Goal: Task Accomplishment & Management: Manage account settings

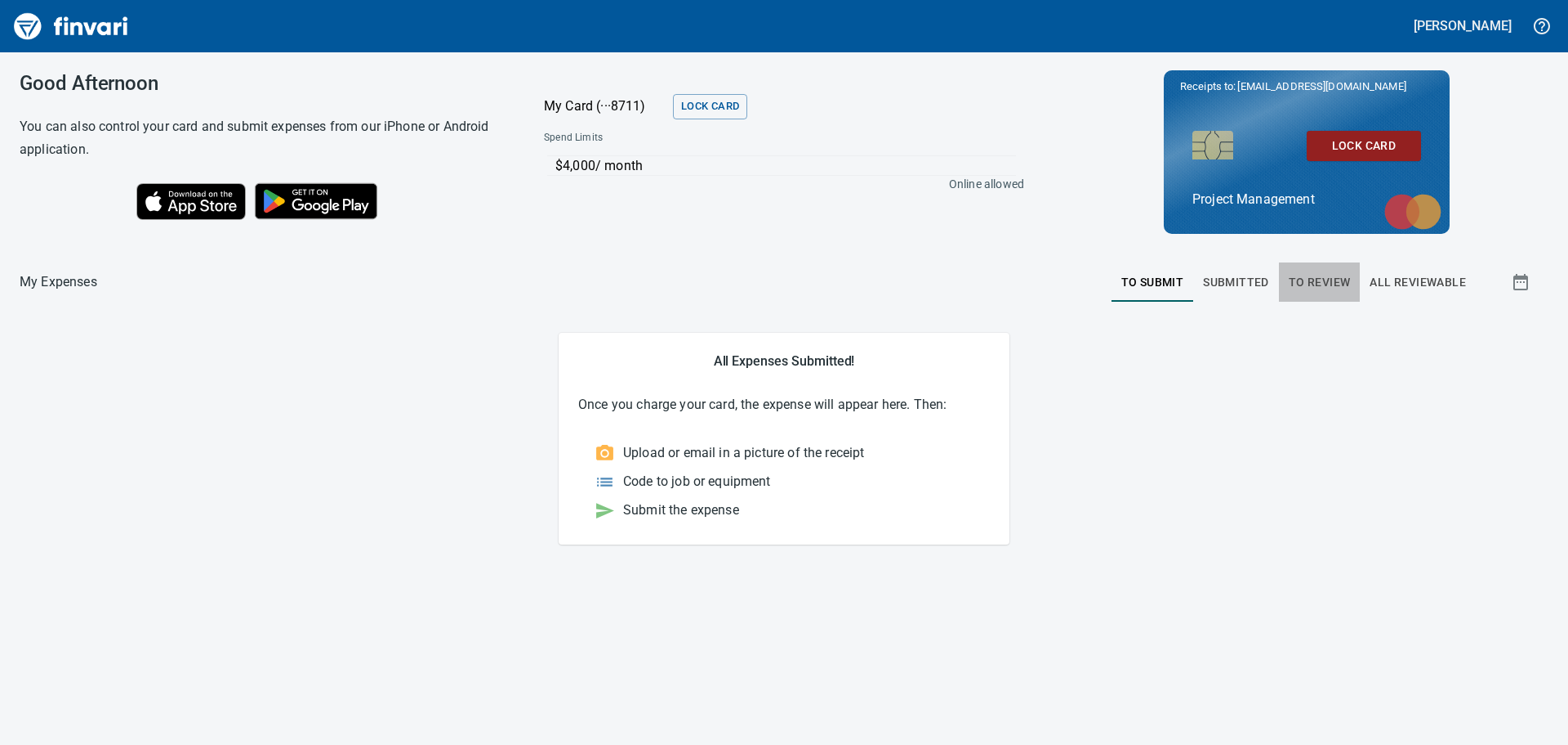
click at [1317, 278] on span "To Review" at bounding box center [1320, 282] width 62 height 21
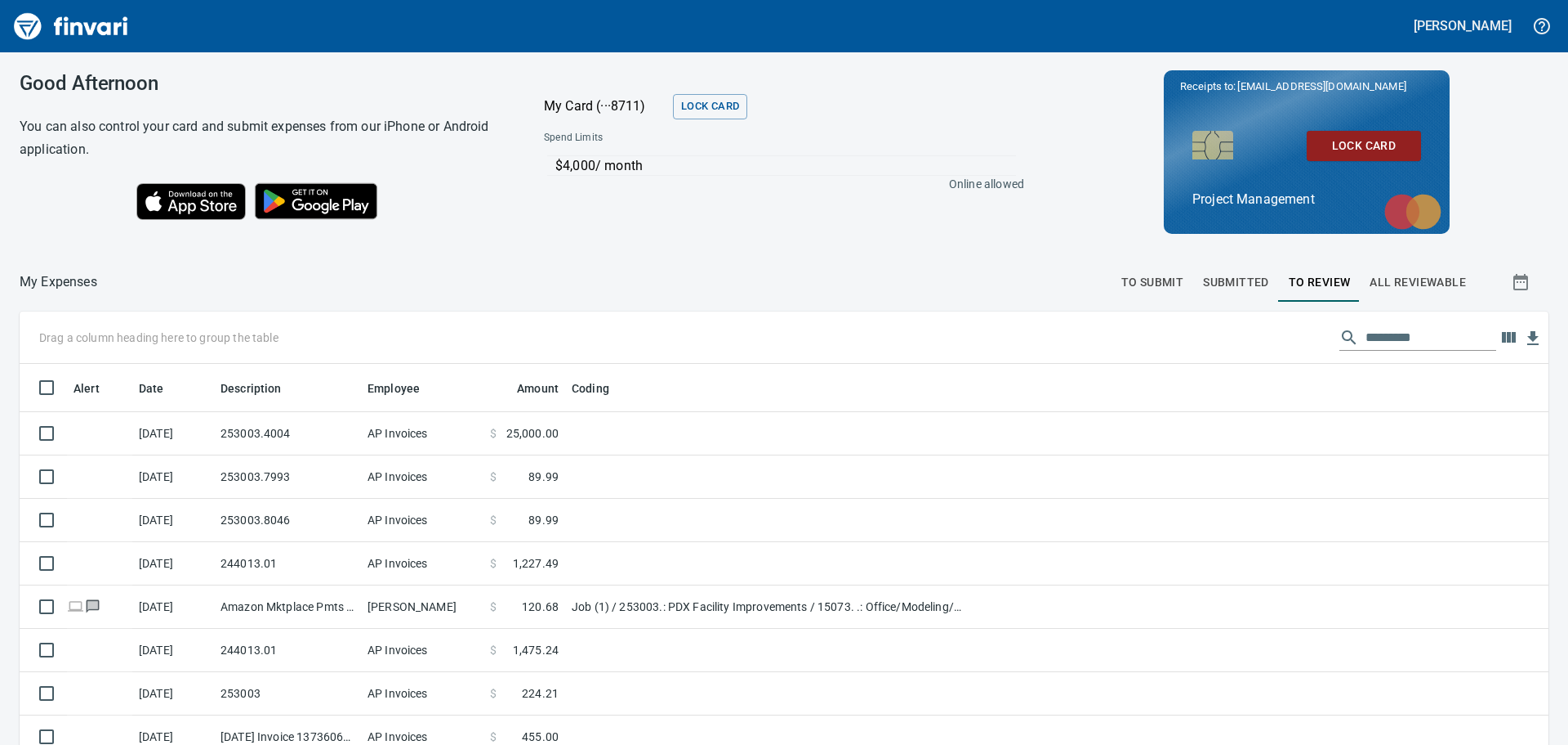
scroll to position [553, 1492]
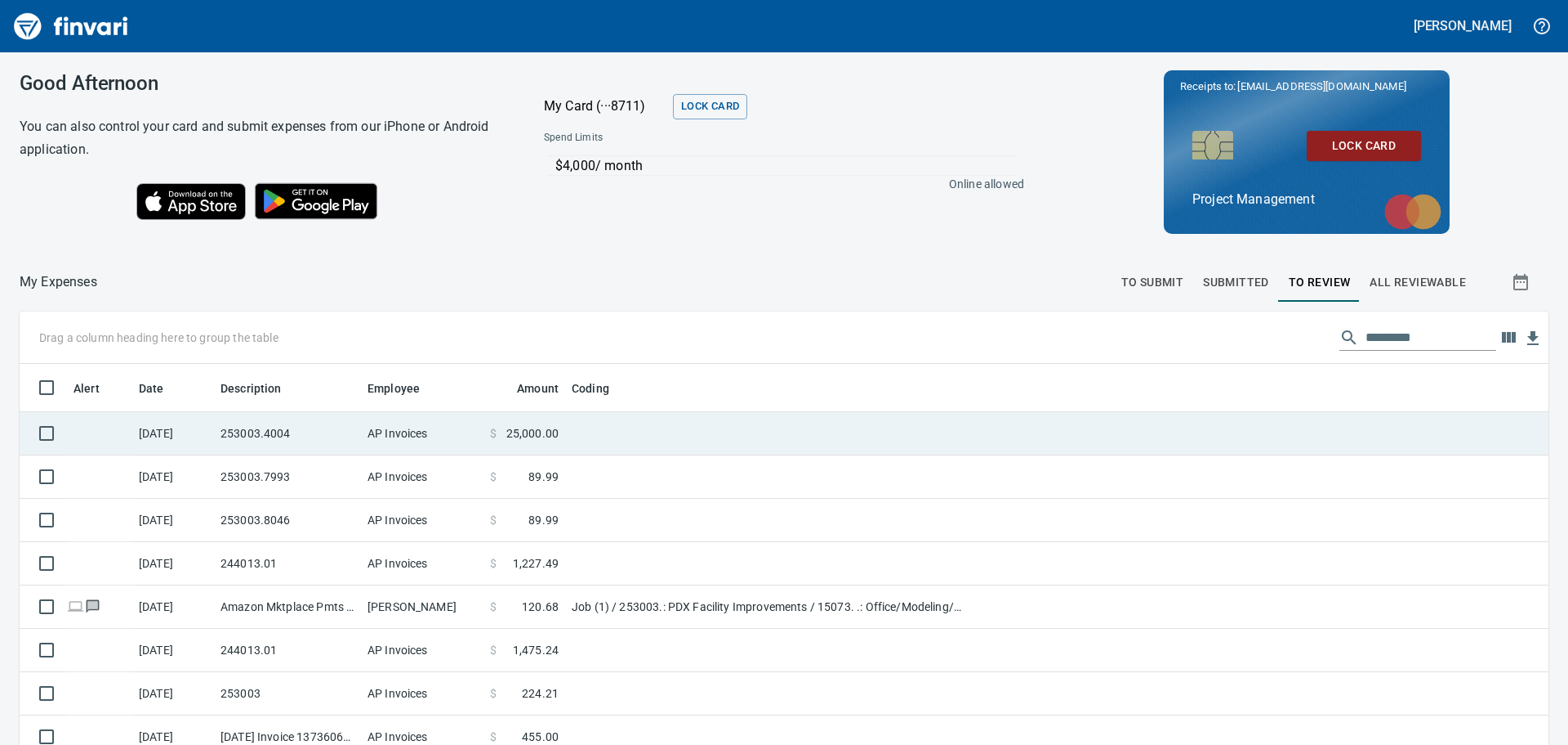
click at [213, 433] on td "[DATE]" at bounding box center [172, 434] width 82 height 43
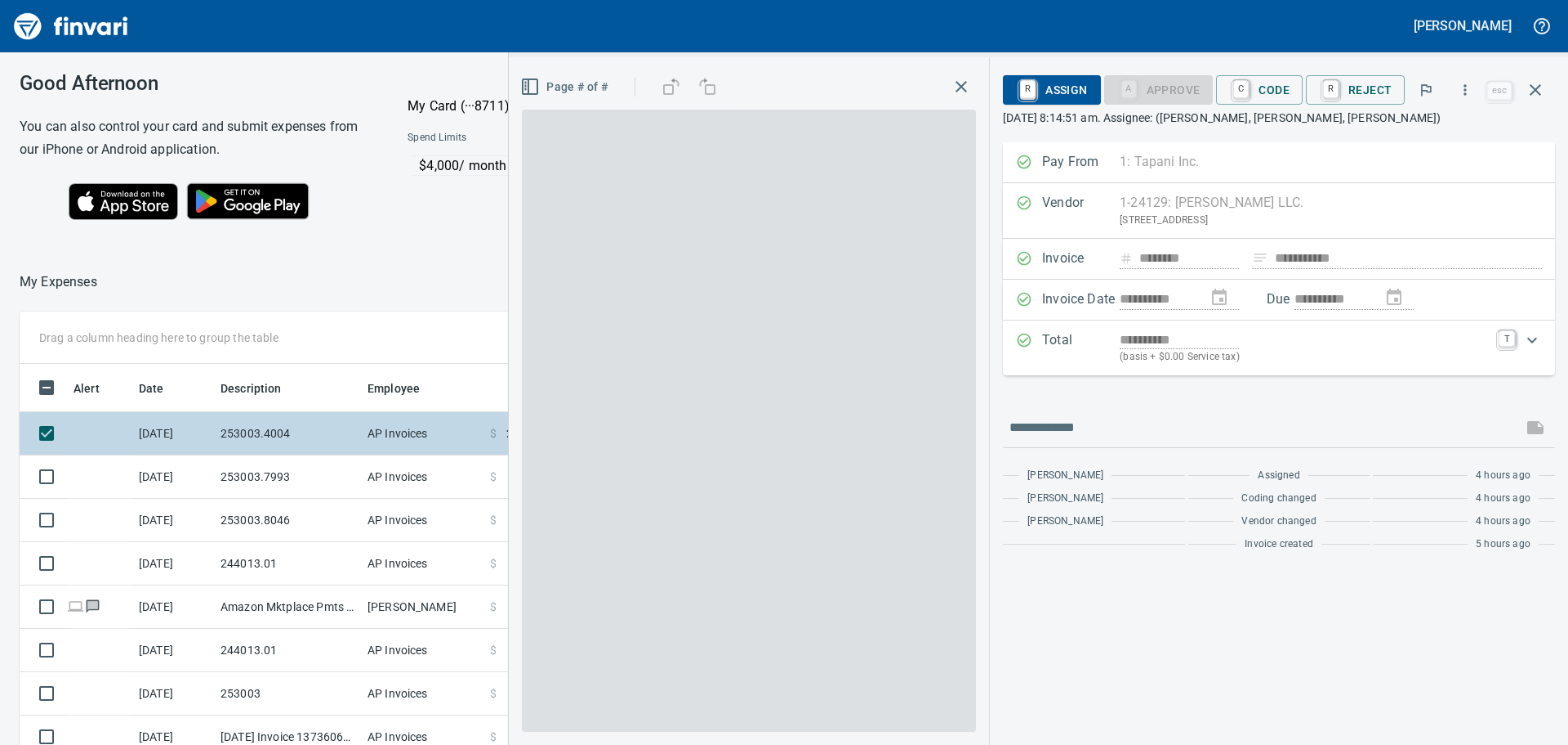
scroll to position [553, 1084]
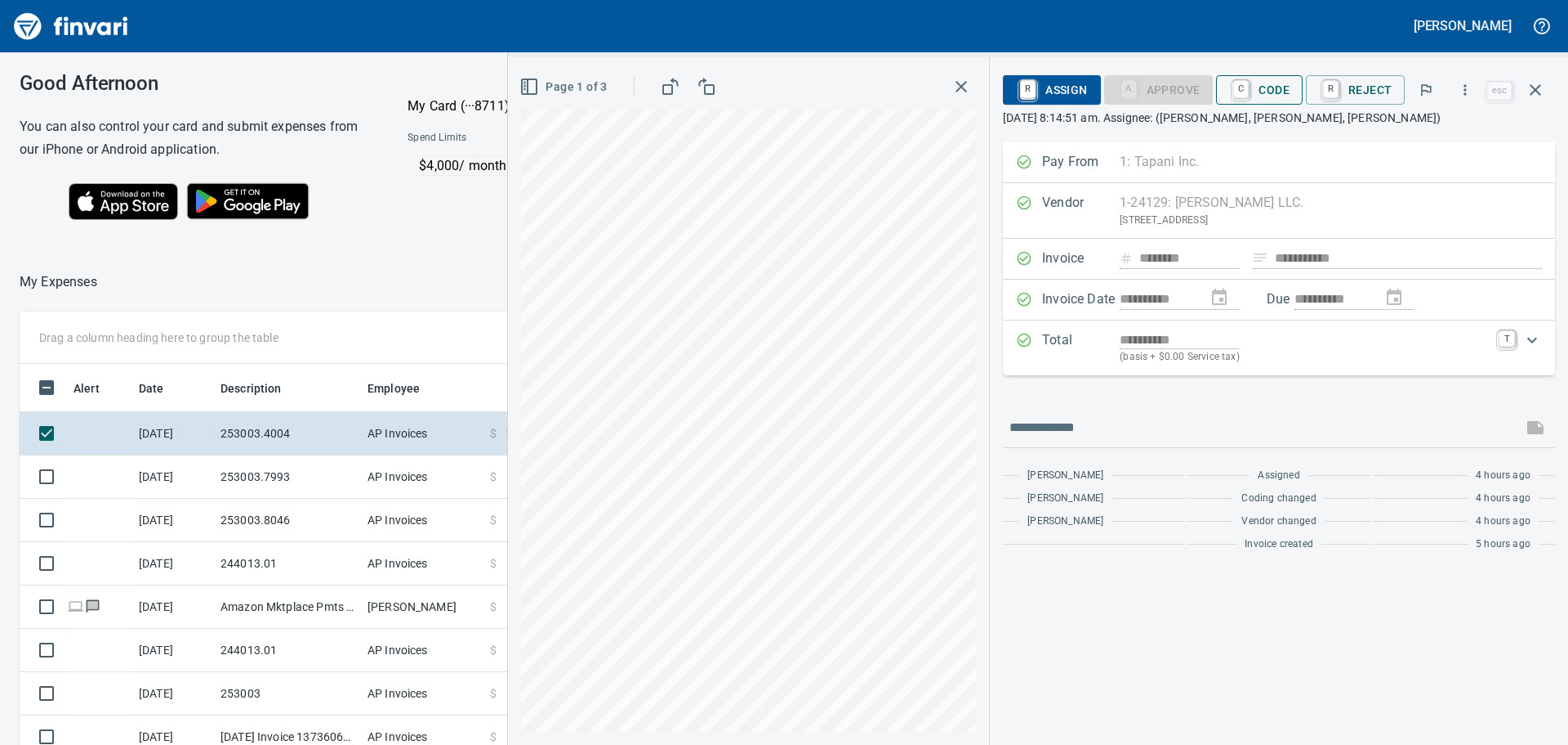
click at [1273, 85] on span "C Code" at bounding box center [1259, 90] width 60 height 28
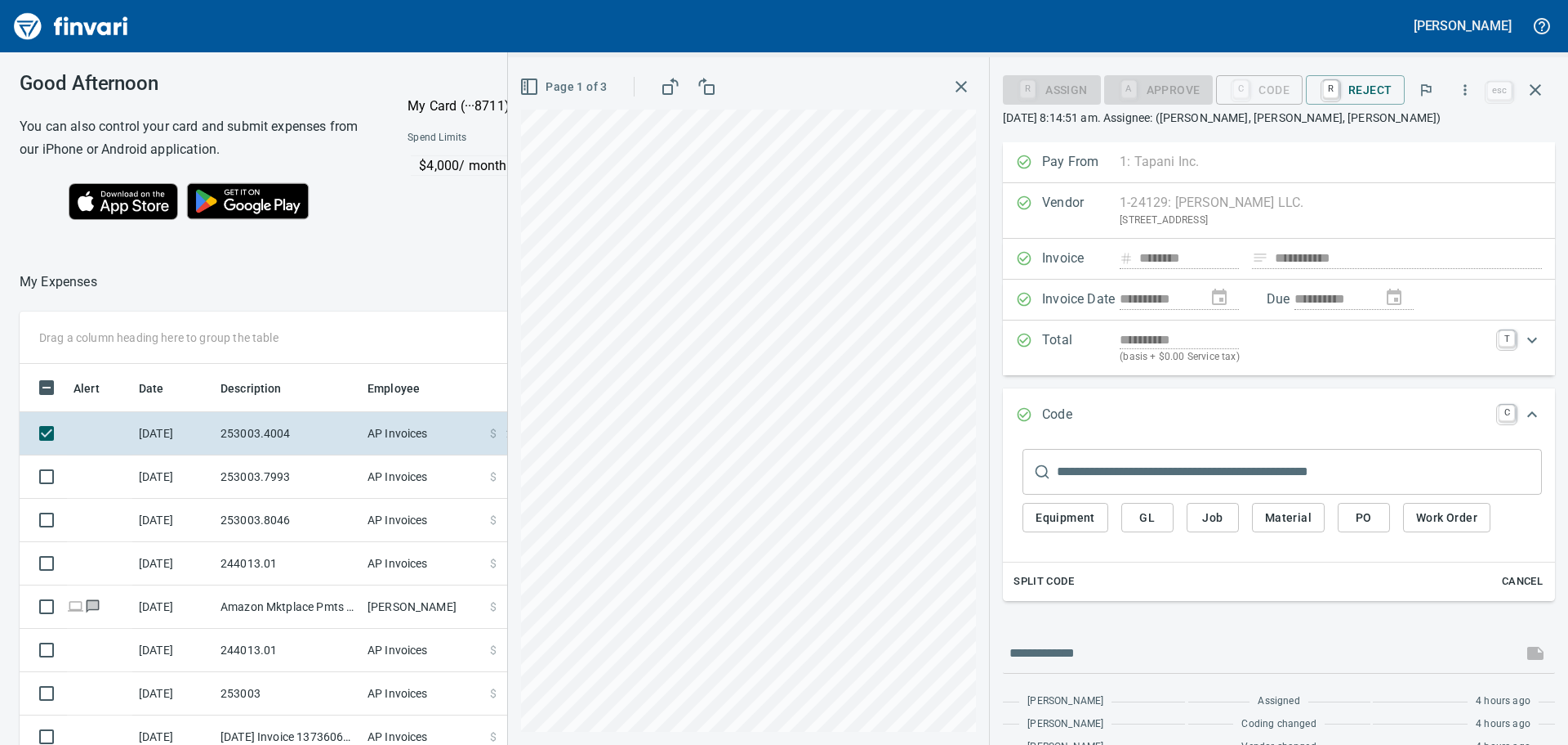
click at [174, 346] on div "Drag a column heading here to group the table Alert Date Description Employee A…" at bounding box center [784, 620] width 1568 height 617
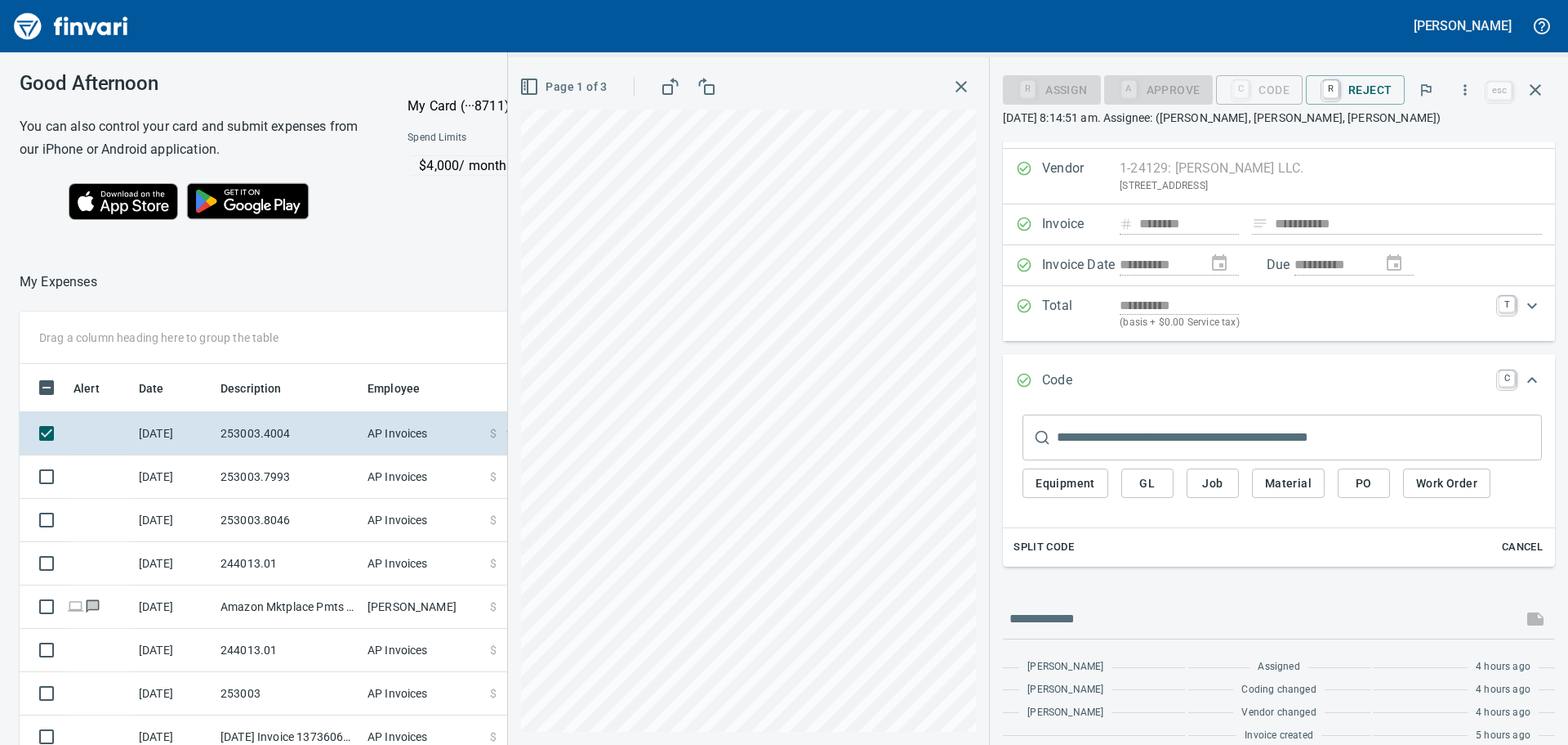
scroll to position [53, 0]
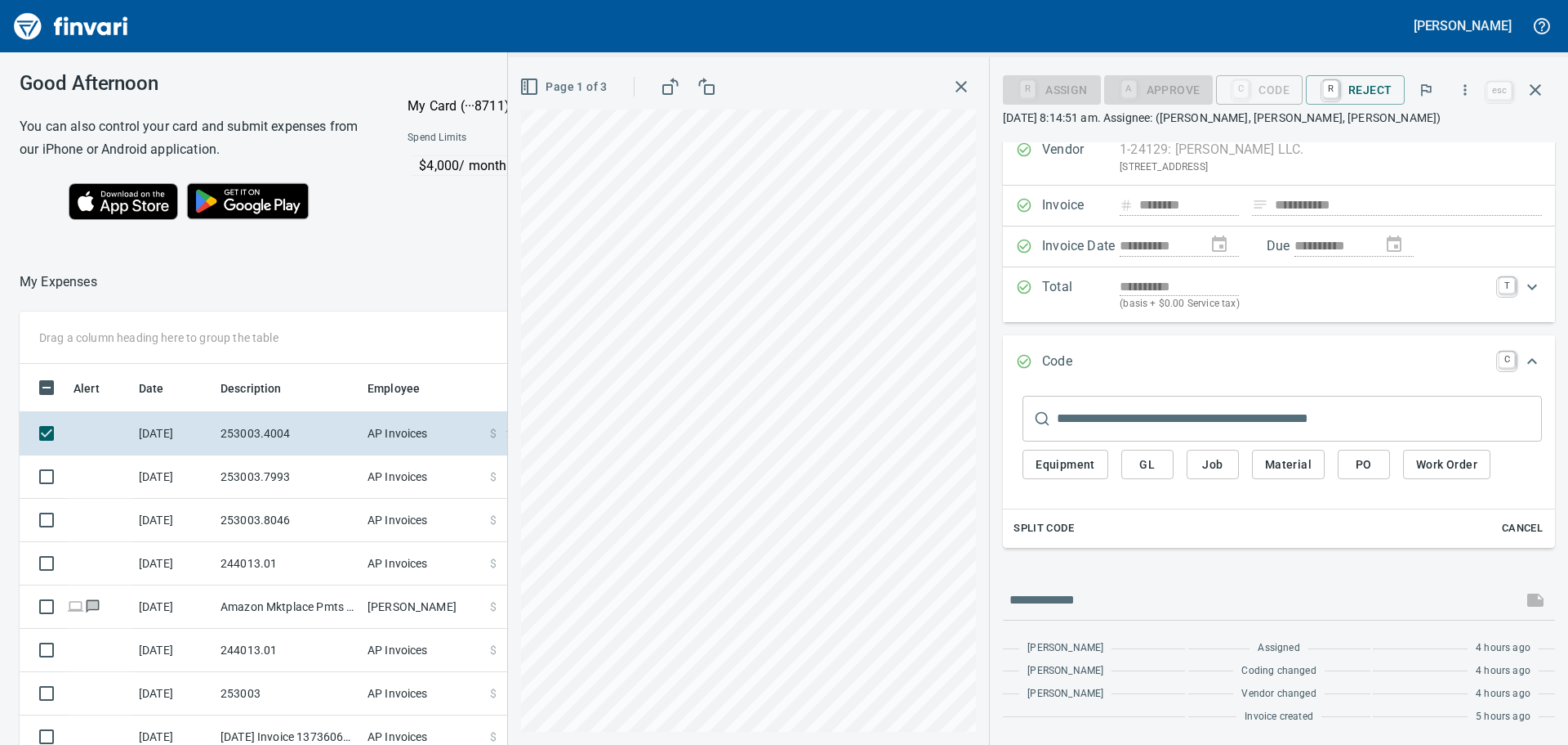
click at [1213, 459] on span "Job" at bounding box center [1212, 464] width 27 height 21
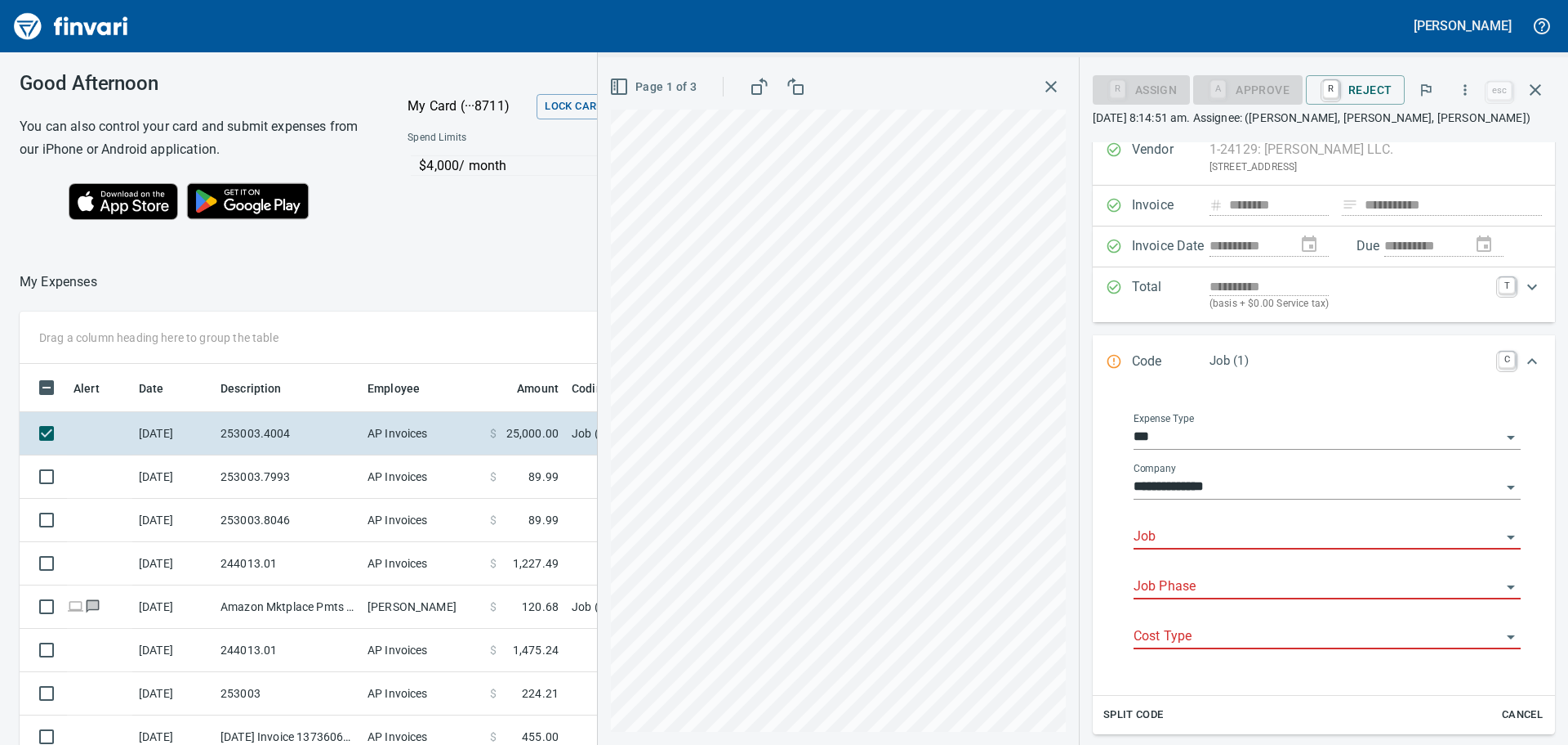
click at [1171, 529] on input "Job" at bounding box center [1317, 536] width 367 height 23
click at [1209, 573] on li "253003.: PDX Facility Improvements" at bounding box center [1323, 578] width 372 height 39
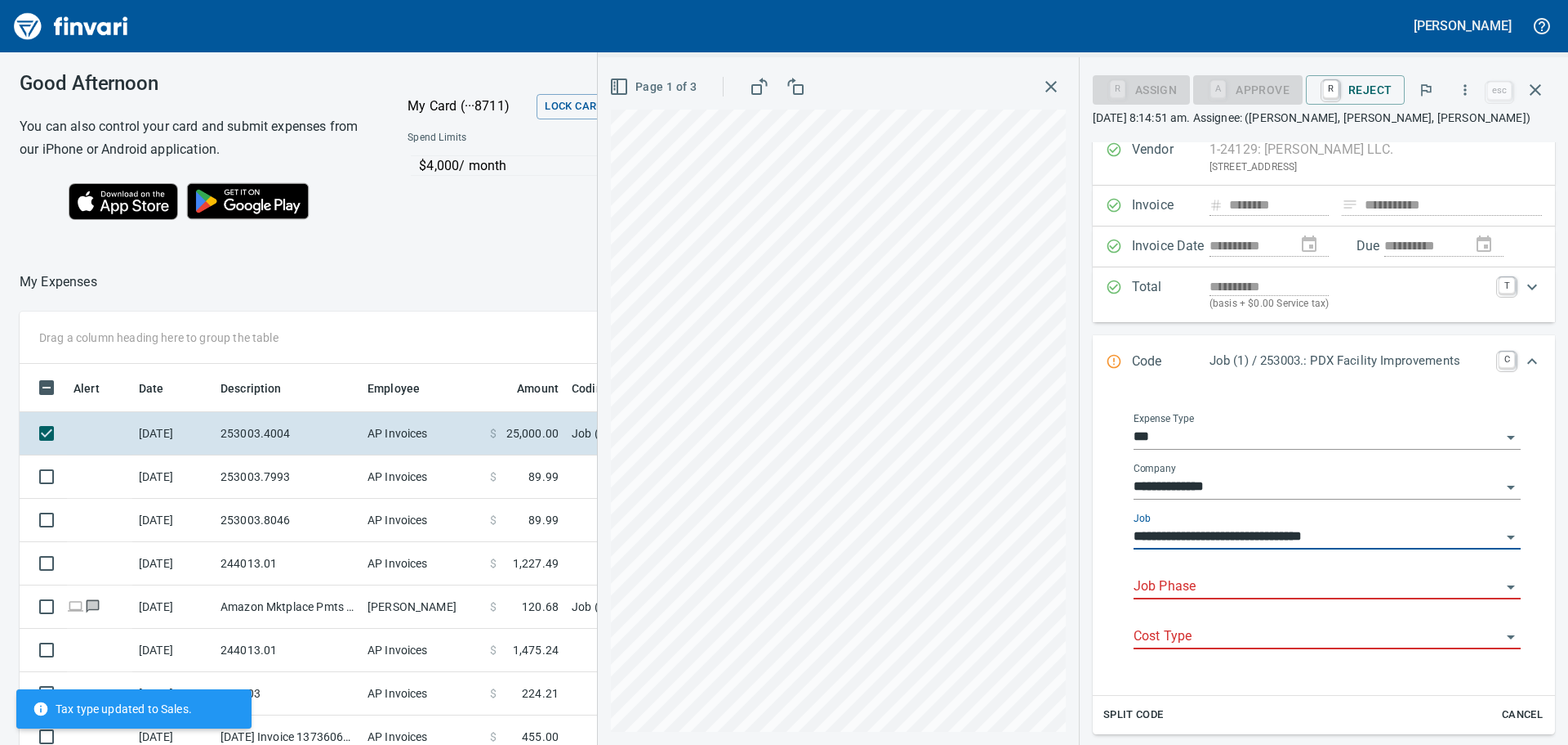
type input "**********"
click at [1182, 585] on input "Job Phase" at bounding box center [1317, 586] width 367 height 23
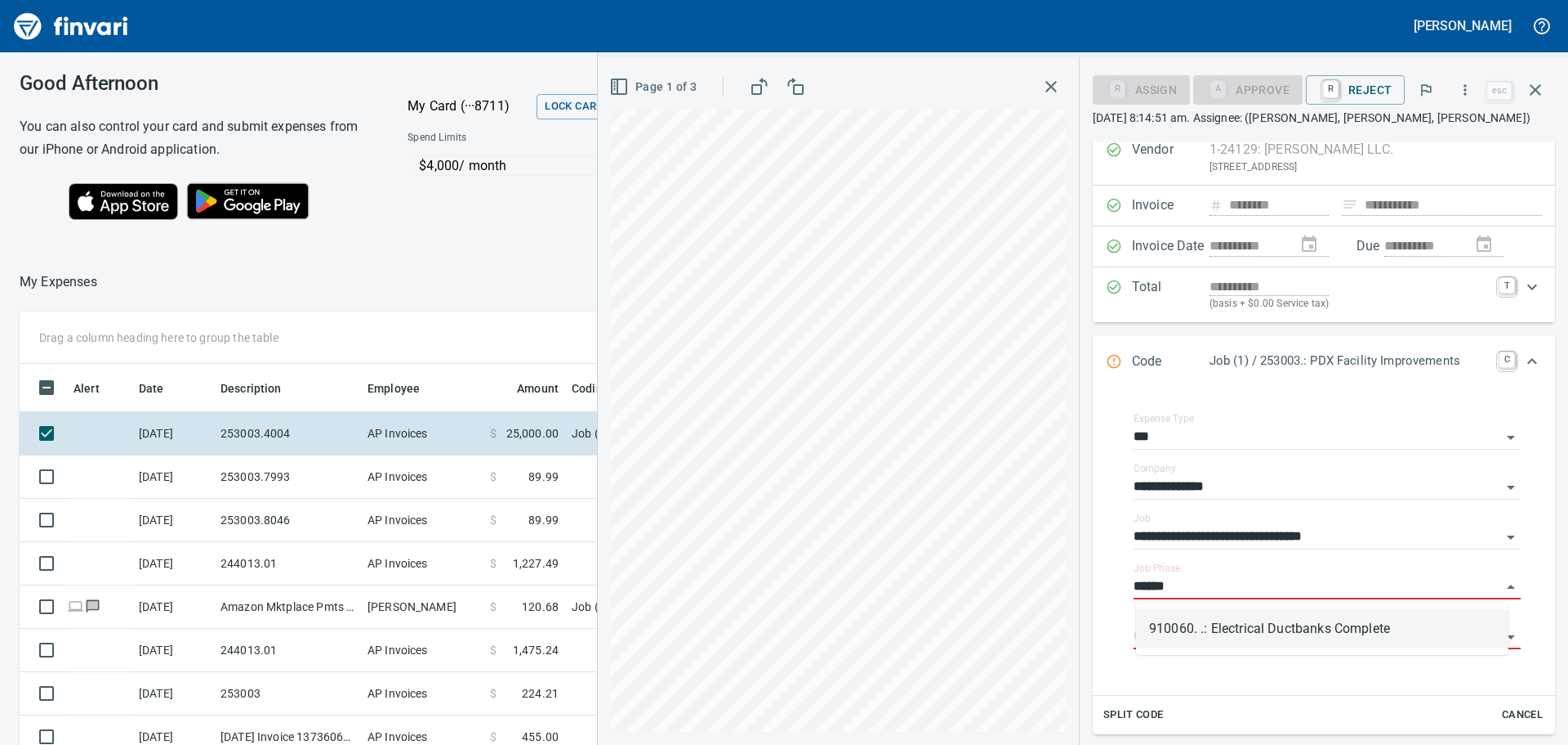
click at [1298, 620] on li "910060. .: Electrical Ductbanks Complete" at bounding box center [1323, 629] width 372 height 39
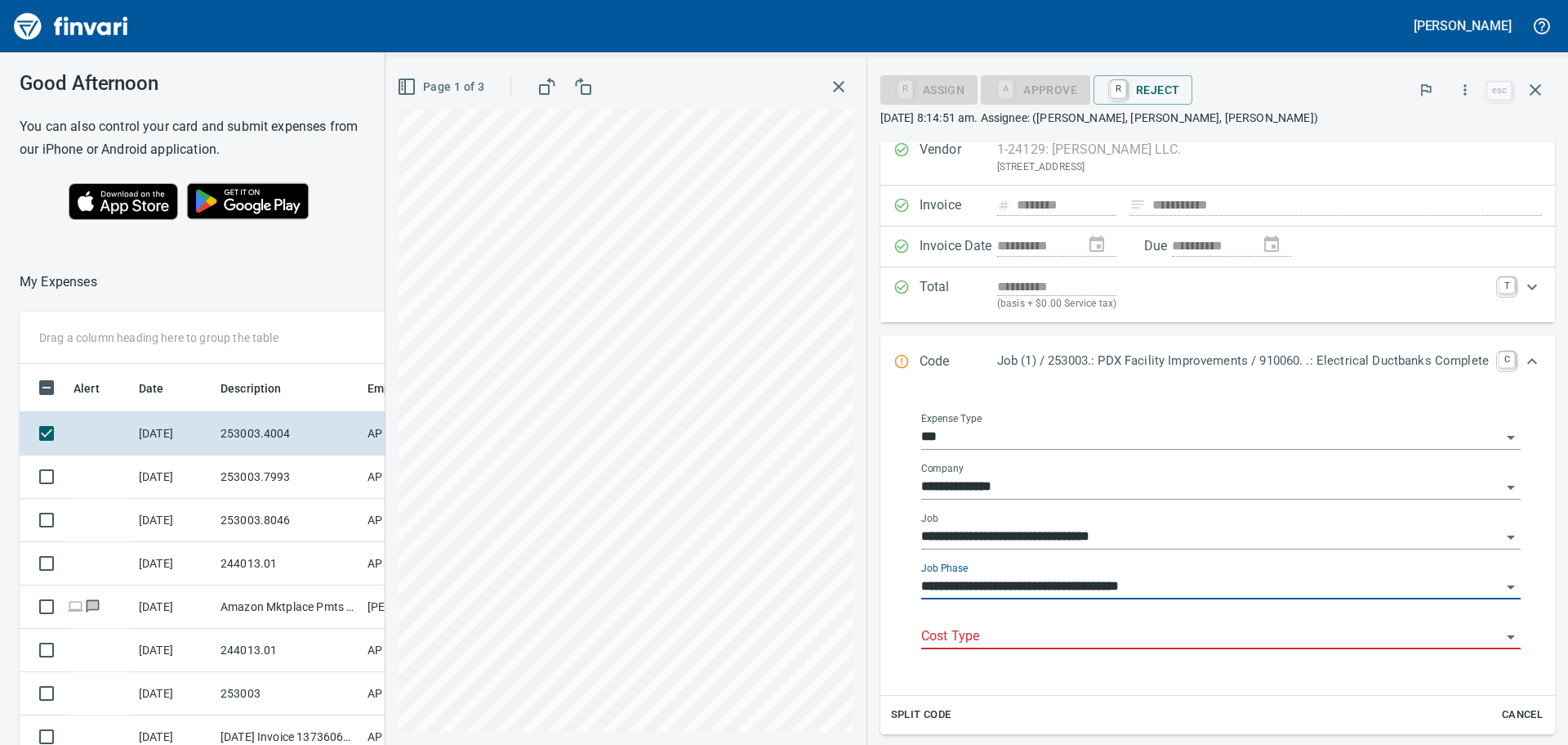
type input "**********"
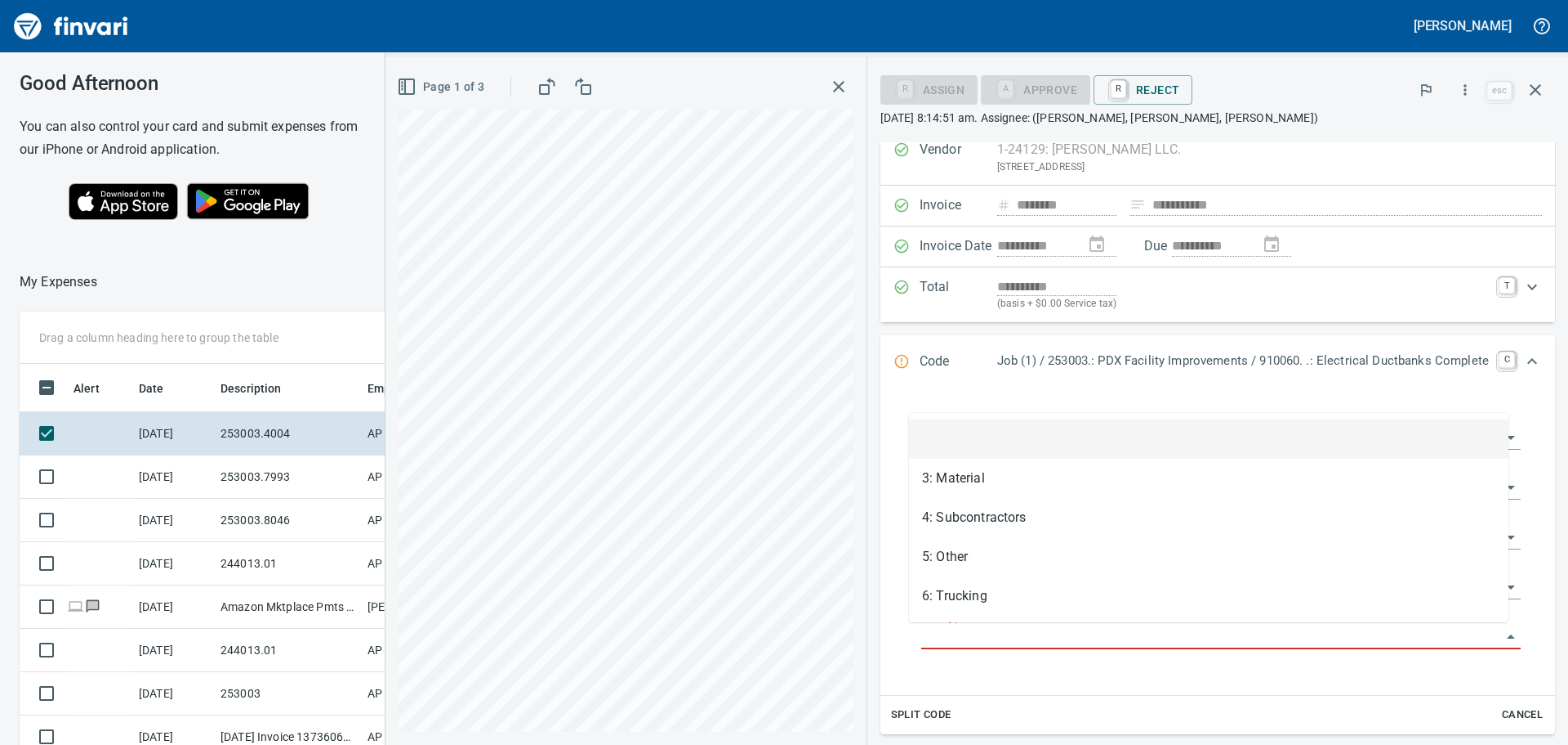
click at [971, 635] on input "Cost Type" at bounding box center [1210, 636] width 580 height 23
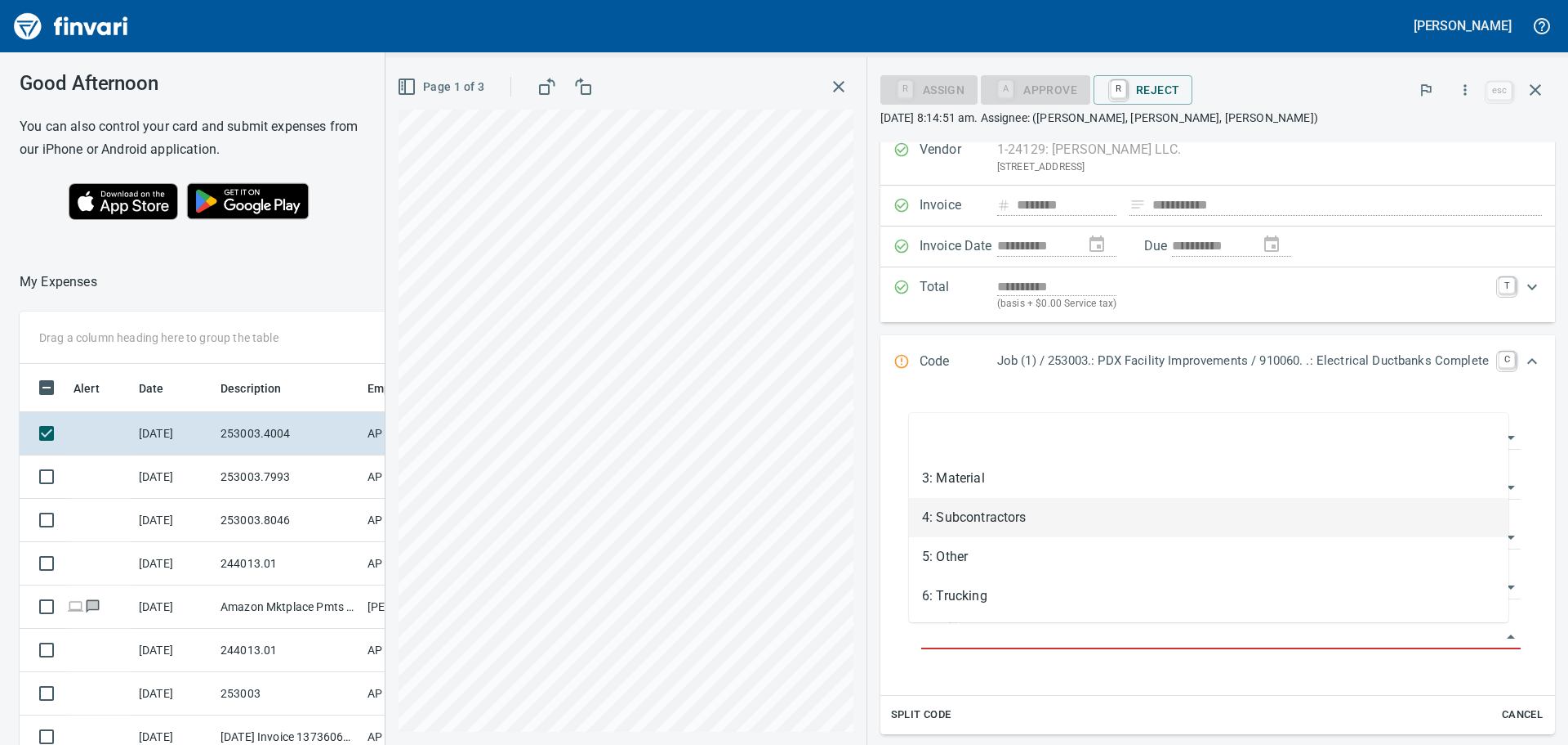
click at [986, 514] on li "4: Subcontractors" at bounding box center [1209, 517] width 600 height 39
type input "**********"
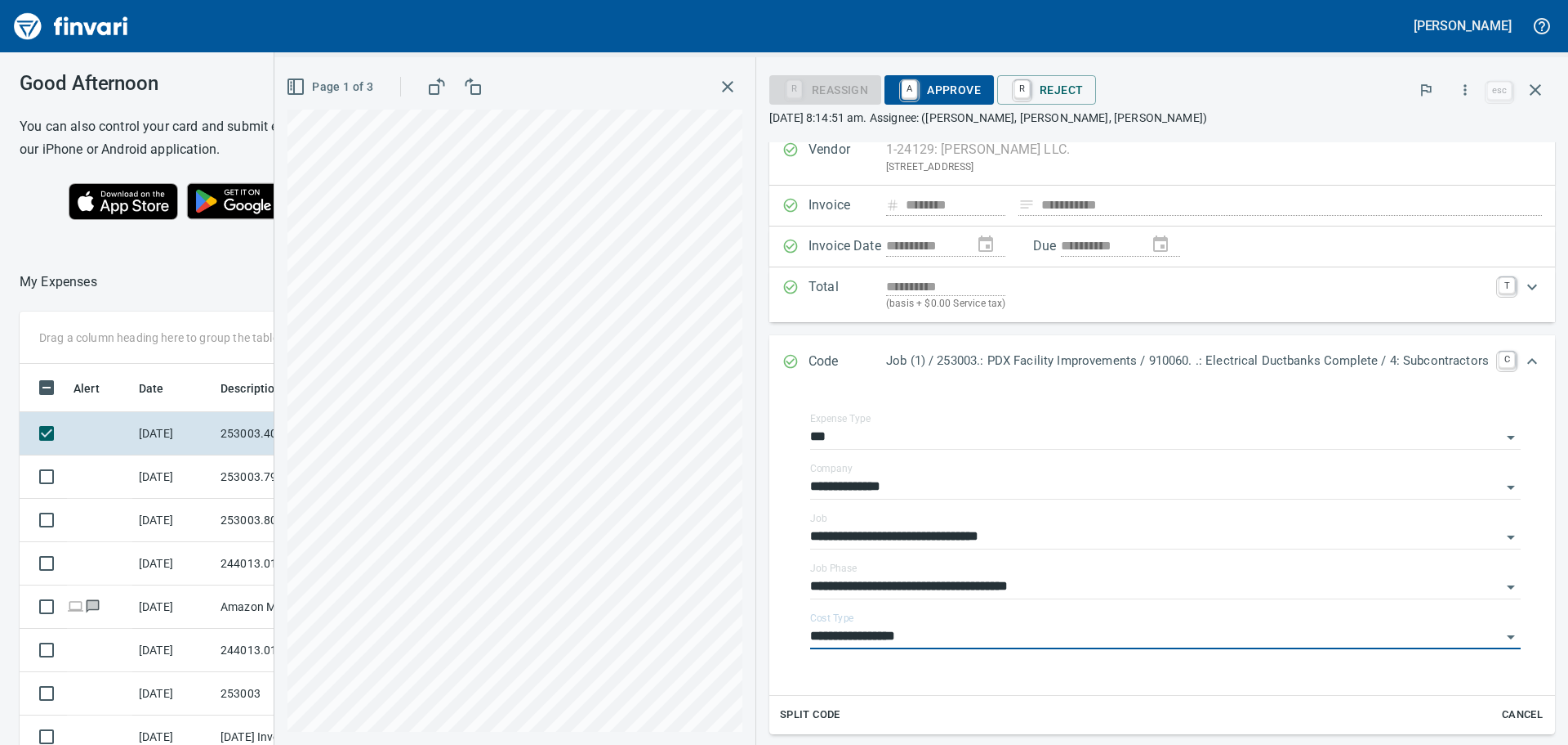
click at [931, 88] on span "A Approve" at bounding box center [939, 90] width 84 height 28
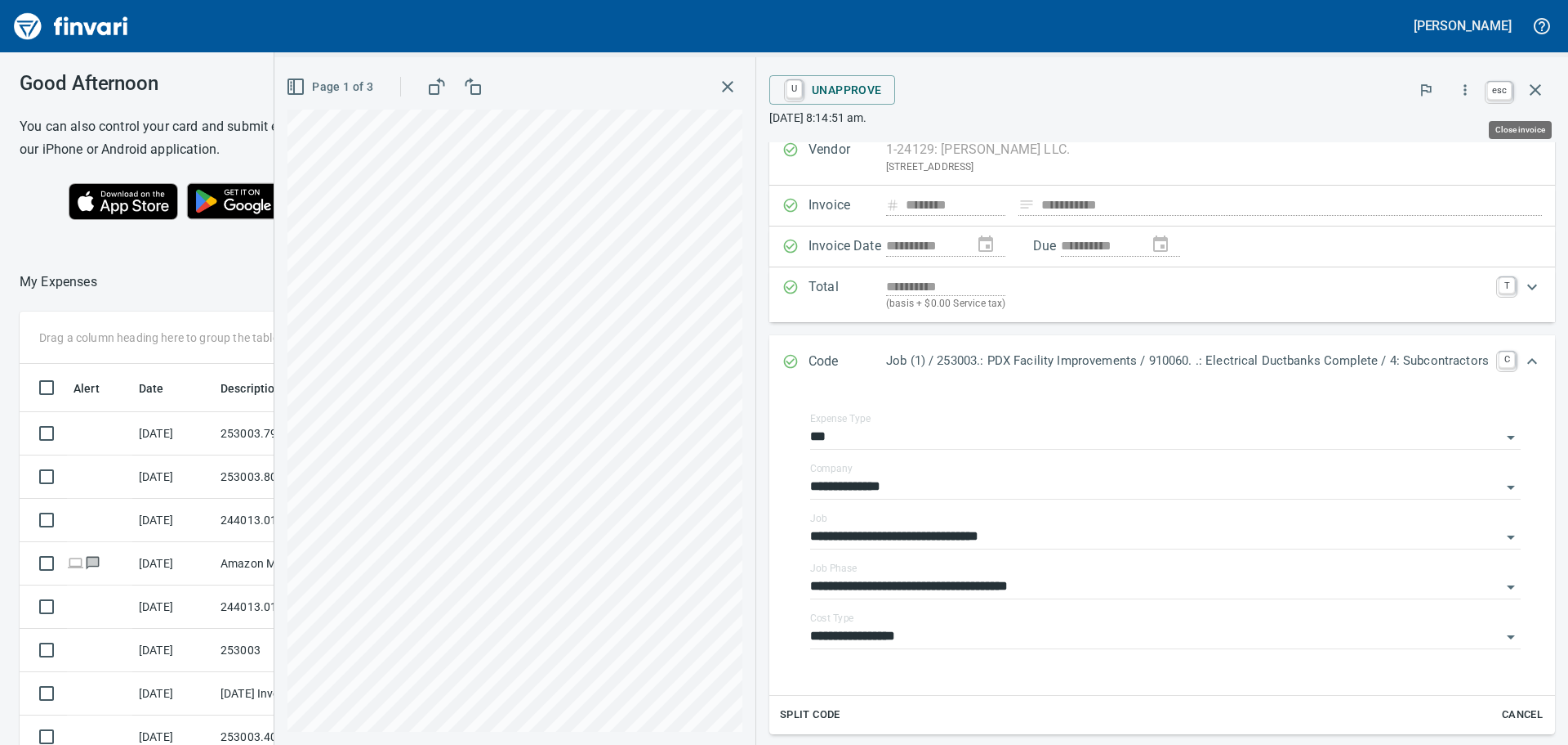
click at [1536, 84] on icon "button" at bounding box center [1535, 90] width 20 height 20
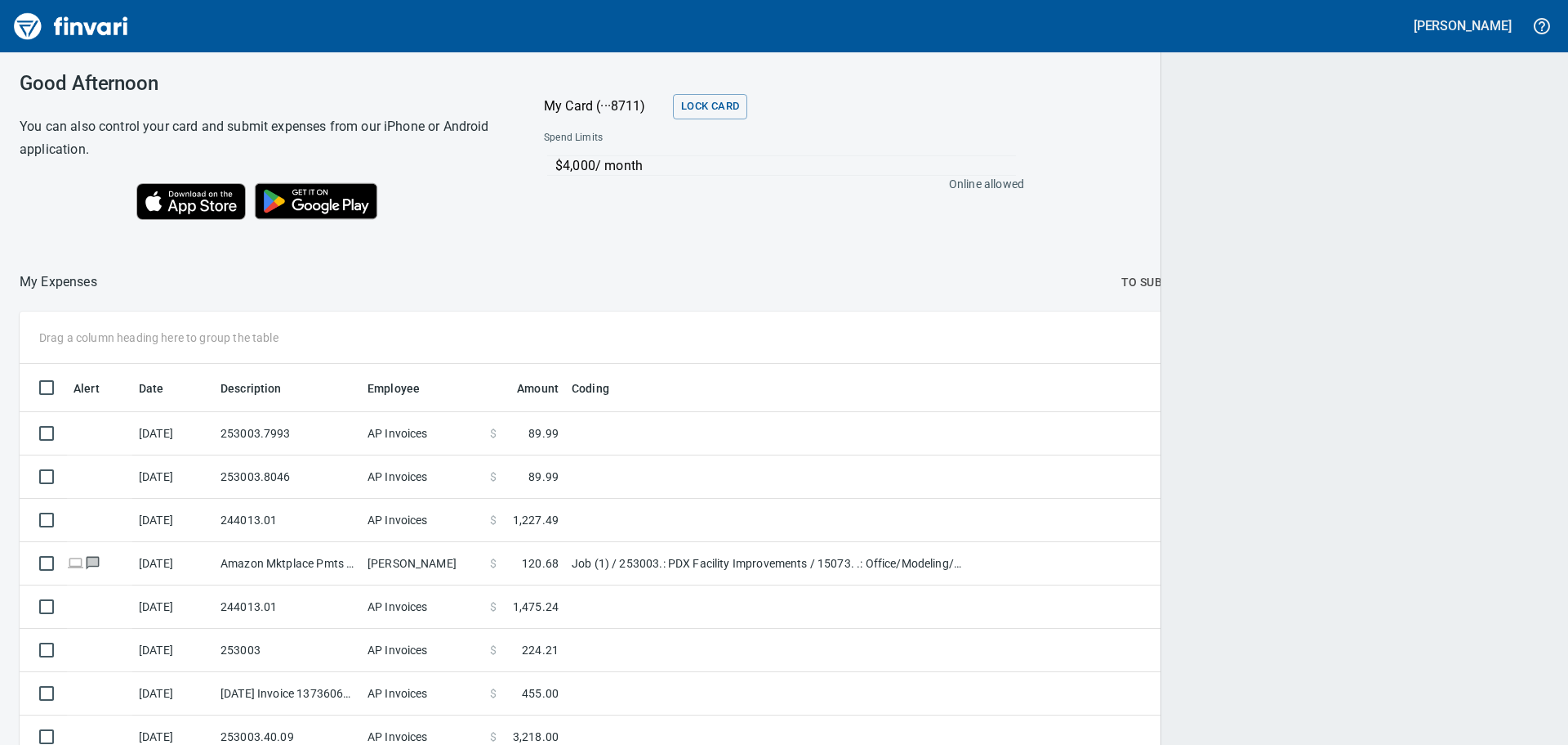
scroll to position [2, 2]
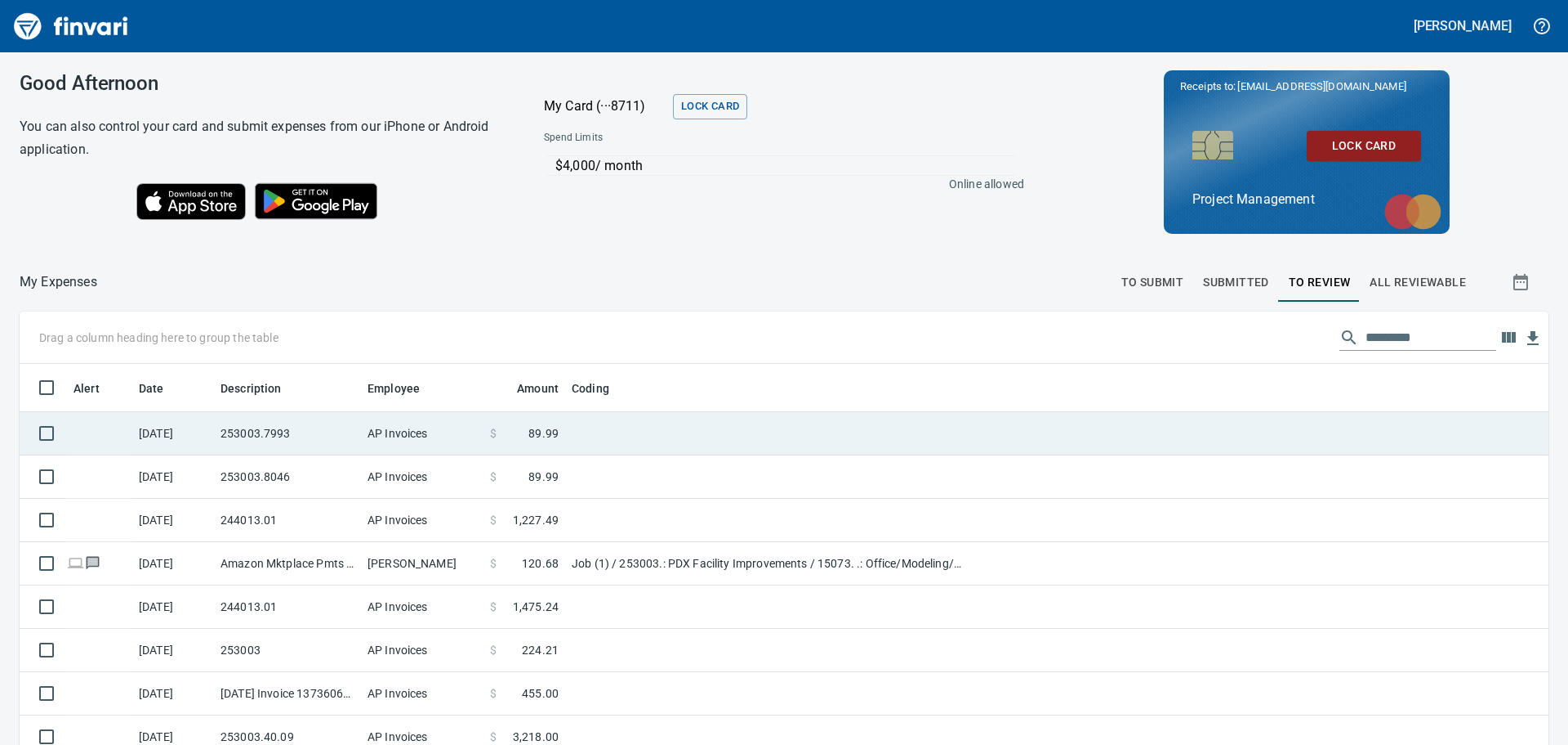
click at [274, 424] on td "253003.7993" at bounding box center [287, 434] width 147 height 43
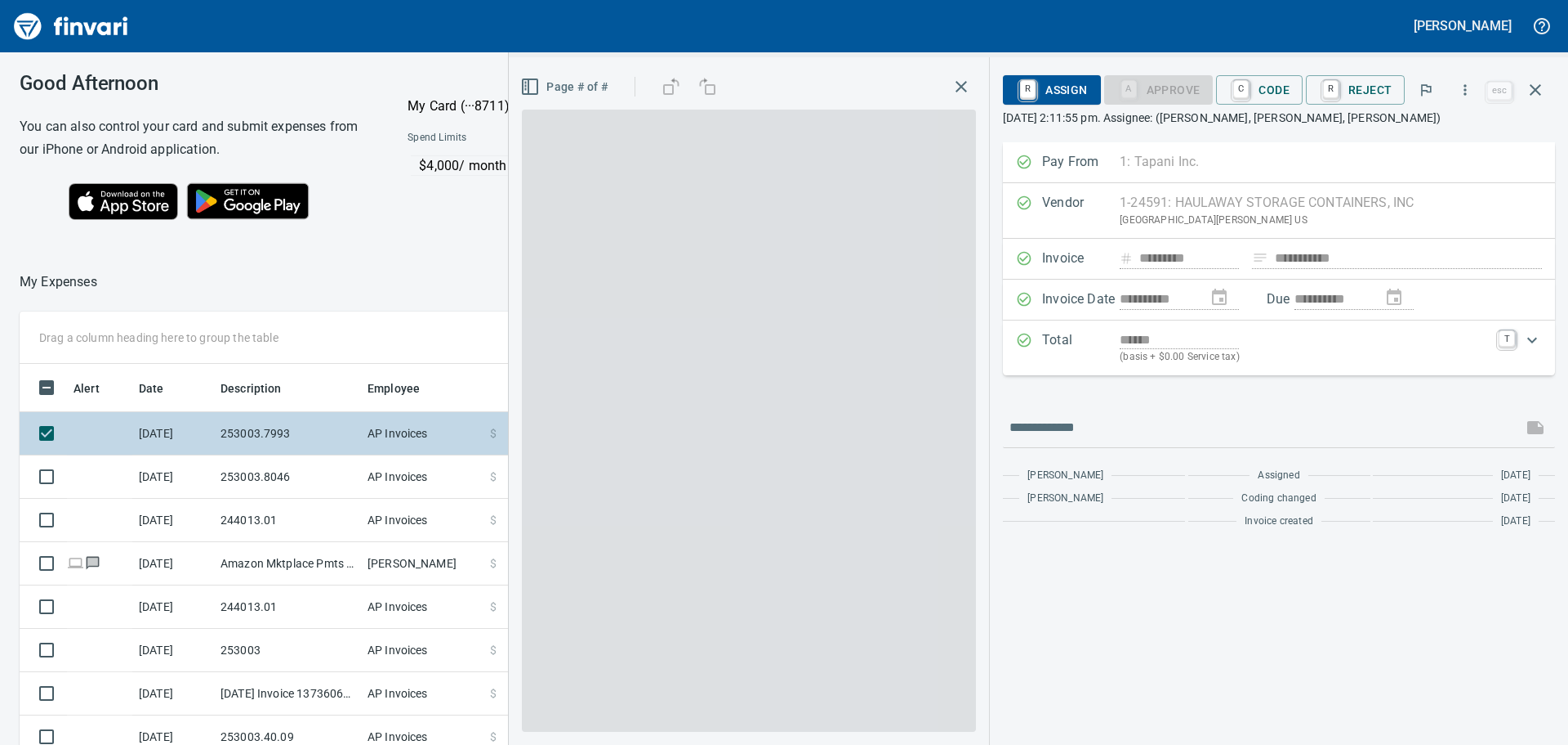
scroll to position [553, 1084]
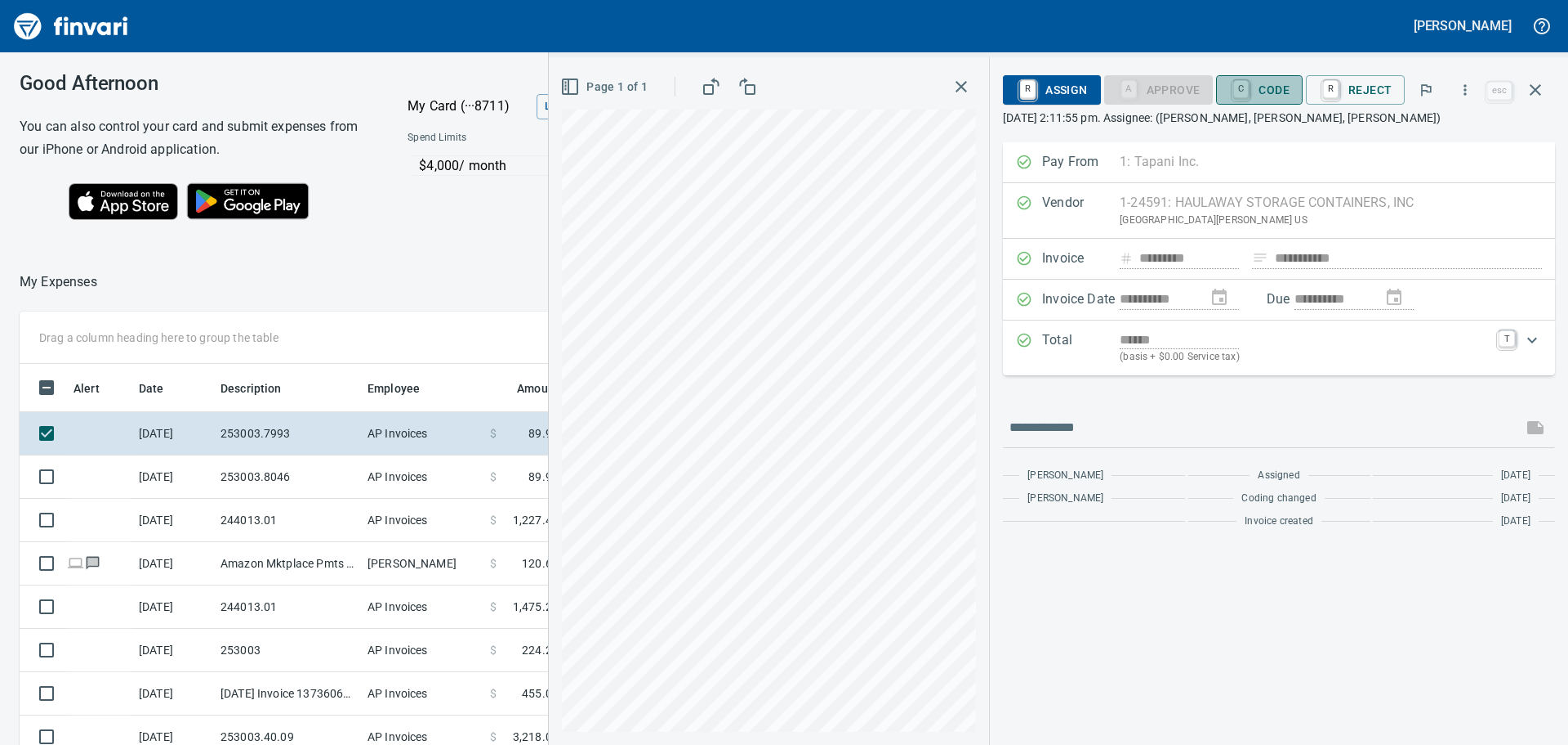
click at [1278, 85] on span "C Code" at bounding box center [1259, 90] width 60 height 28
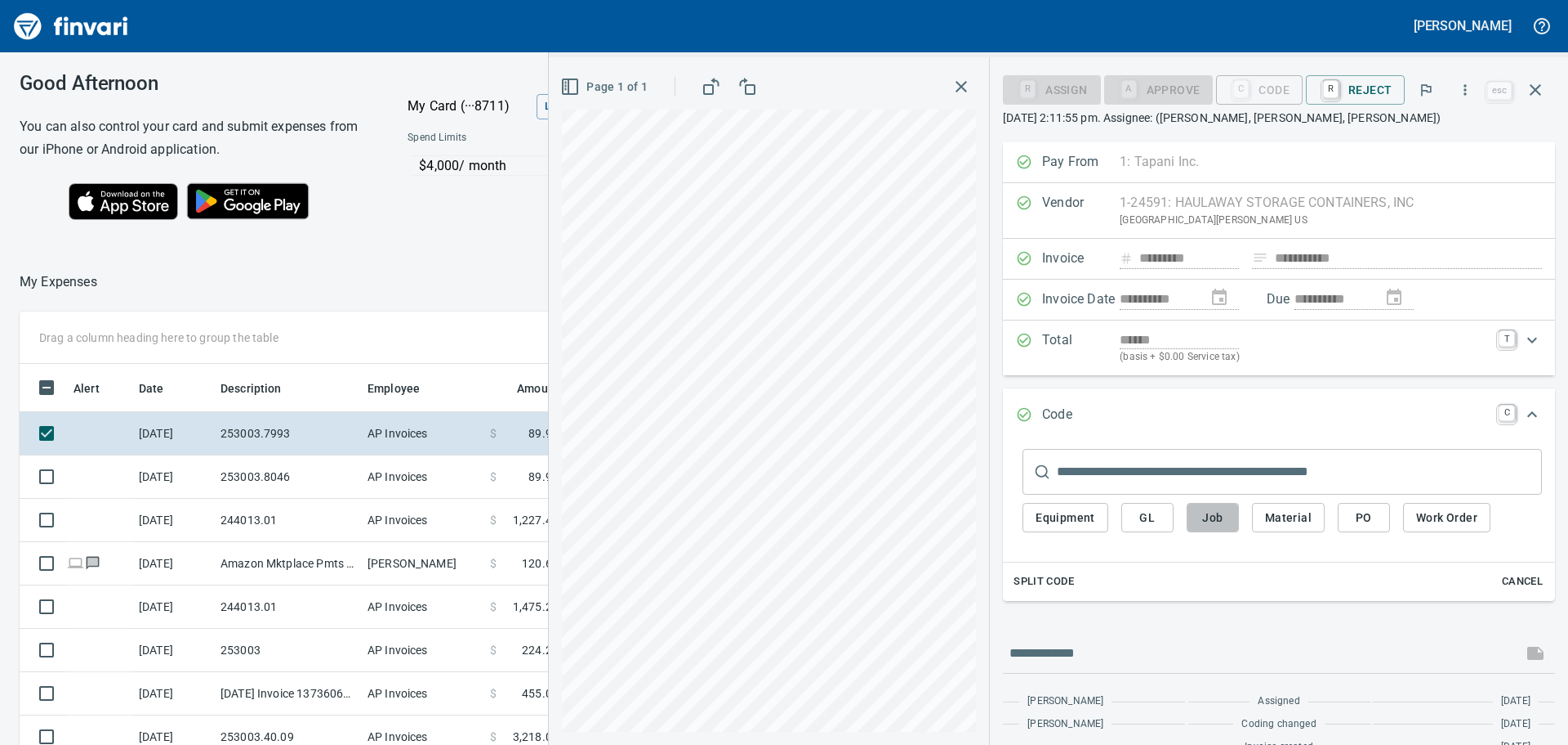
click at [1209, 513] on span "Job" at bounding box center [1212, 517] width 27 height 21
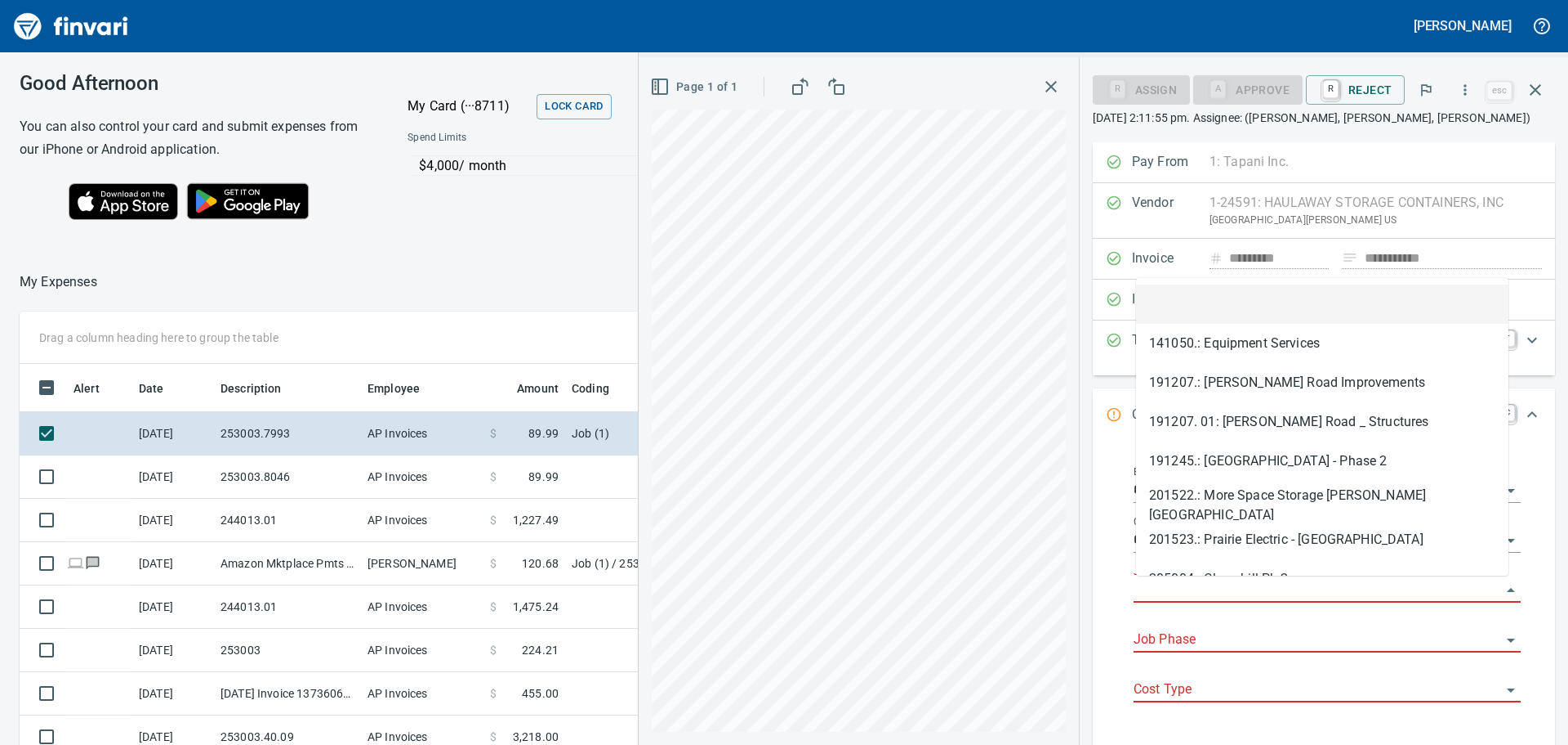
click at [1222, 586] on input "Job" at bounding box center [1317, 589] width 367 height 23
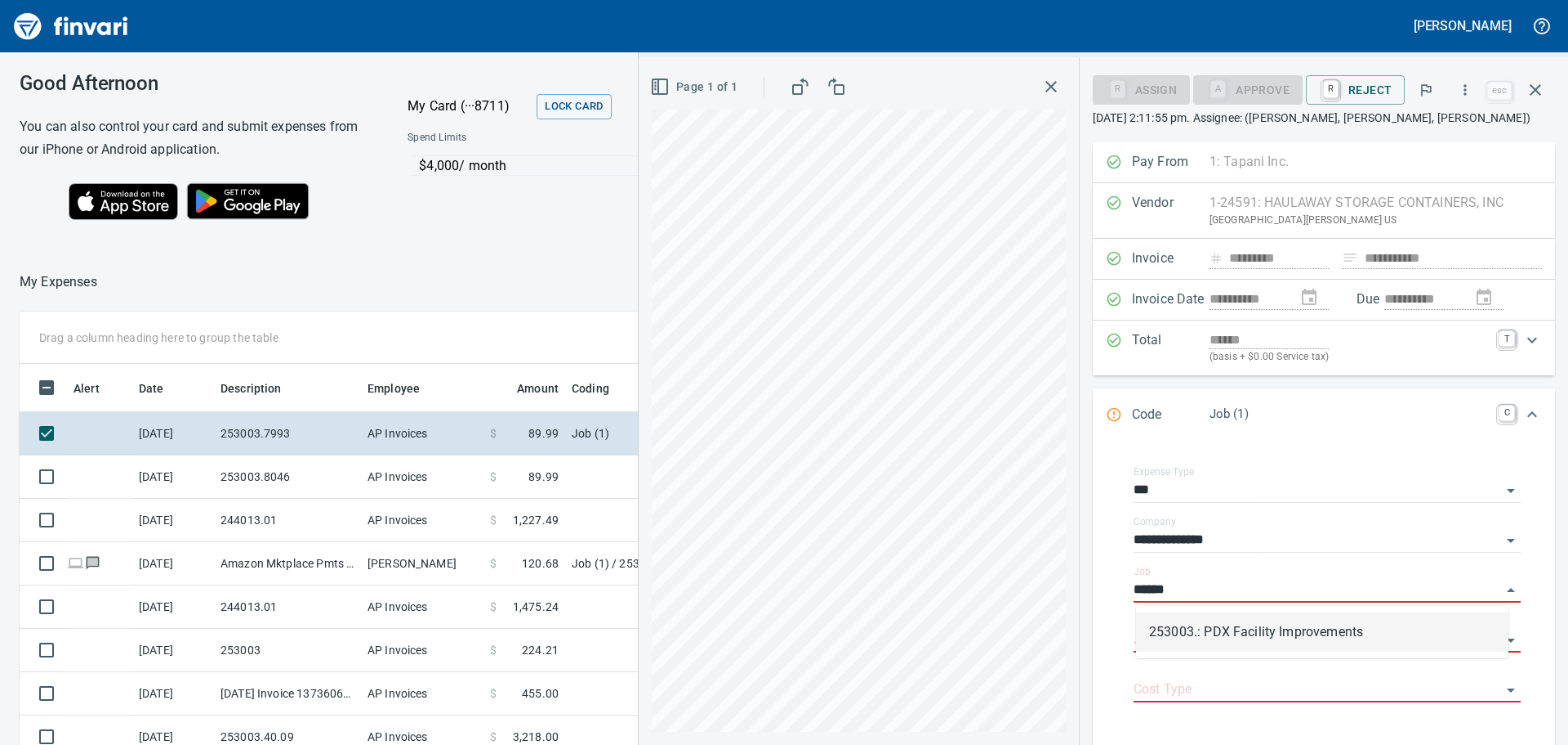
click at [1225, 625] on li "253003.: PDX Facility Improvements" at bounding box center [1323, 632] width 372 height 39
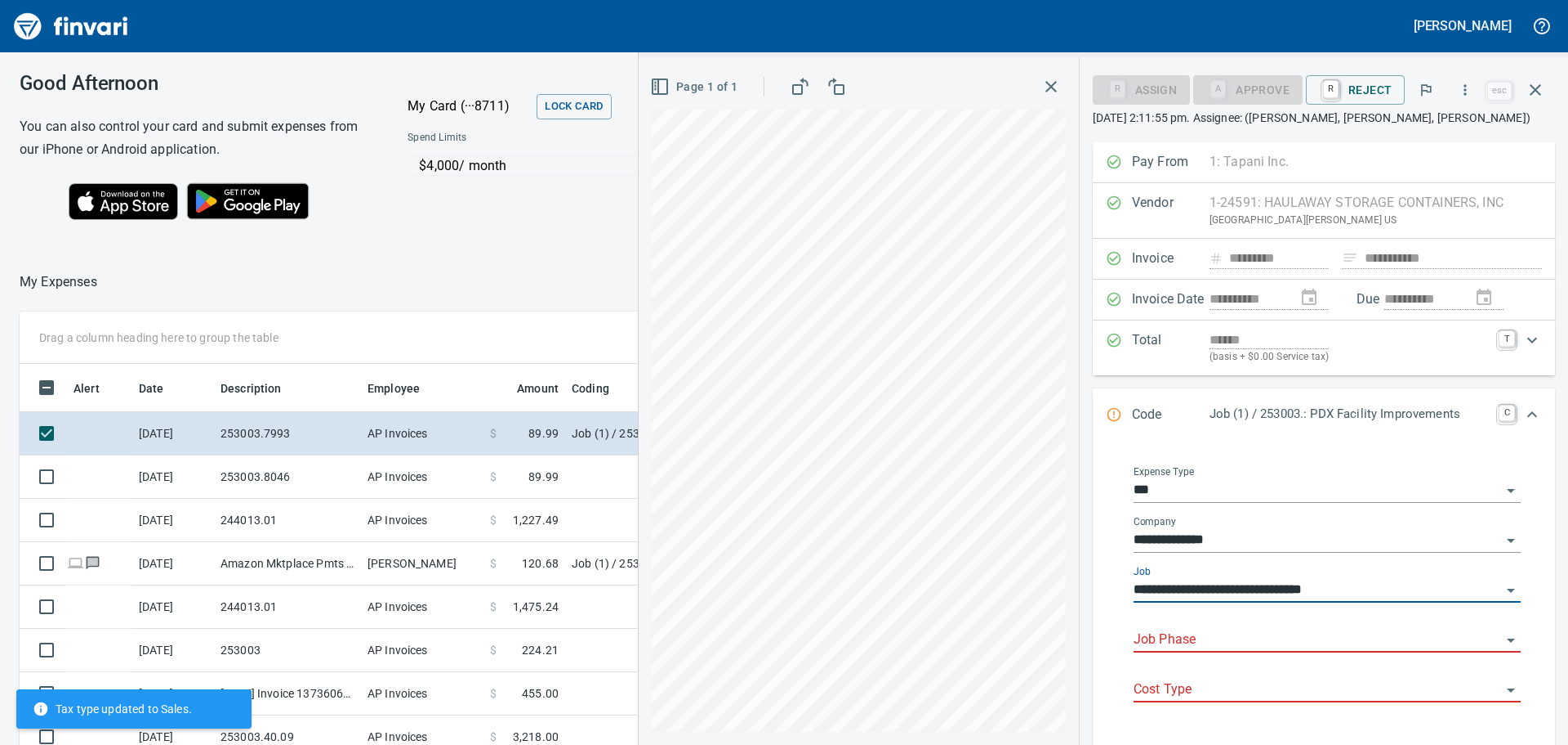
type input "**********"
click at [1182, 635] on input "Job Phase" at bounding box center [1317, 640] width 367 height 23
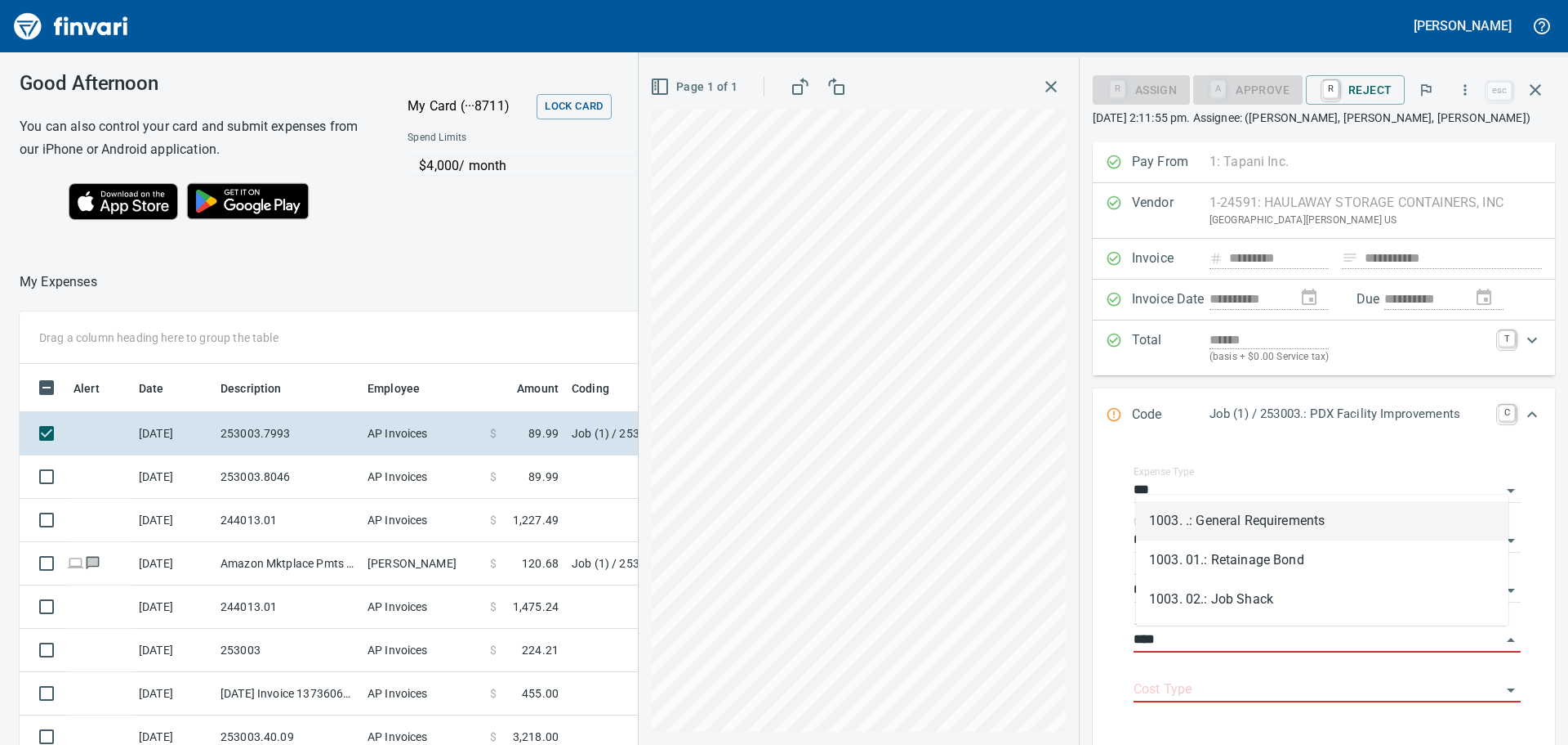
click at [1265, 509] on li "1003. .: General Requirements" at bounding box center [1323, 520] width 372 height 39
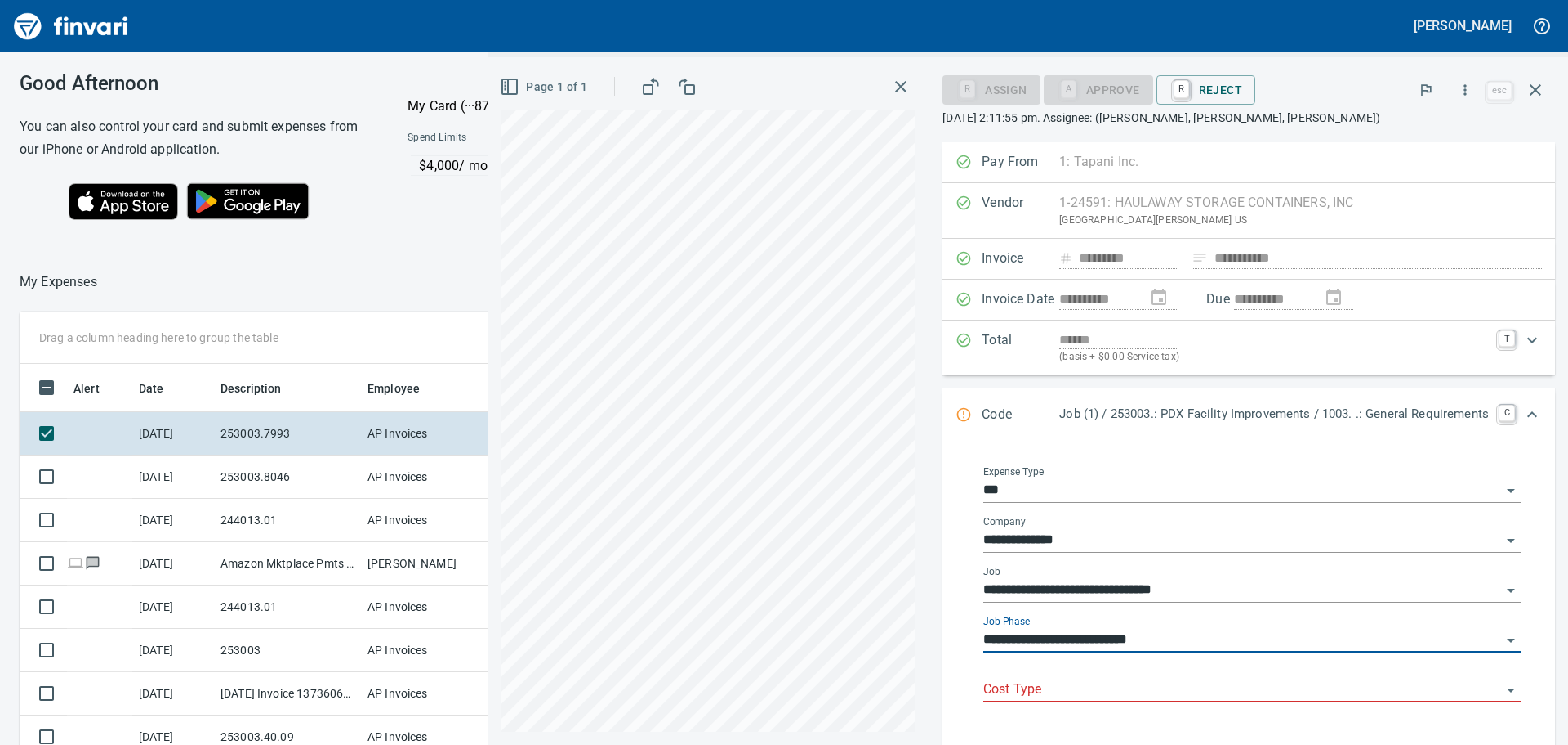
type input "**********"
click at [1123, 687] on input "Cost Type" at bounding box center [1242, 689] width 518 height 23
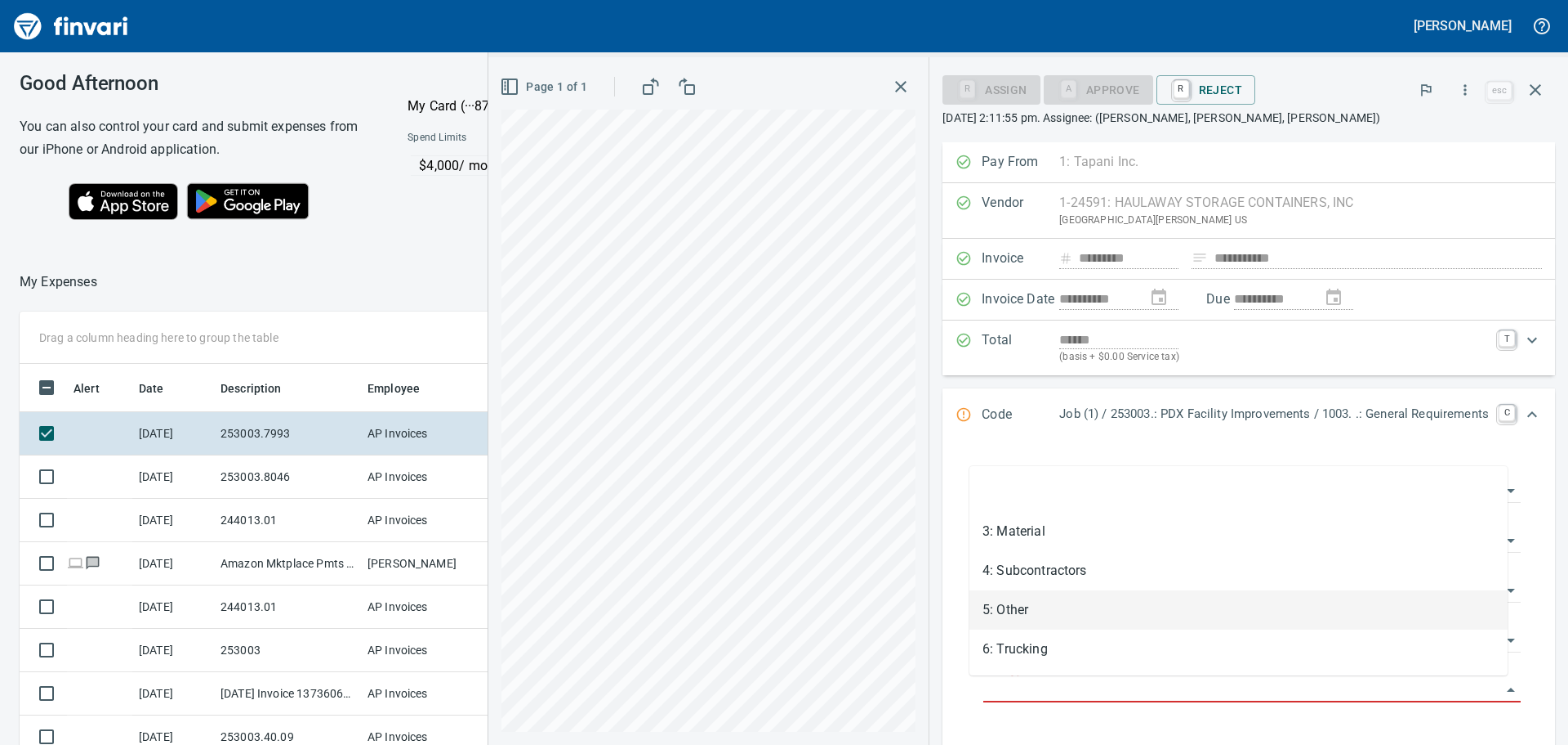
click at [1040, 611] on li "5: Other" at bounding box center [1238, 610] width 539 height 39
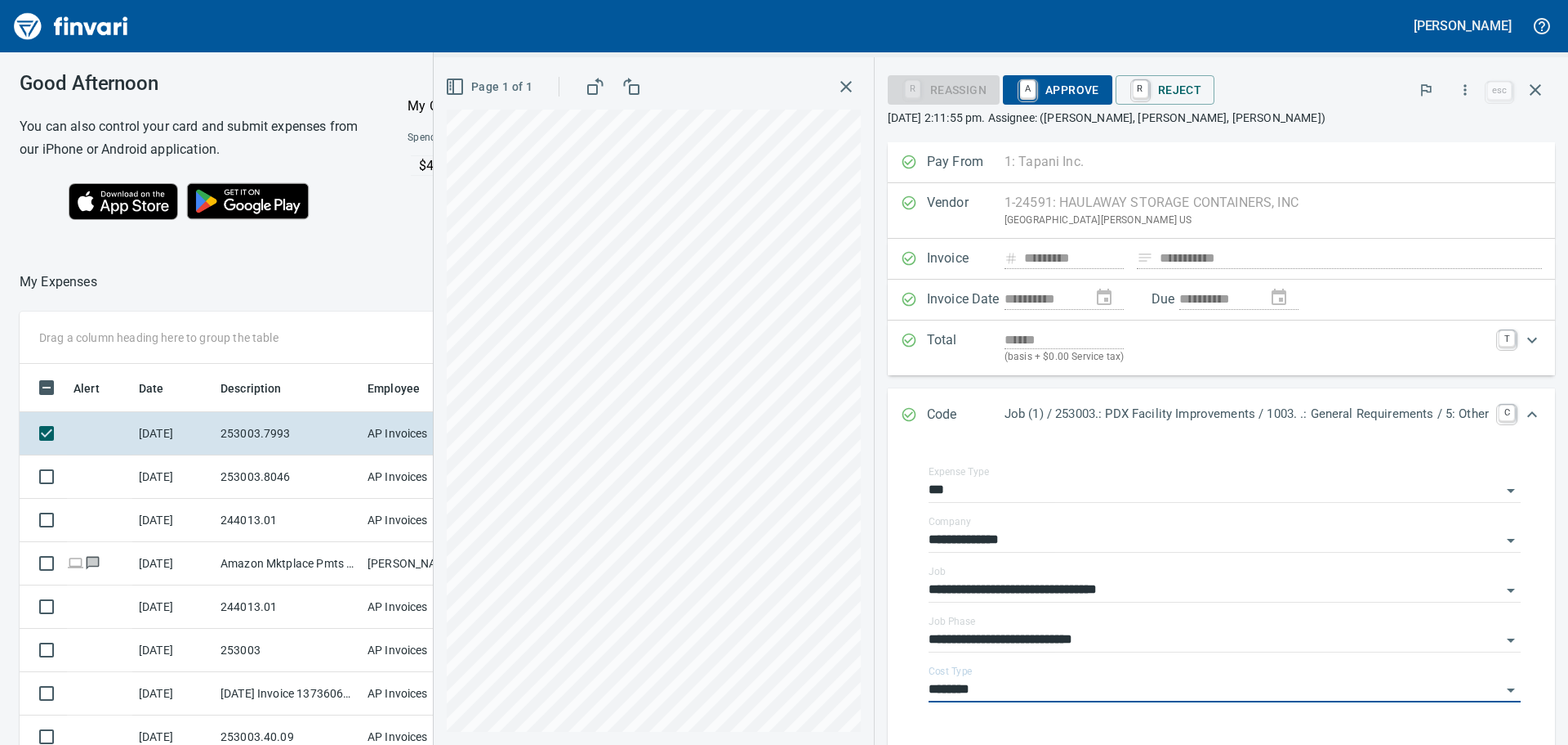
type input "********"
click at [1055, 89] on span "A Approve" at bounding box center [1058, 90] width 84 height 28
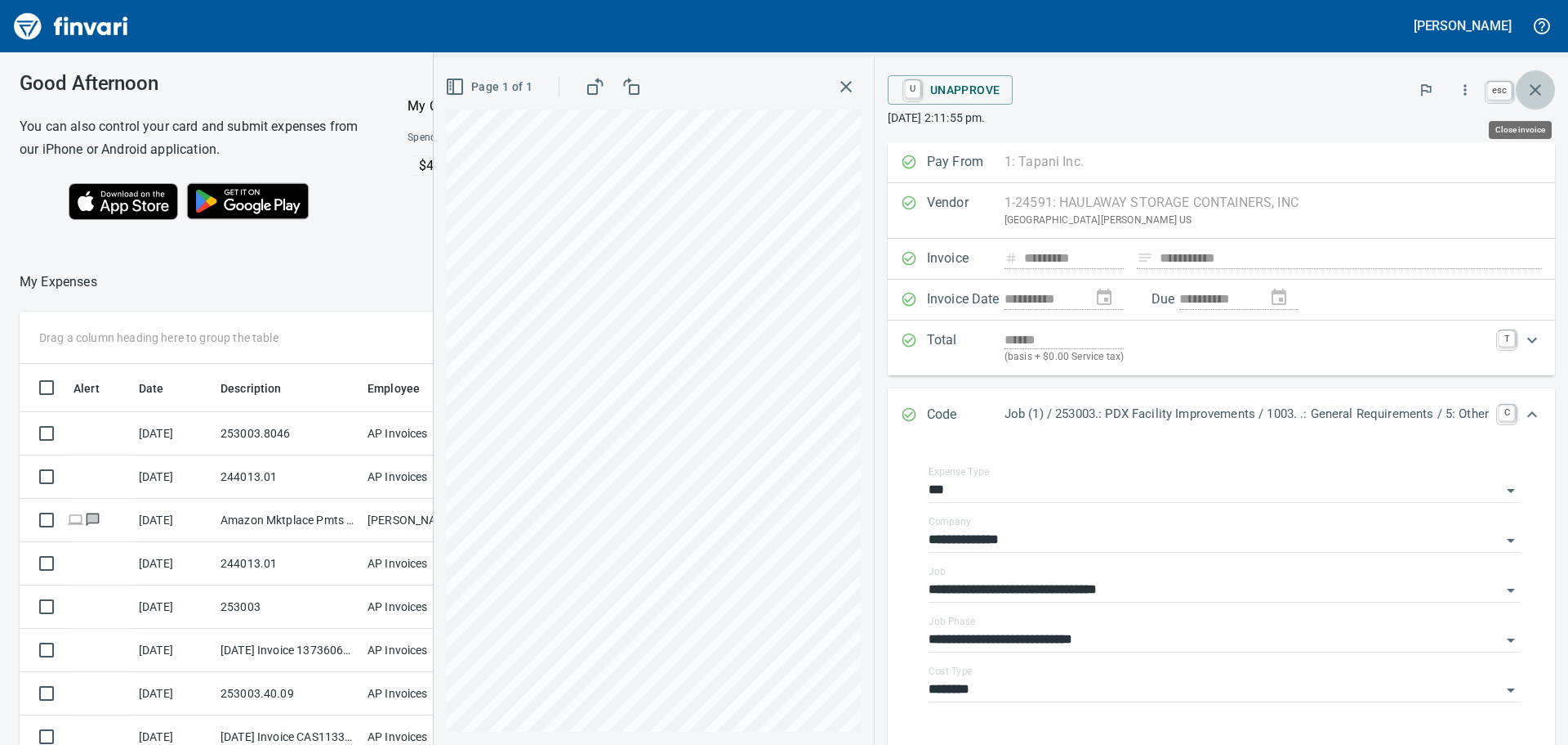
click at [1535, 88] on icon "button" at bounding box center [1535, 90] width 20 height 20
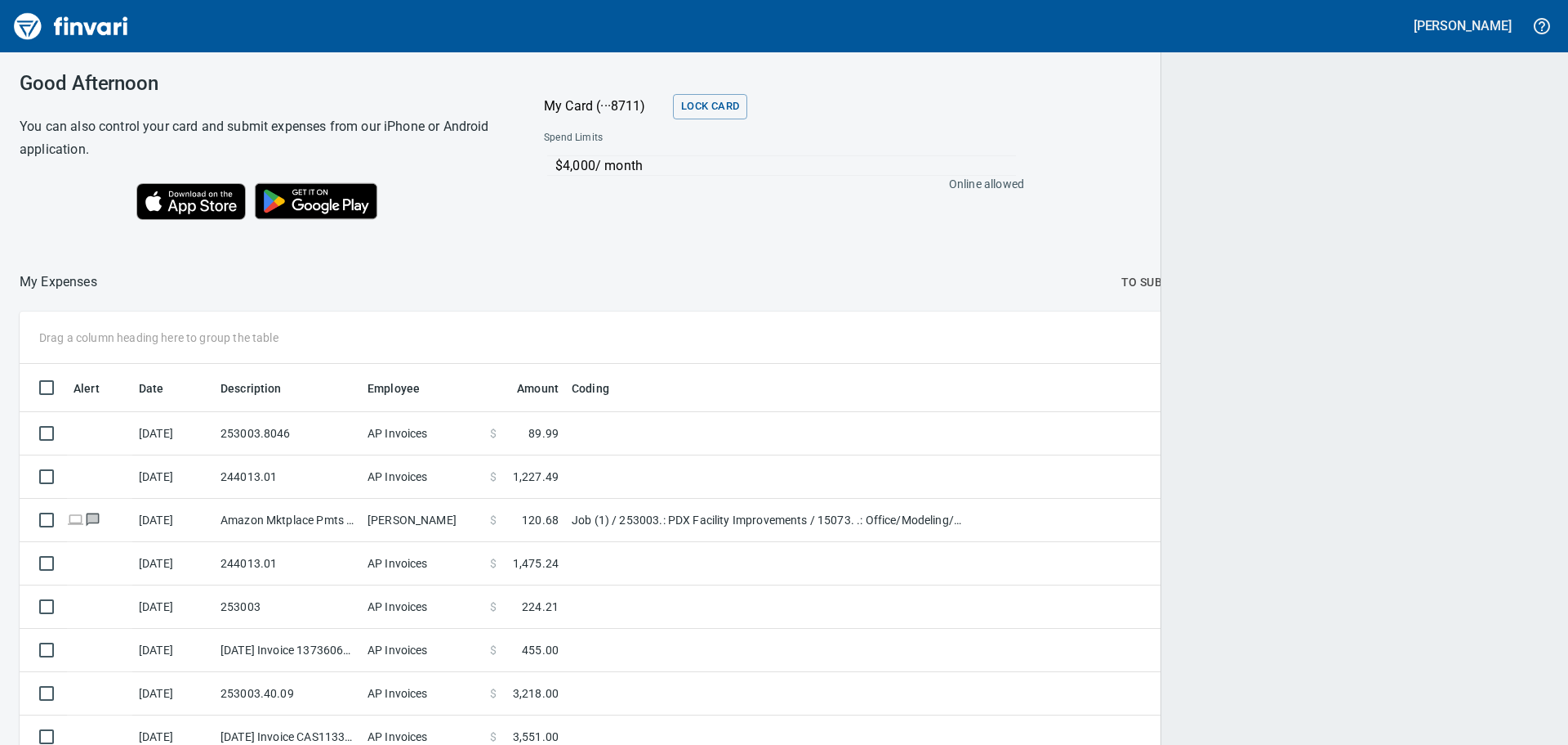
scroll to position [553, 1490]
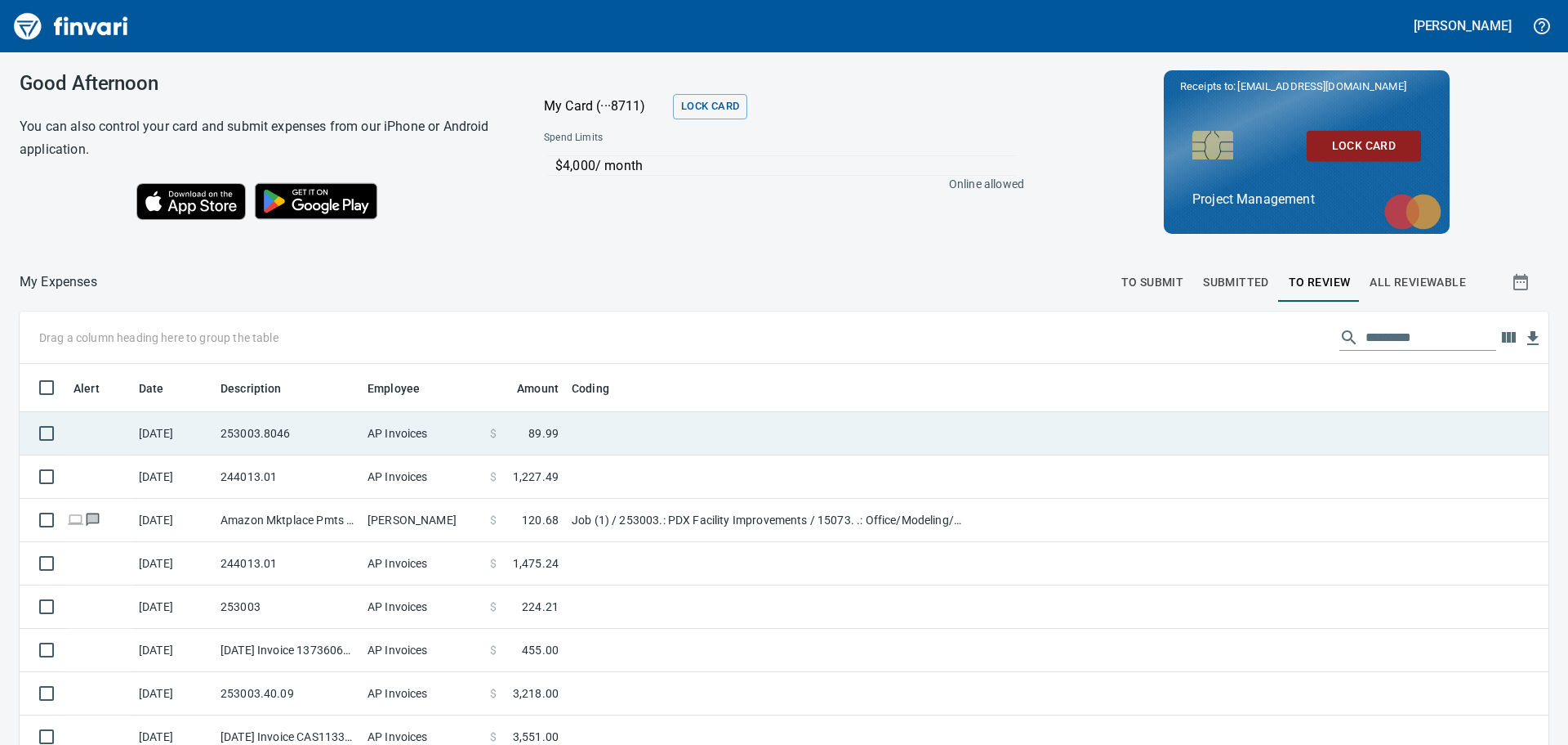
click at [337, 430] on td "253003.8046" at bounding box center [287, 434] width 147 height 43
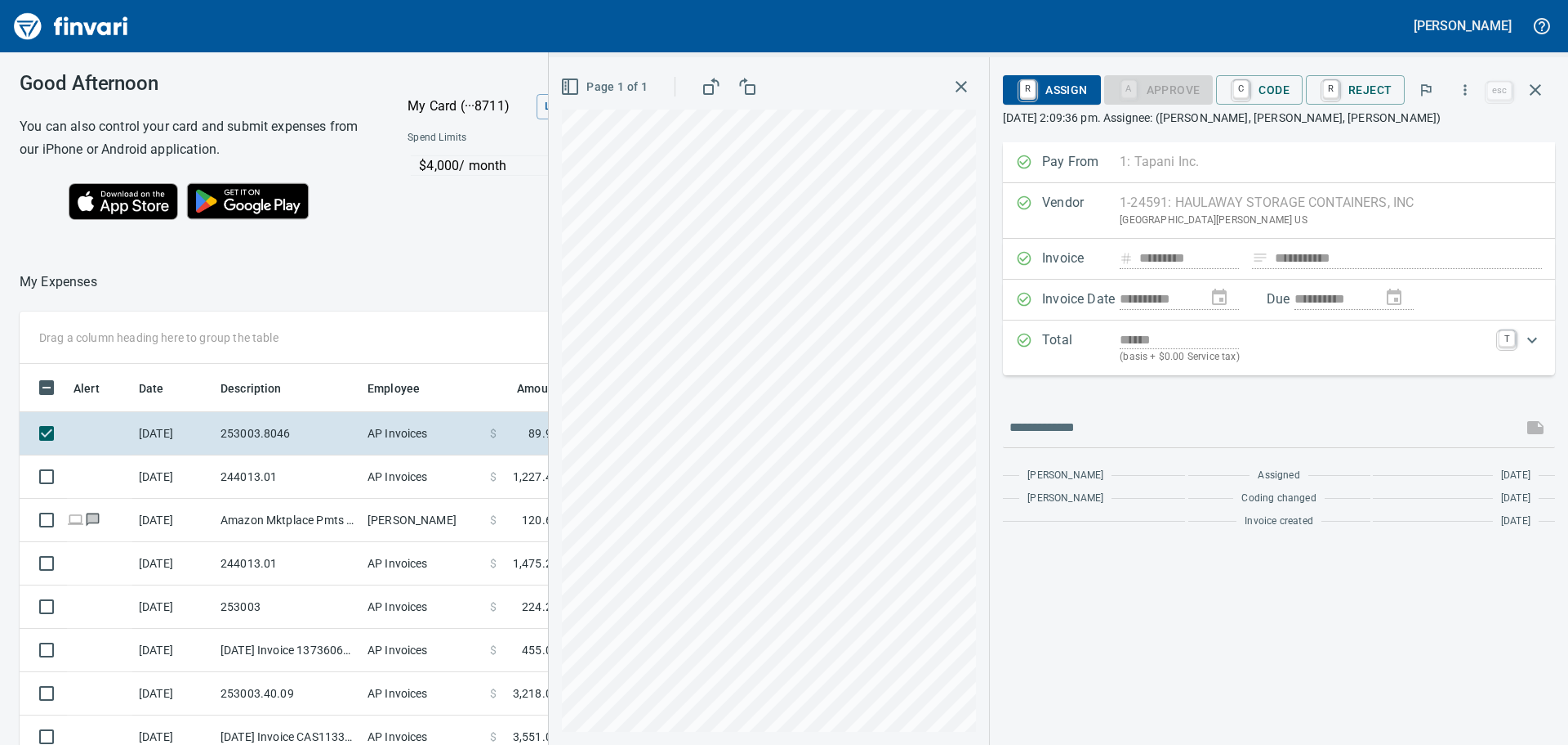
scroll to position [553, 1084]
click at [1284, 84] on span "C Code" at bounding box center [1259, 90] width 60 height 28
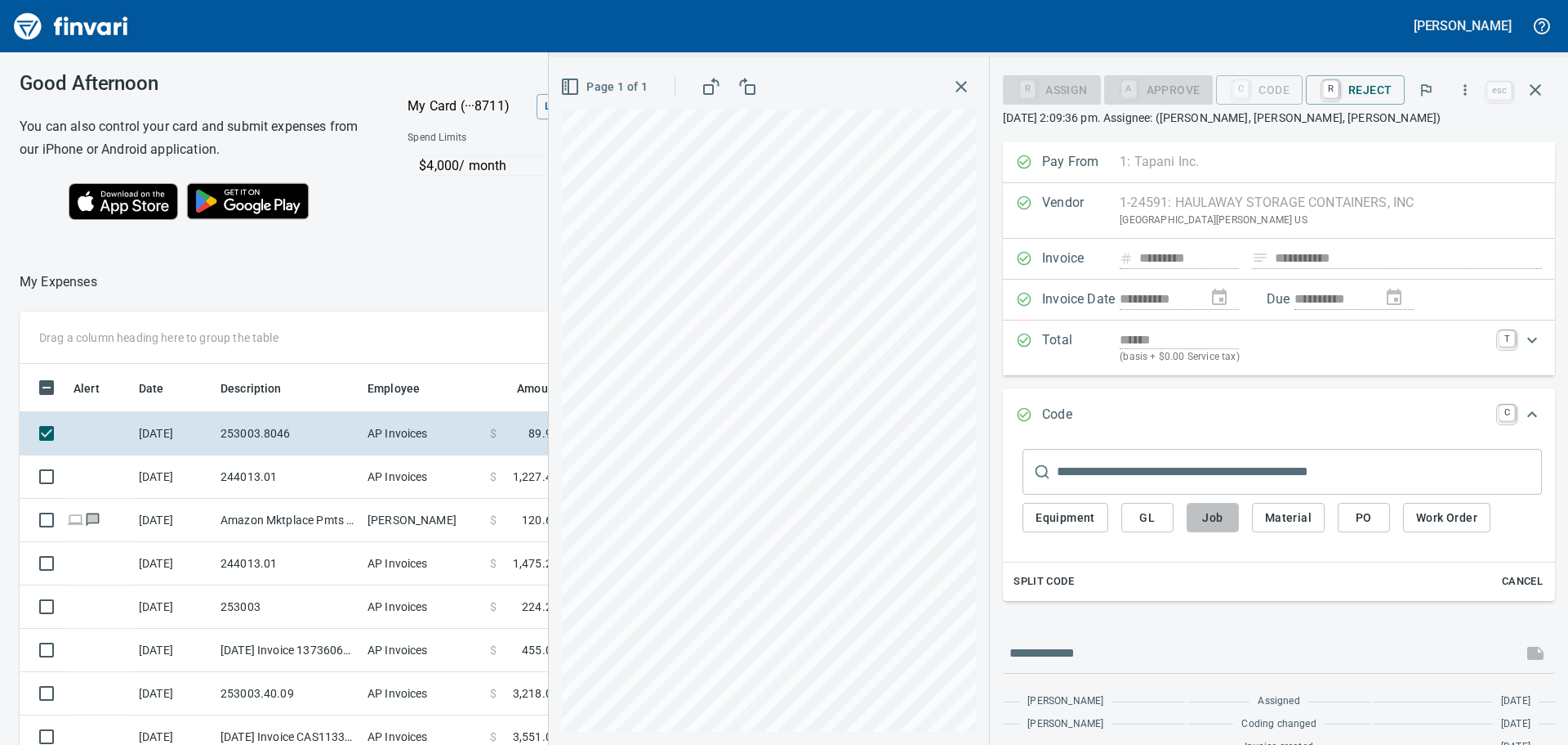
click at [1209, 515] on span "Job" at bounding box center [1212, 517] width 27 height 21
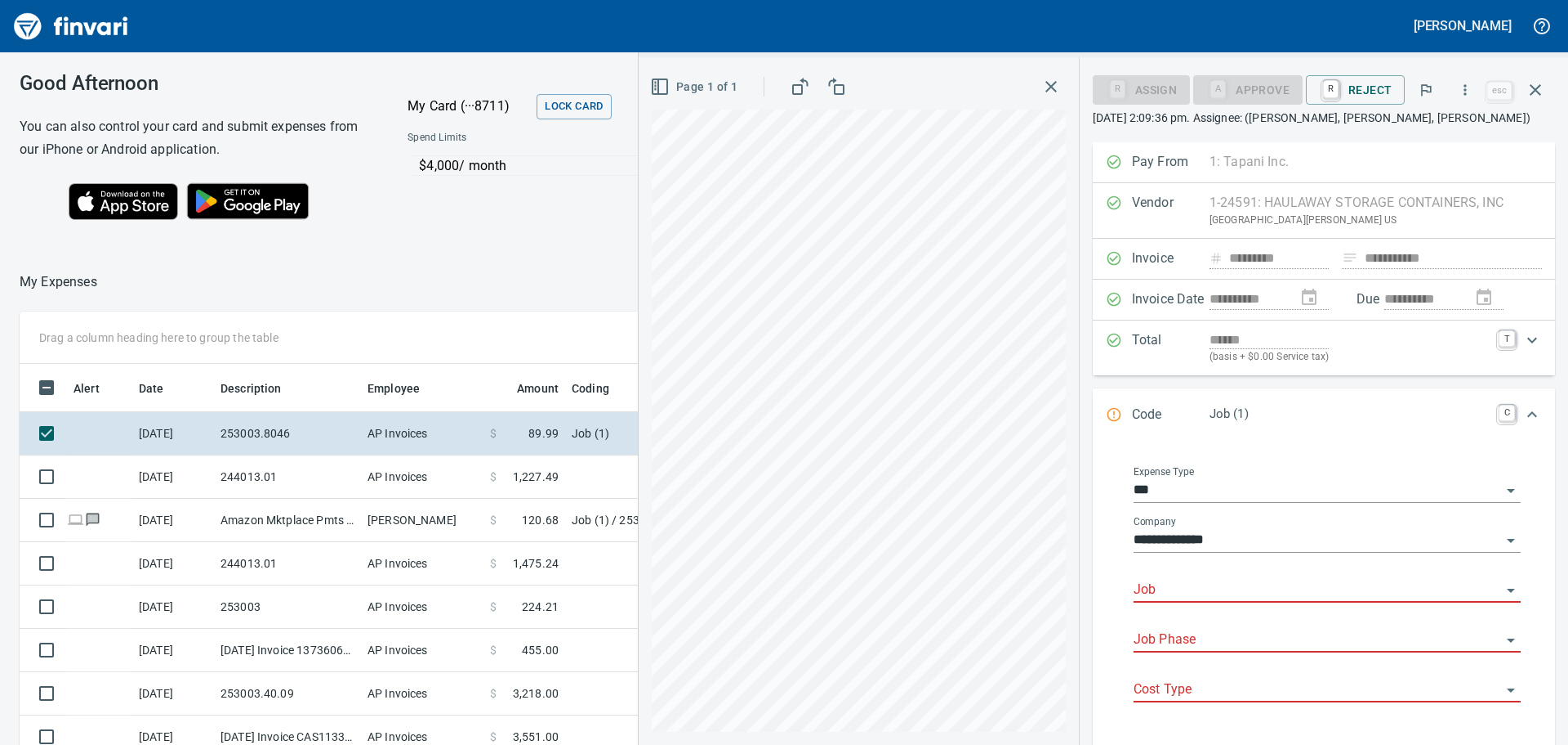
click at [1191, 585] on input "Job" at bounding box center [1317, 589] width 367 height 23
click at [1178, 630] on li "253003.: PDX Facility Improvements" at bounding box center [1323, 632] width 372 height 39
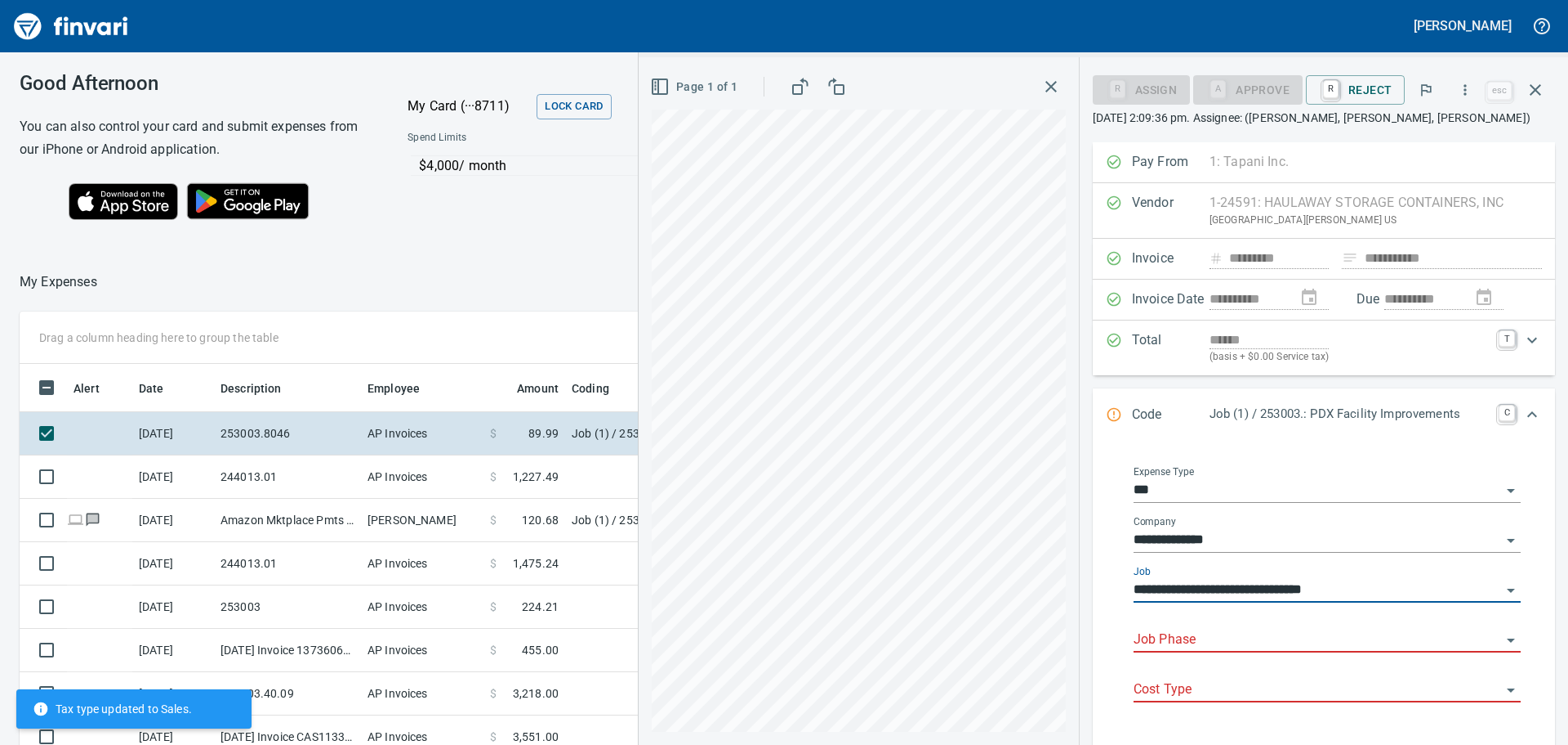
type input "**********"
click at [1172, 634] on input "Job Phase" at bounding box center [1317, 640] width 367 height 23
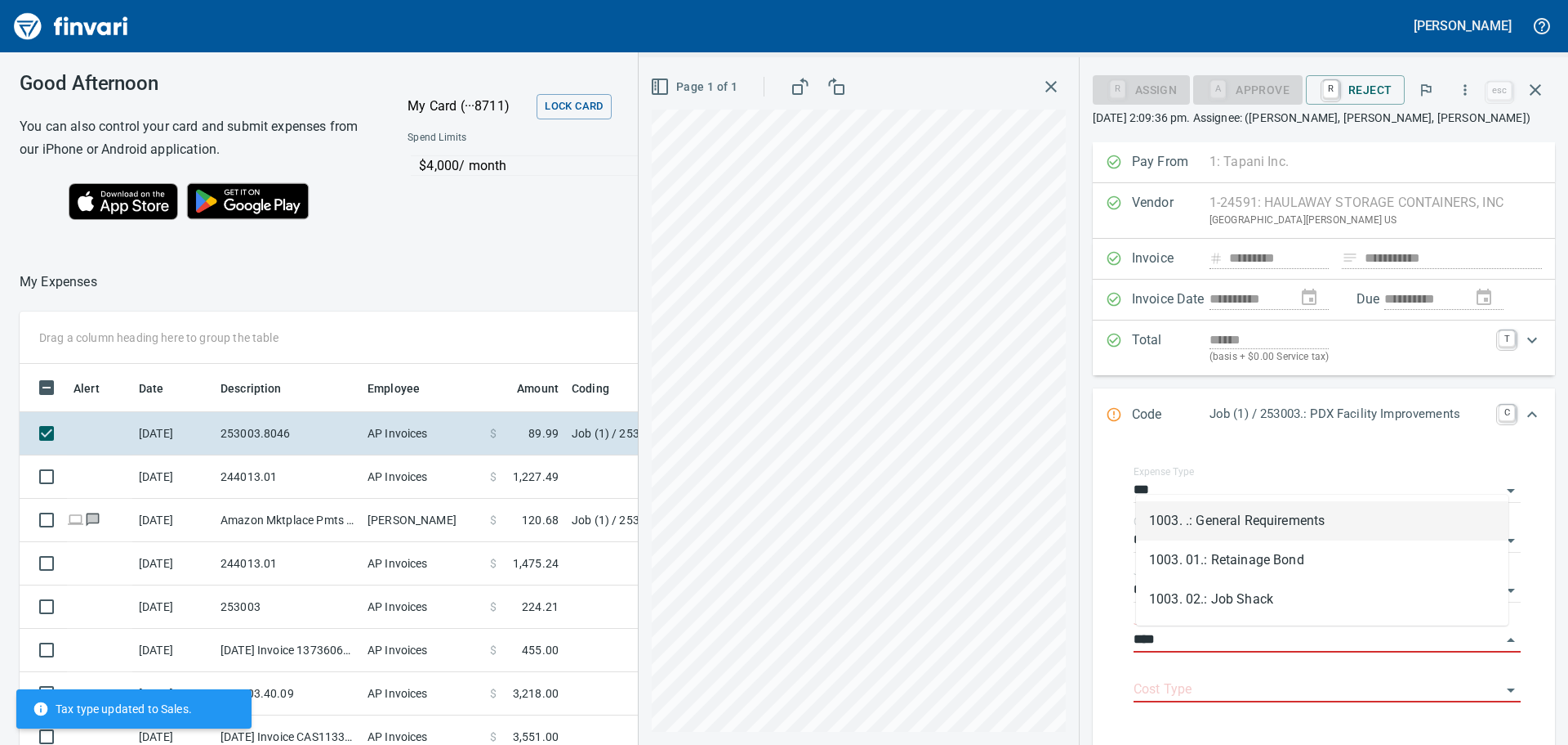
click at [1255, 510] on li "1003. .: General Requirements" at bounding box center [1323, 520] width 372 height 39
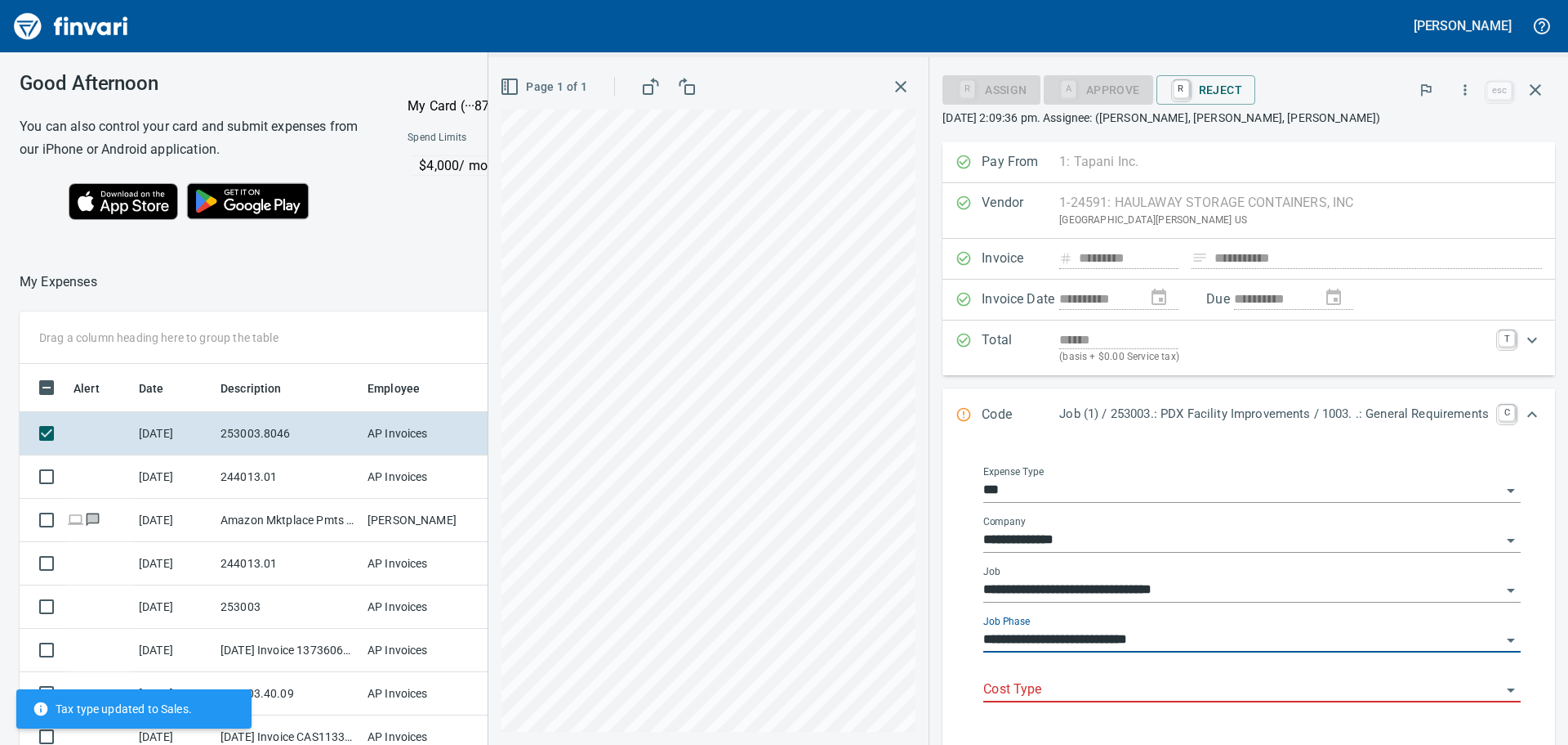
type input "**********"
click at [1084, 687] on input "Cost Type" at bounding box center [1242, 689] width 518 height 23
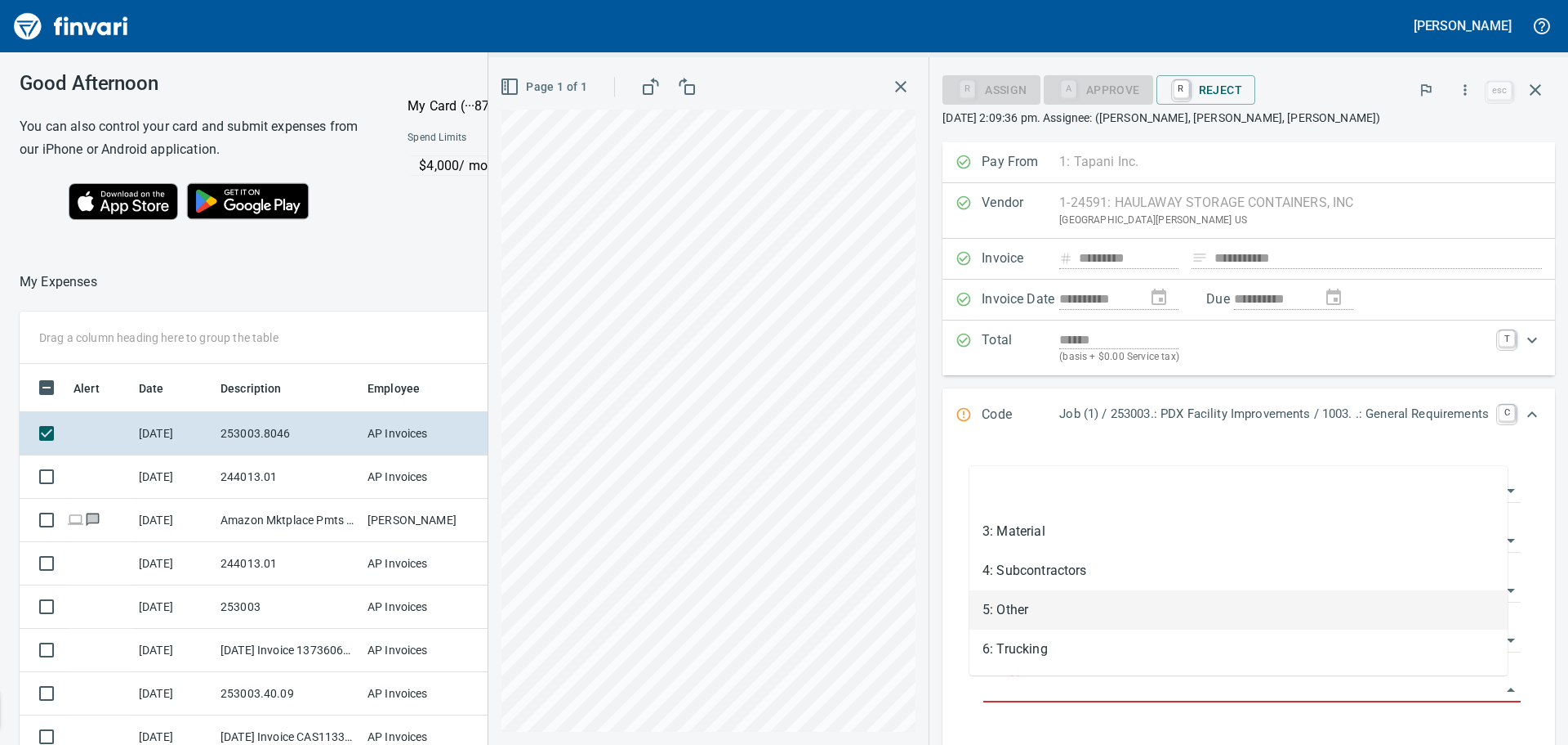
click at [1017, 606] on li "5: Other" at bounding box center [1238, 610] width 539 height 39
type input "********"
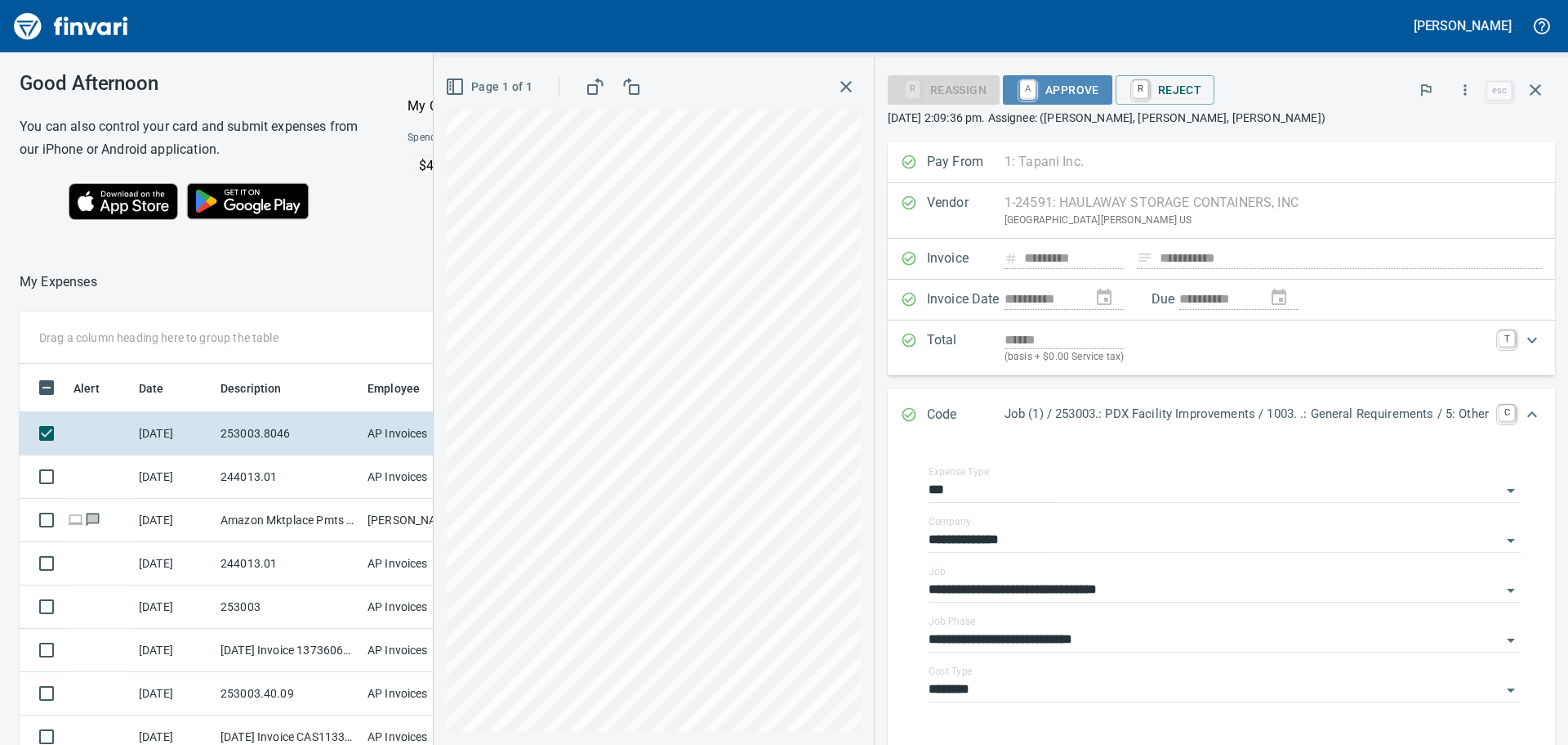
click at [1047, 89] on span "A Approve" at bounding box center [1058, 90] width 84 height 28
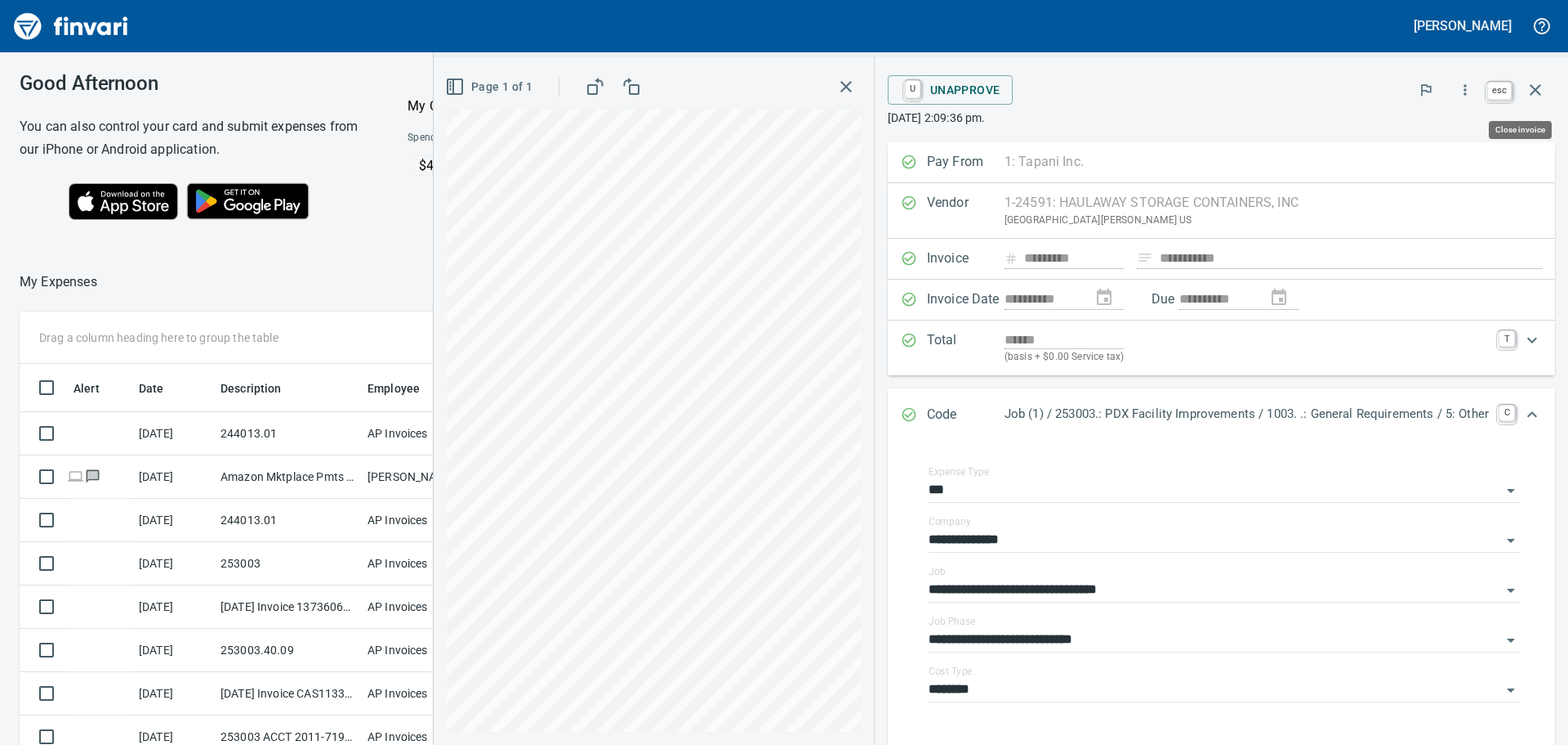
click at [1537, 90] on icon "button" at bounding box center [1535, 90] width 20 height 20
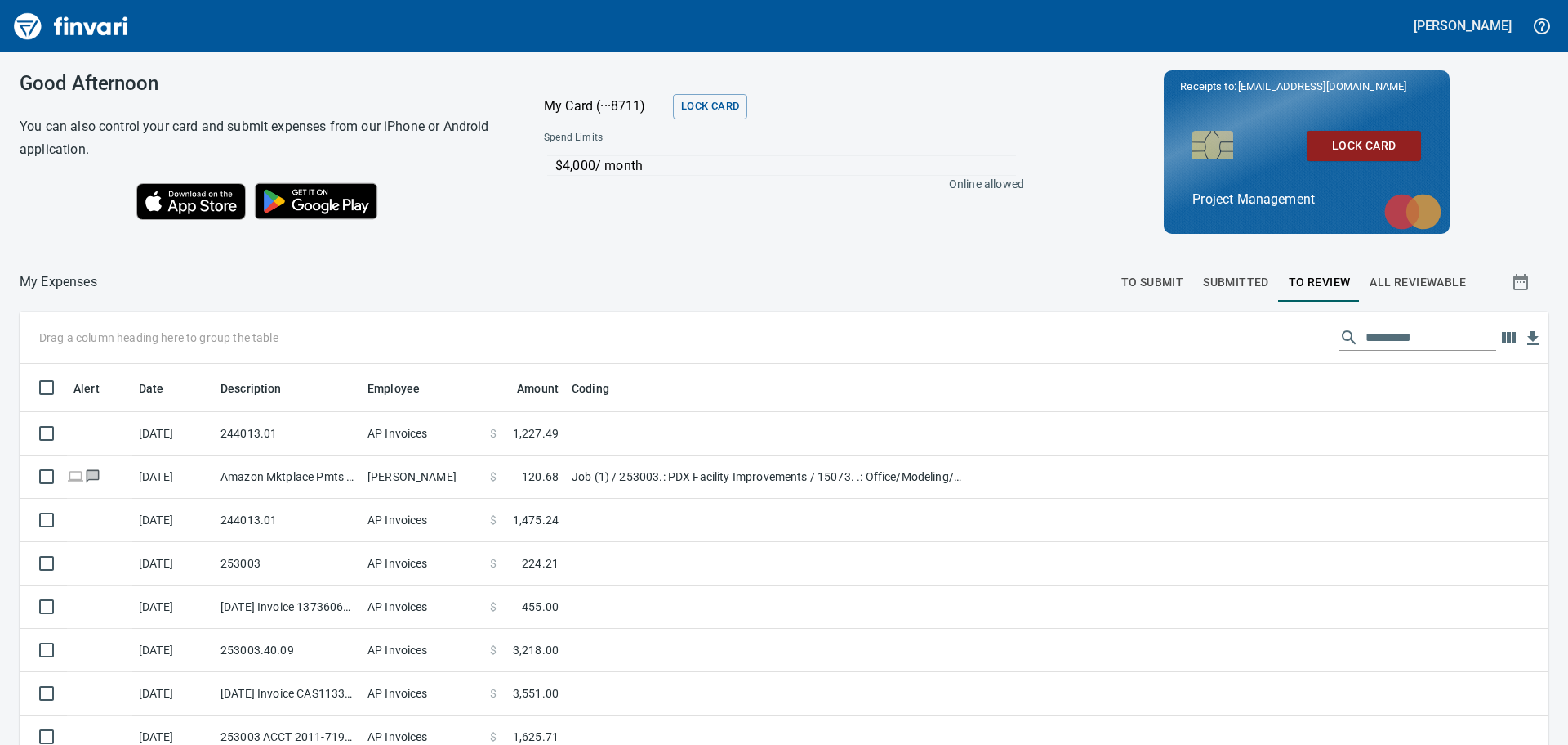
scroll to position [2, 2]
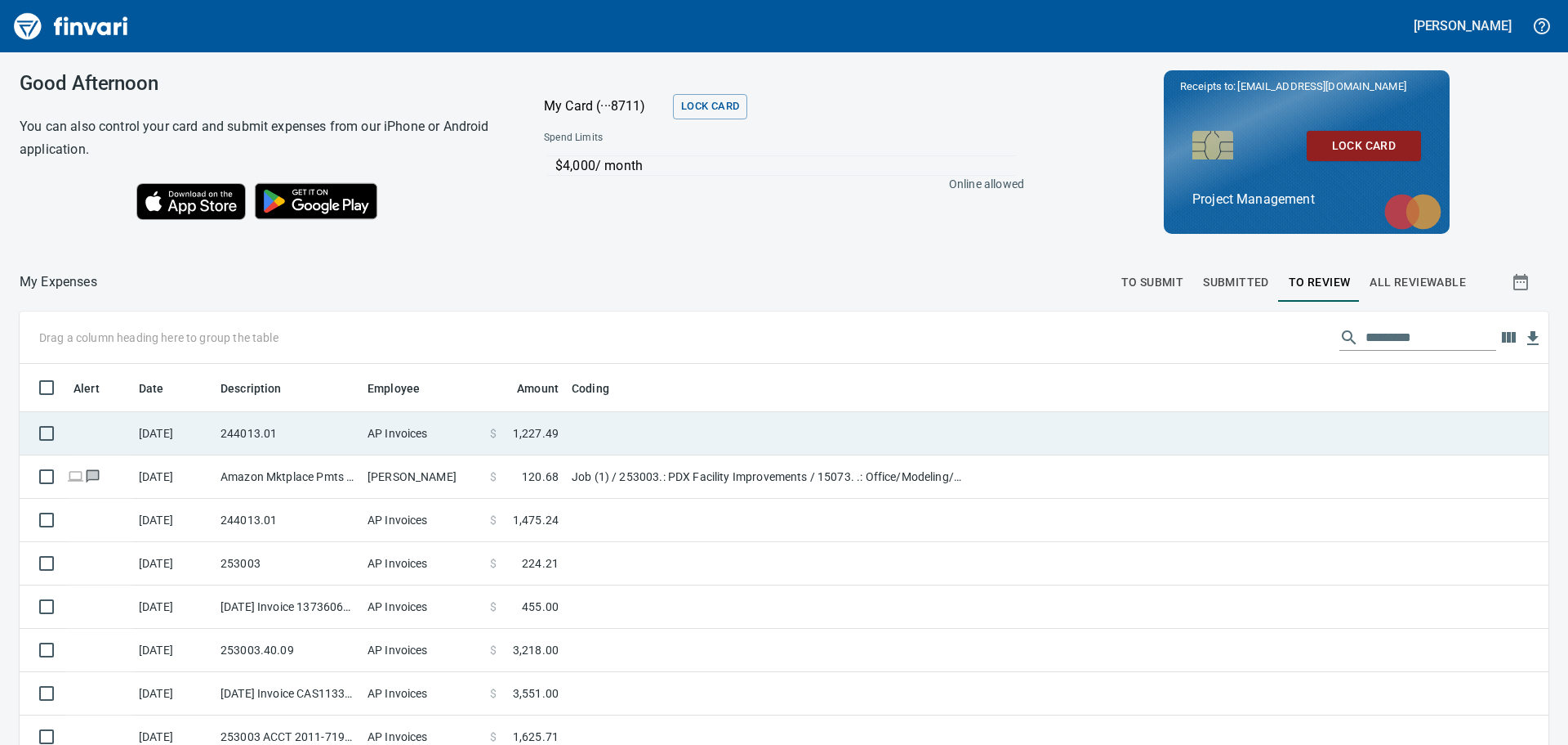
click at [299, 434] on td "244013.01" at bounding box center [287, 434] width 147 height 43
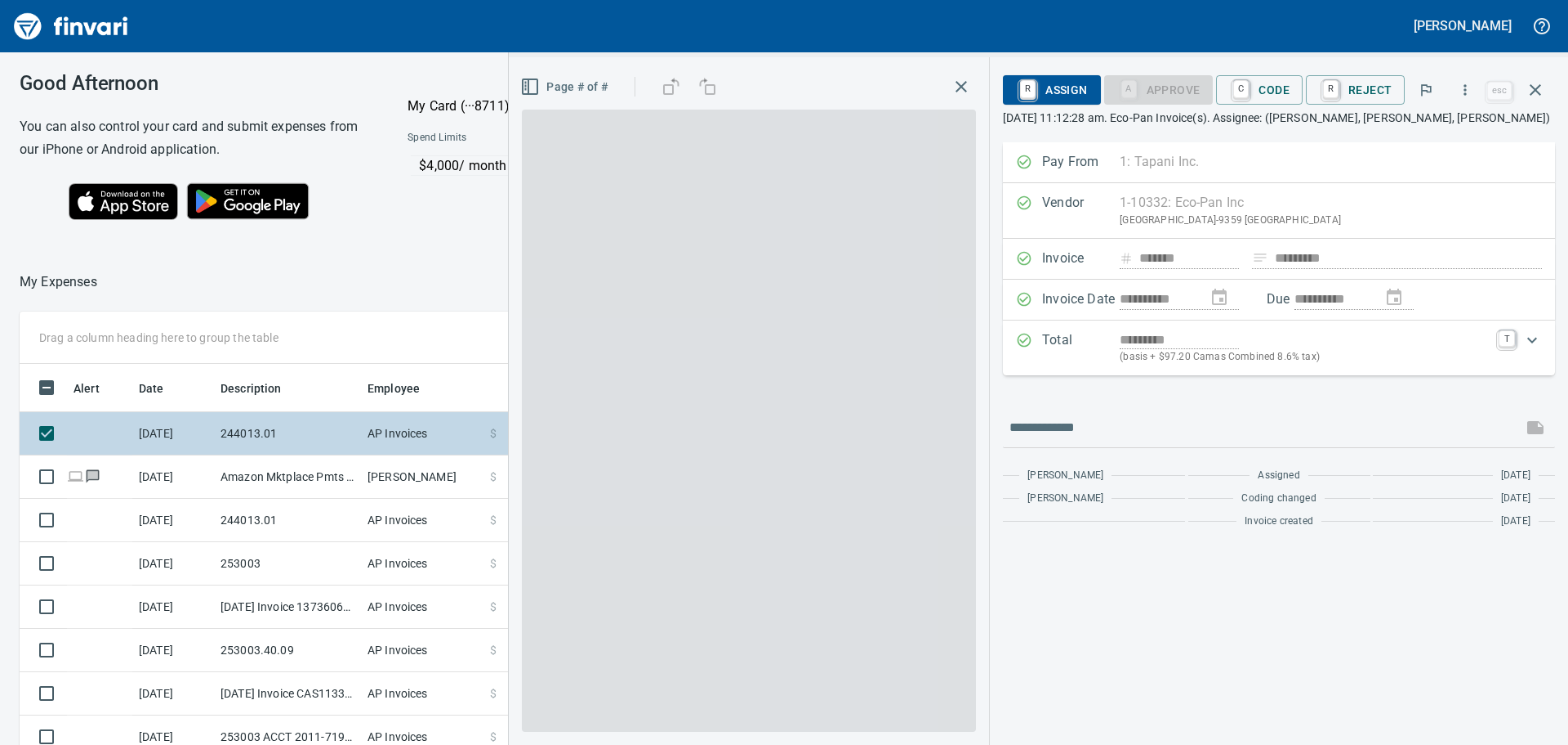
scroll to position [553, 1084]
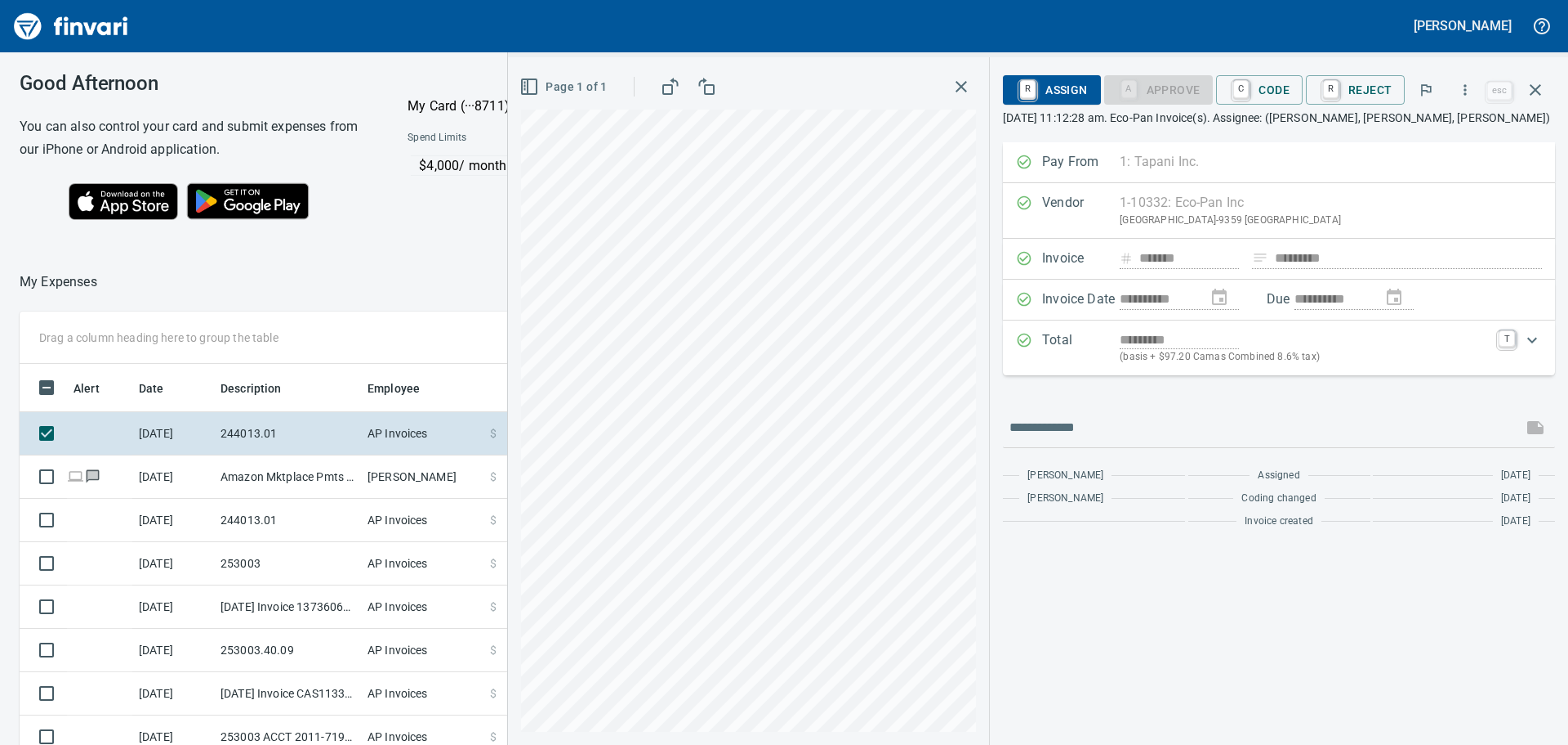
click at [330, 248] on div "Good Afternoon You can also control your card and submit expenses from our iPho…" at bounding box center [784, 398] width 1568 height 692
click at [1269, 85] on span "C Code" at bounding box center [1259, 90] width 60 height 28
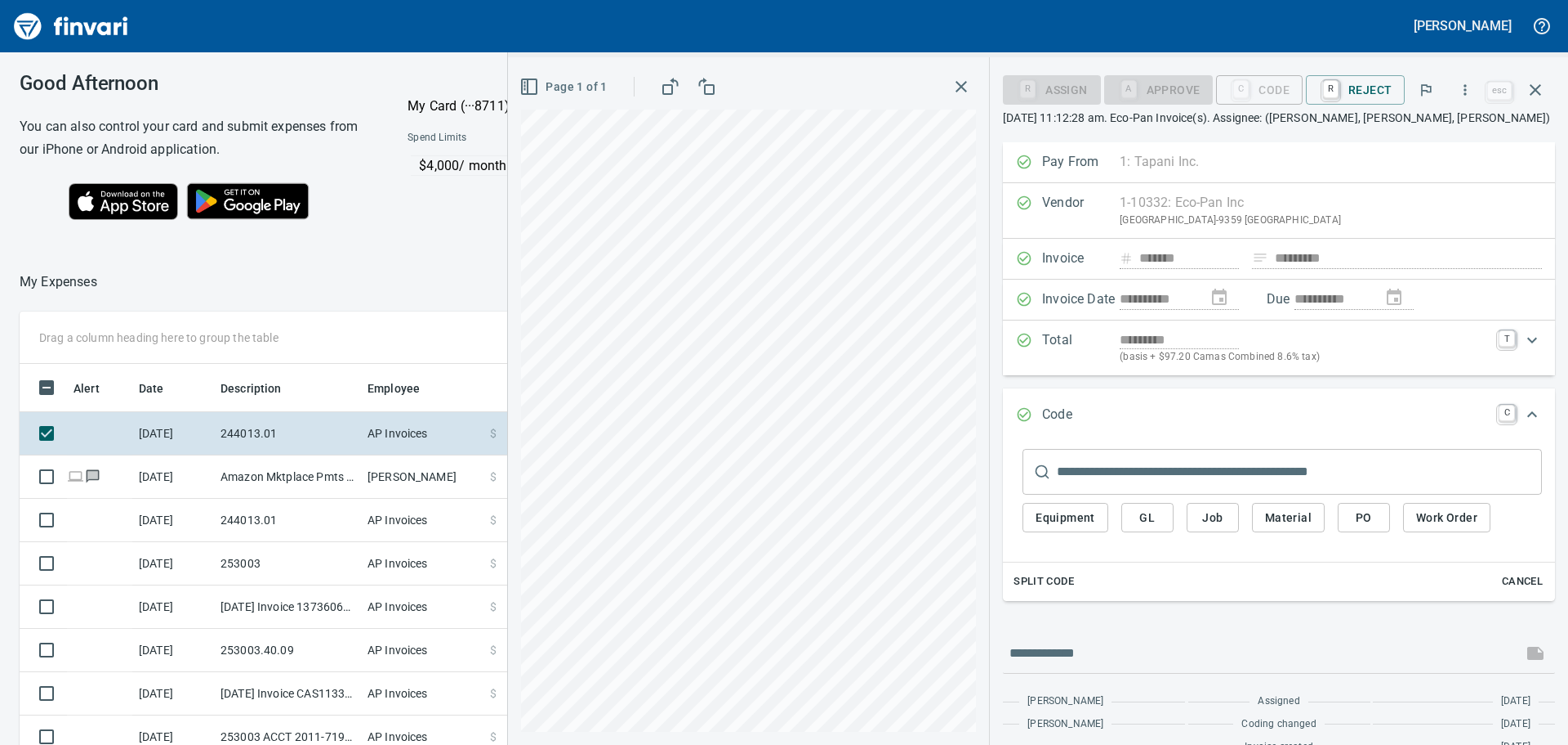
click at [1207, 517] on span "Job" at bounding box center [1212, 517] width 27 height 21
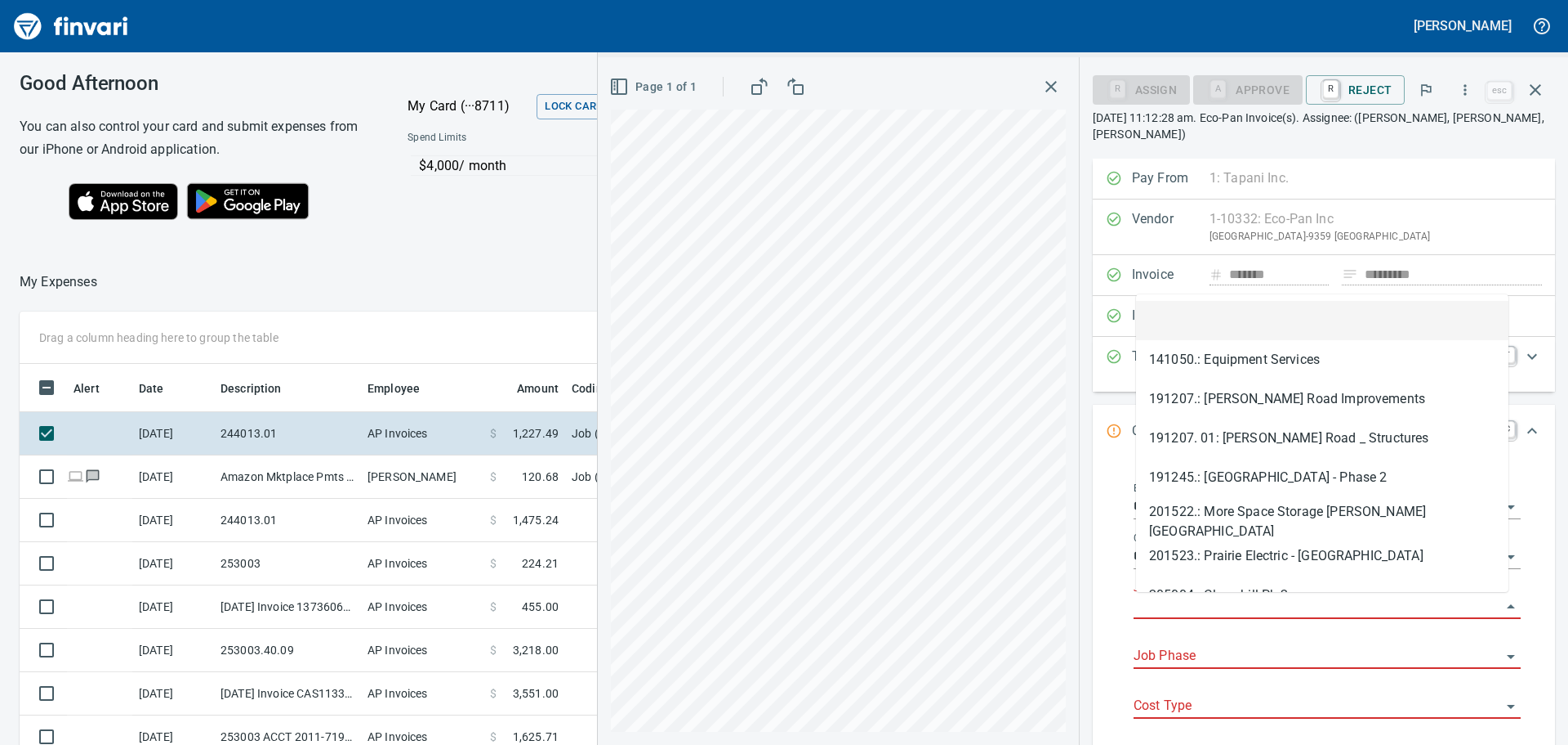
click at [1219, 605] on input "Job" at bounding box center [1317, 606] width 367 height 23
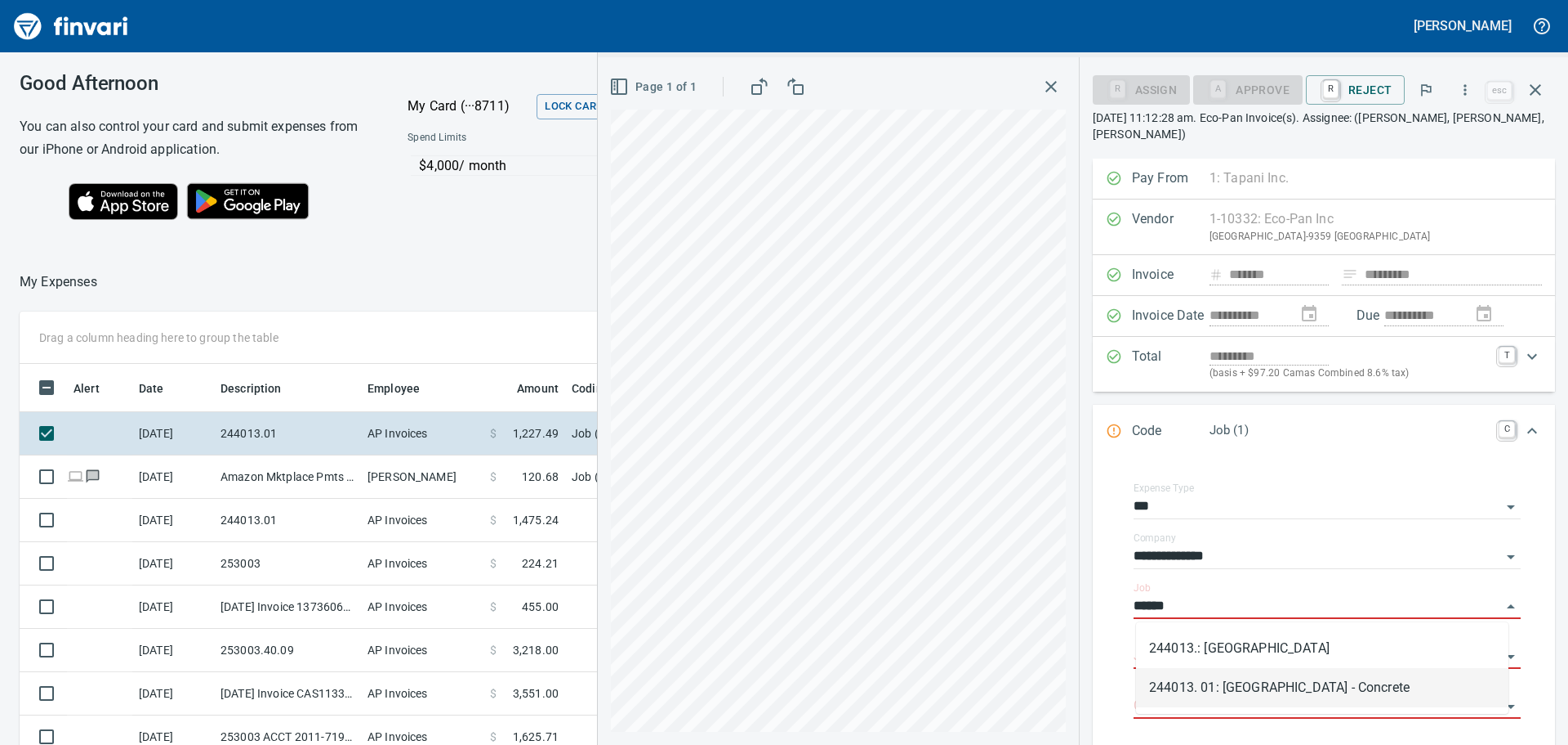
click at [1254, 682] on li "244013. 01: [GEOGRAPHIC_DATA] - Concrete" at bounding box center [1323, 688] width 372 height 39
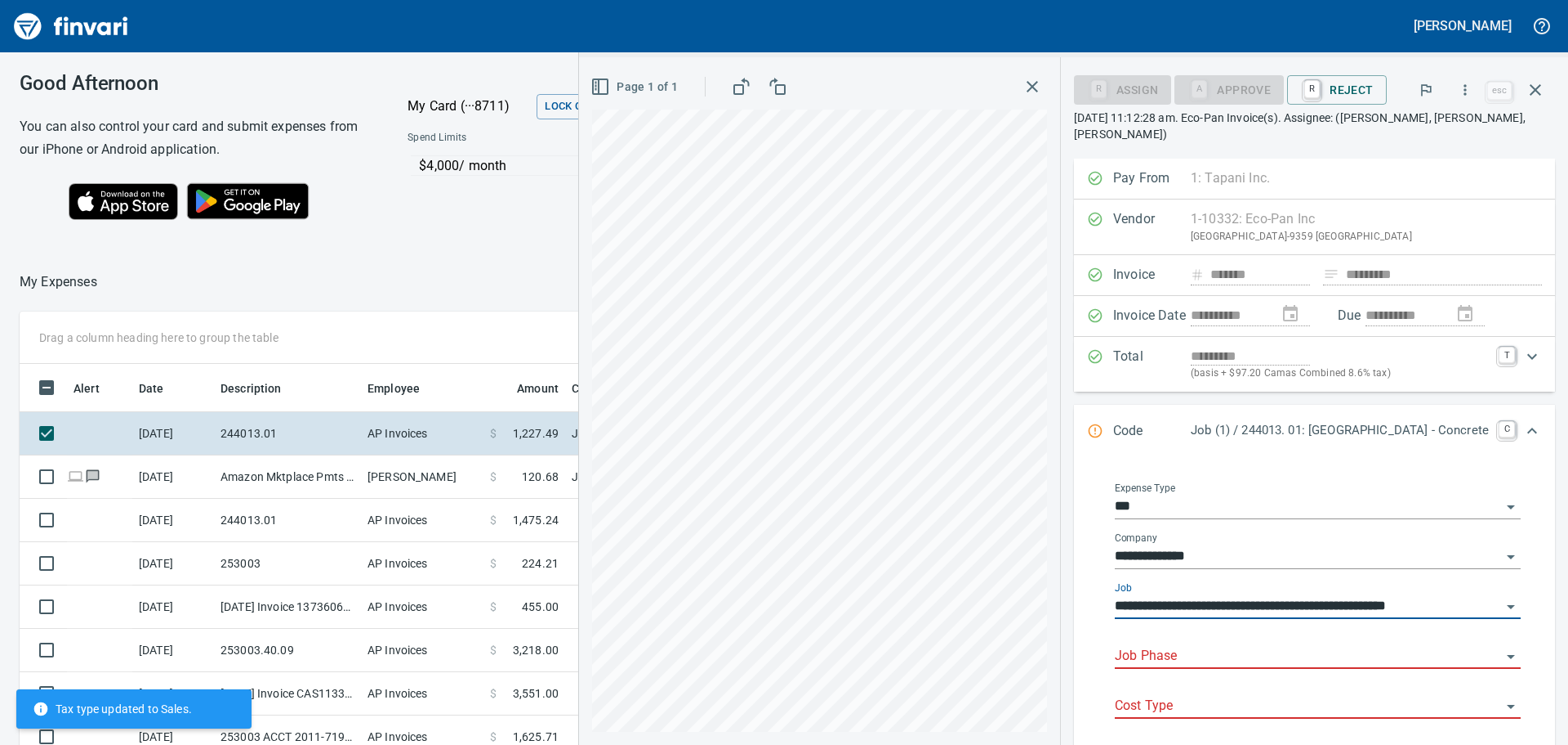
type input "**********"
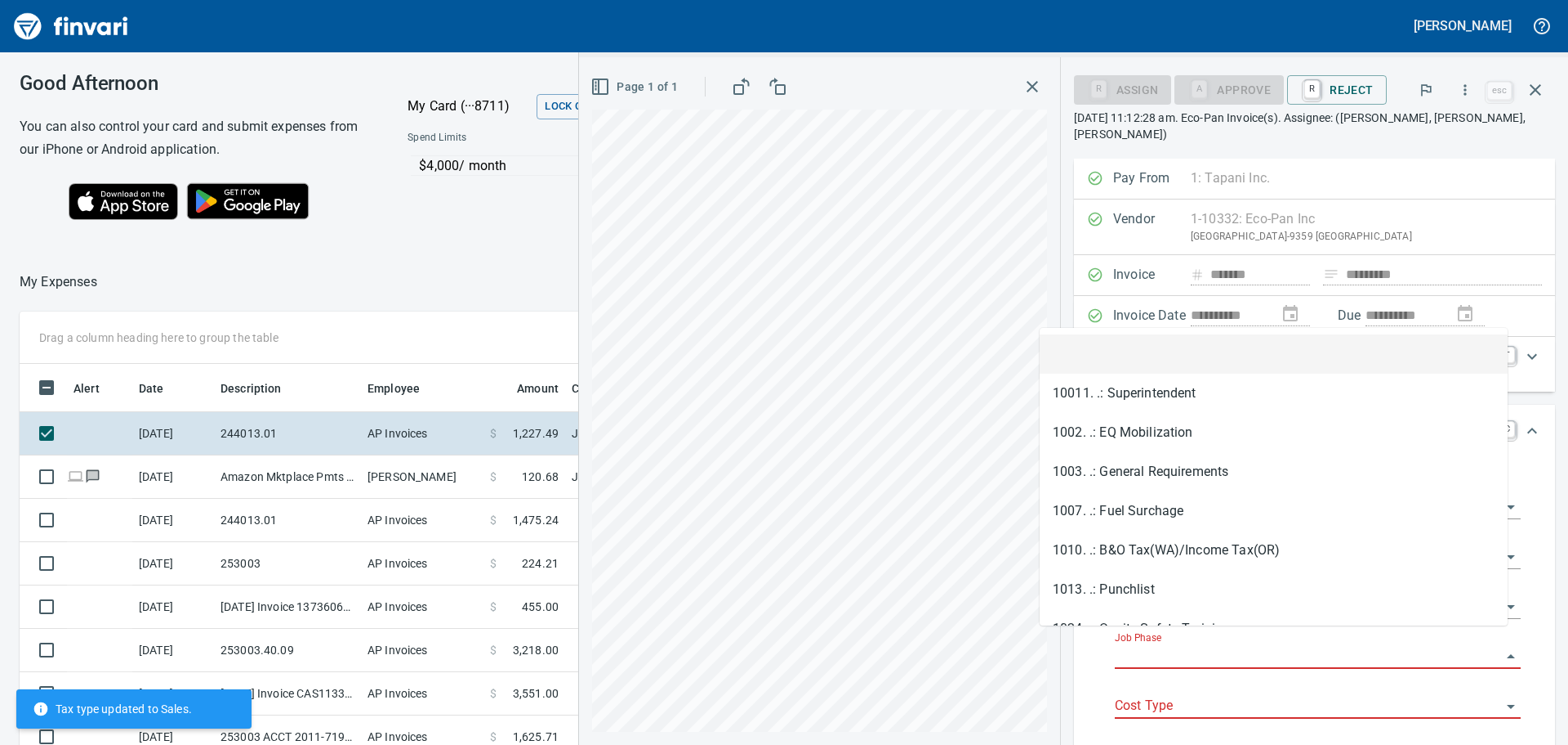
click at [1132, 644] on input "Job Phase" at bounding box center [1308, 655] width 386 height 23
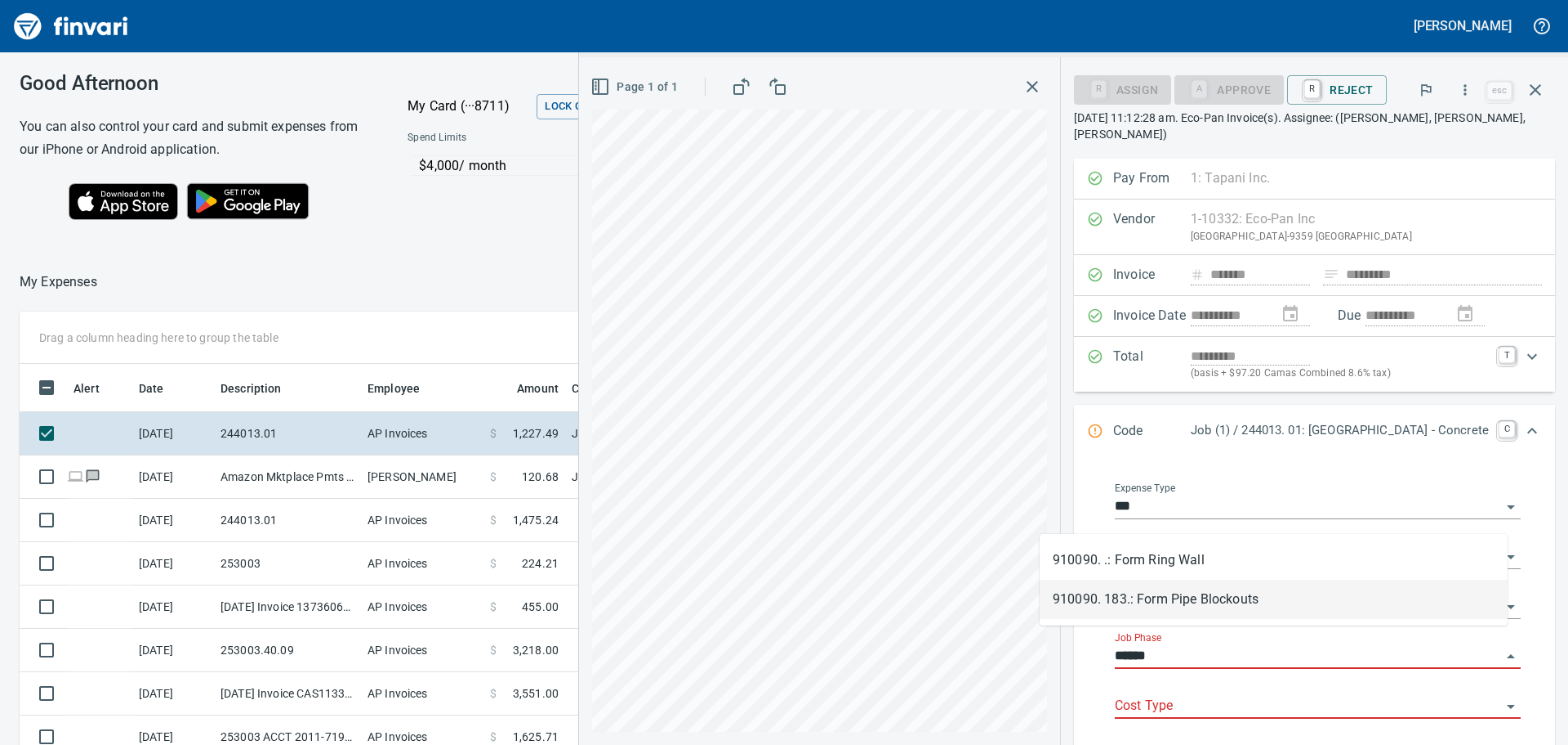
click at [1115, 644] on input "******" at bounding box center [1308, 655] width 386 height 23
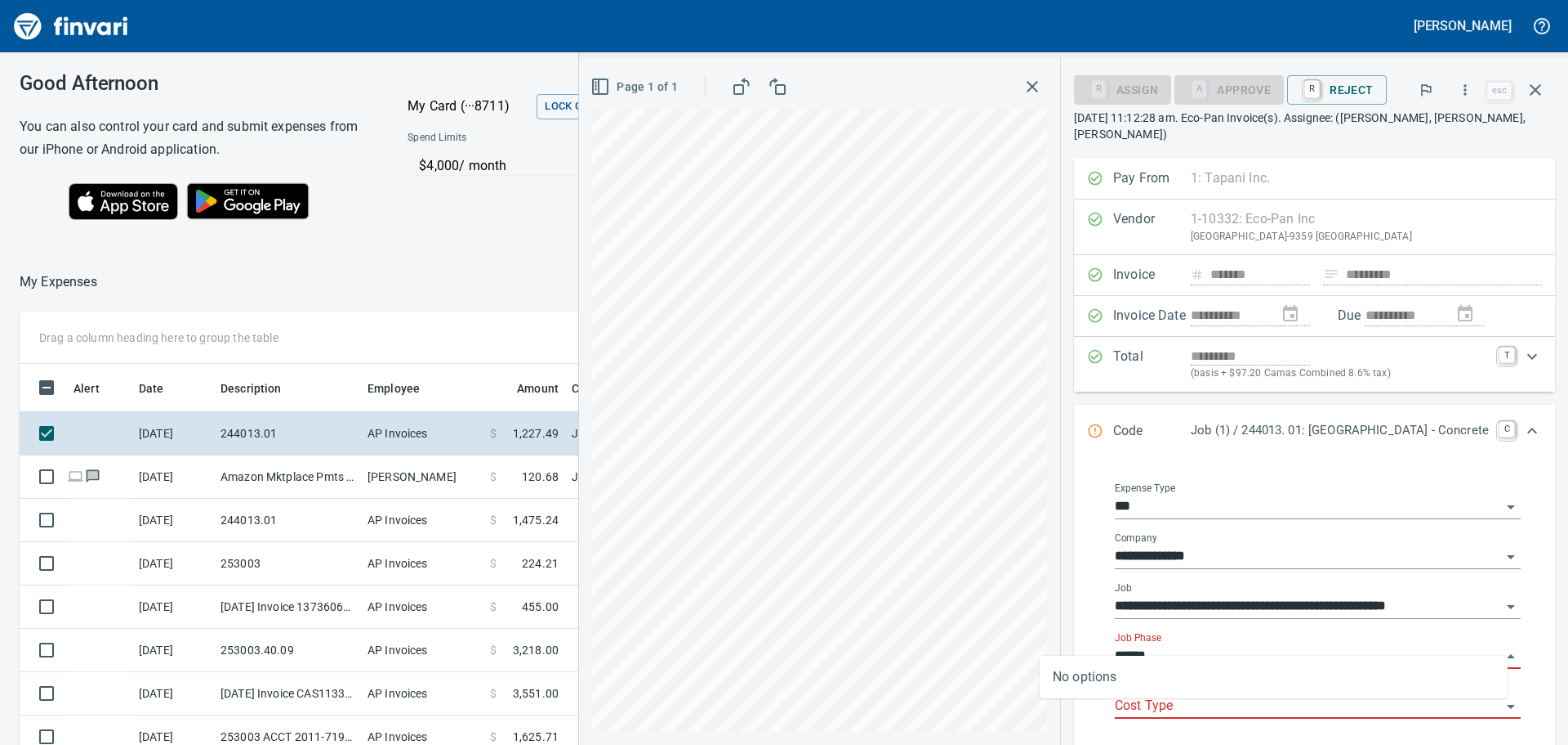
click at [1115, 644] on input "******" at bounding box center [1308, 655] width 386 height 23
click at [1189, 680] on li "911150. .: Form Pump Can Encasement" at bounding box center [1274, 682] width 468 height 39
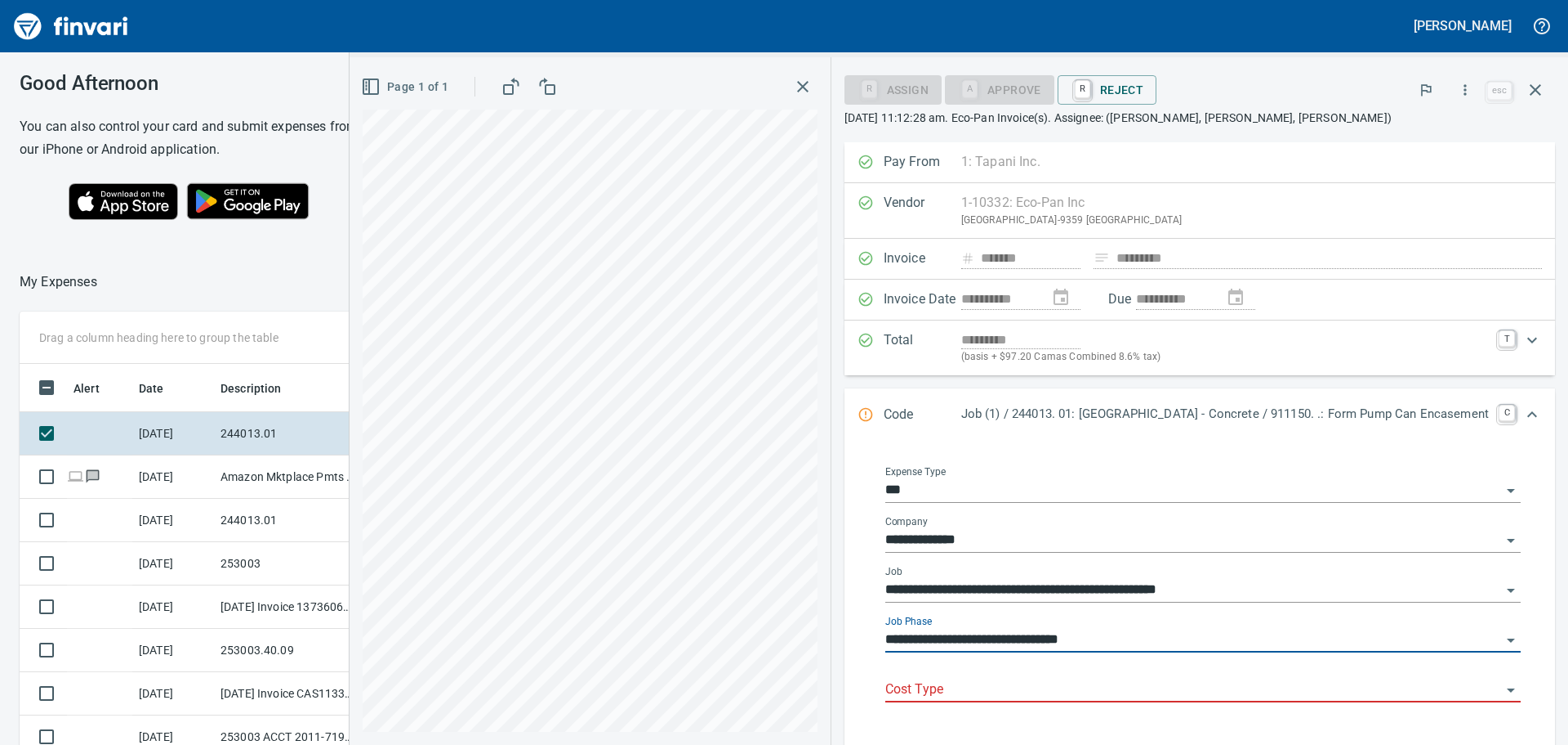
type input "**********"
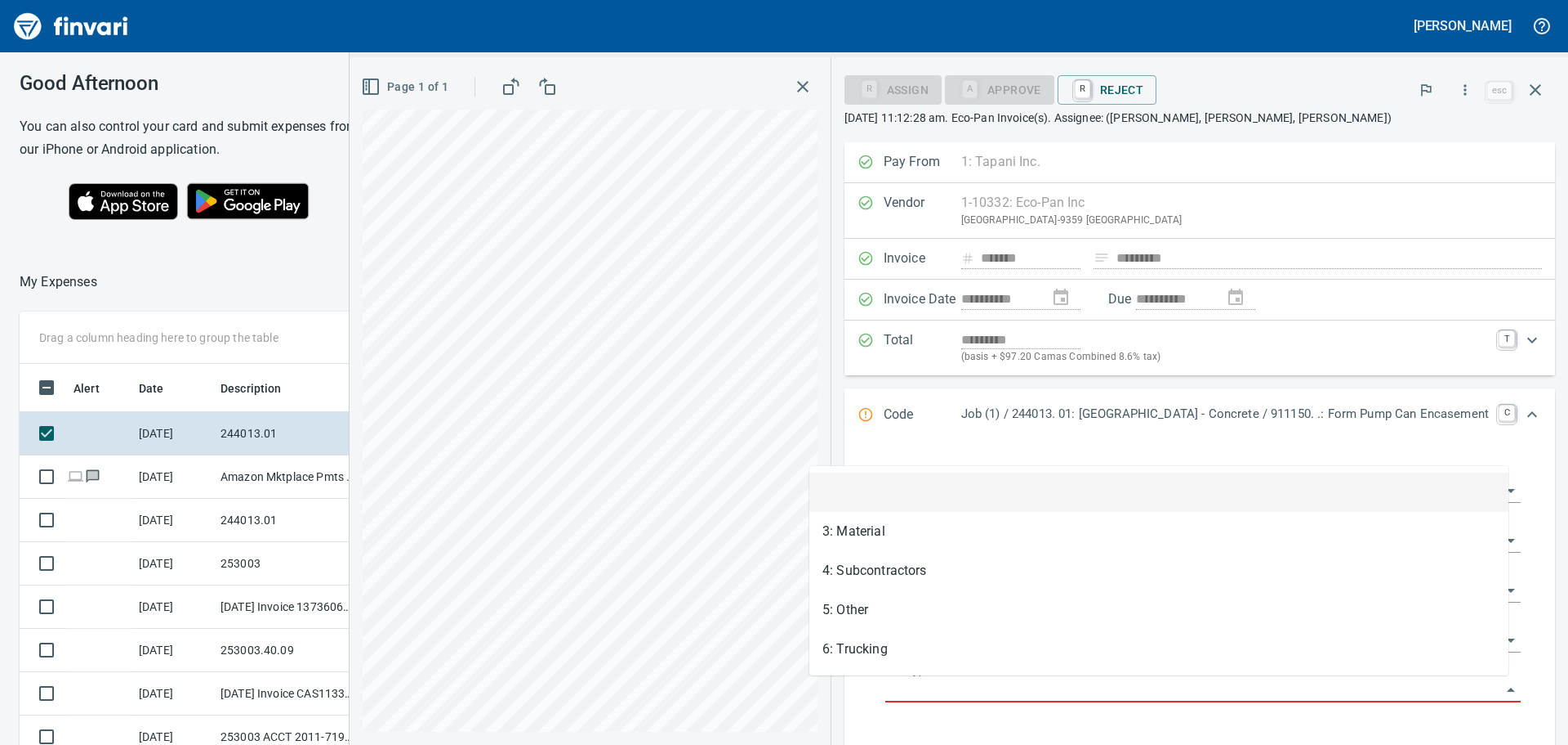
click at [1043, 682] on input "Cost Type" at bounding box center [1193, 689] width 616 height 23
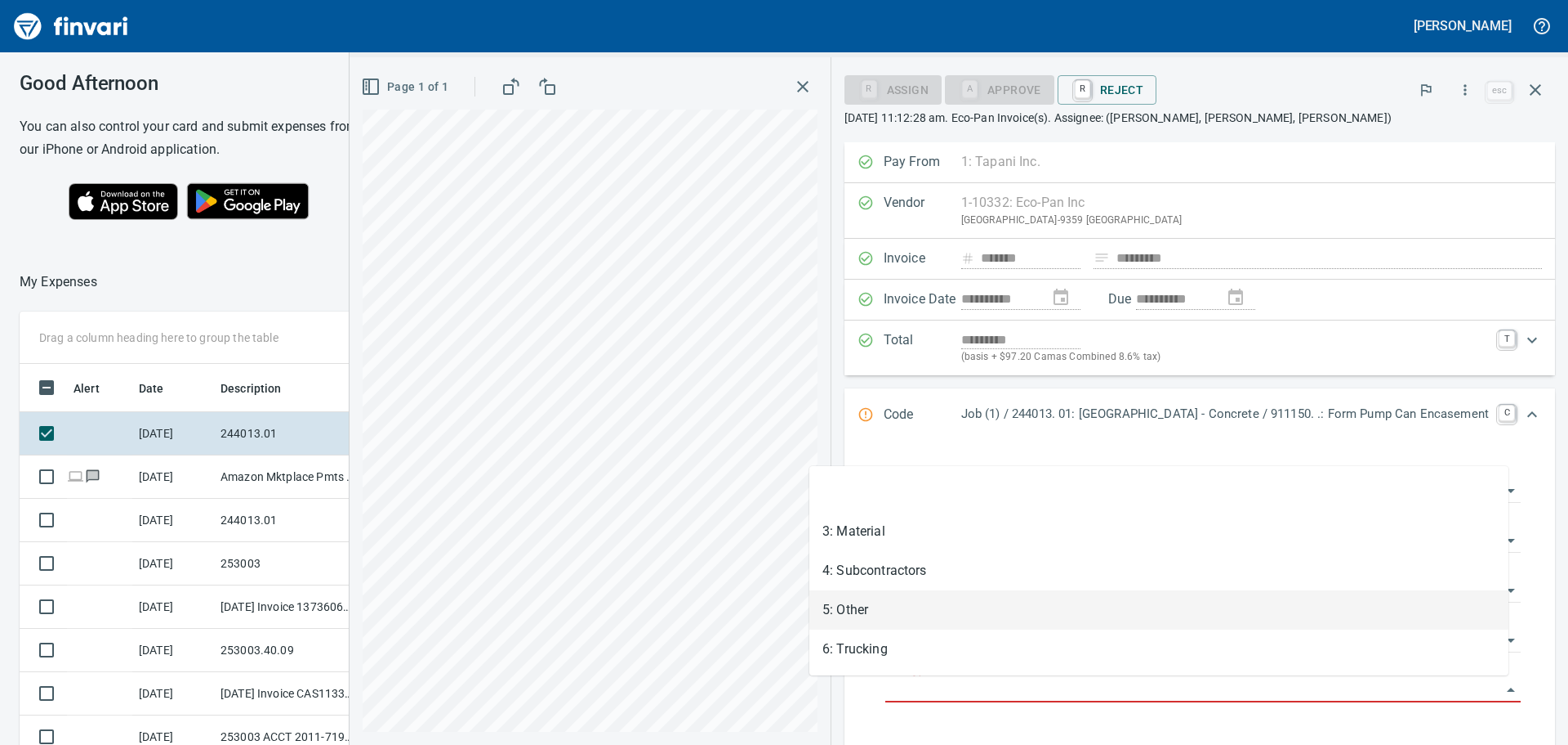
click at [866, 603] on li "5: Other" at bounding box center [1159, 610] width 699 height 39
type input "********"
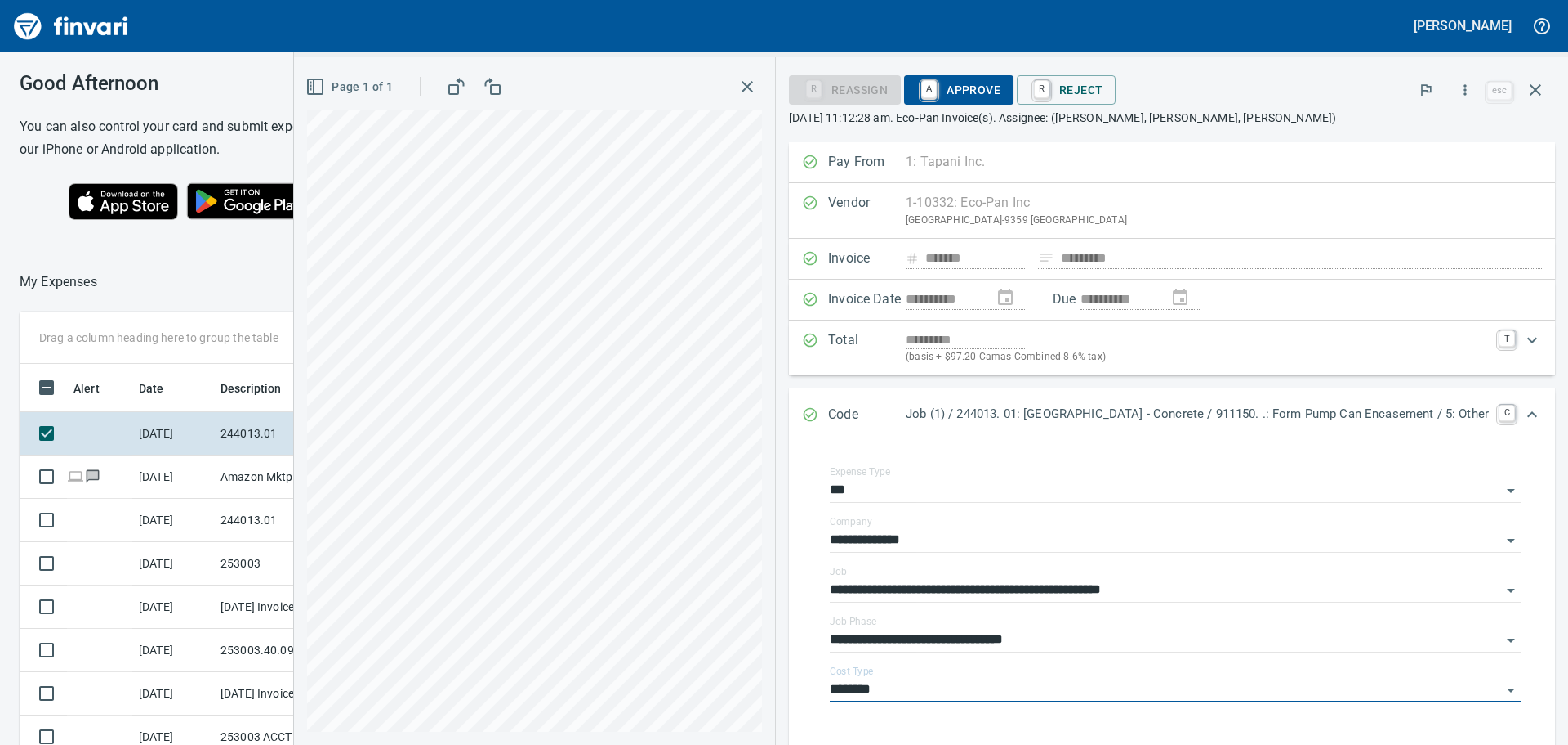
click at [917, 88] on span "A Approve" at bounding box center [958, 90] width 84 height 28
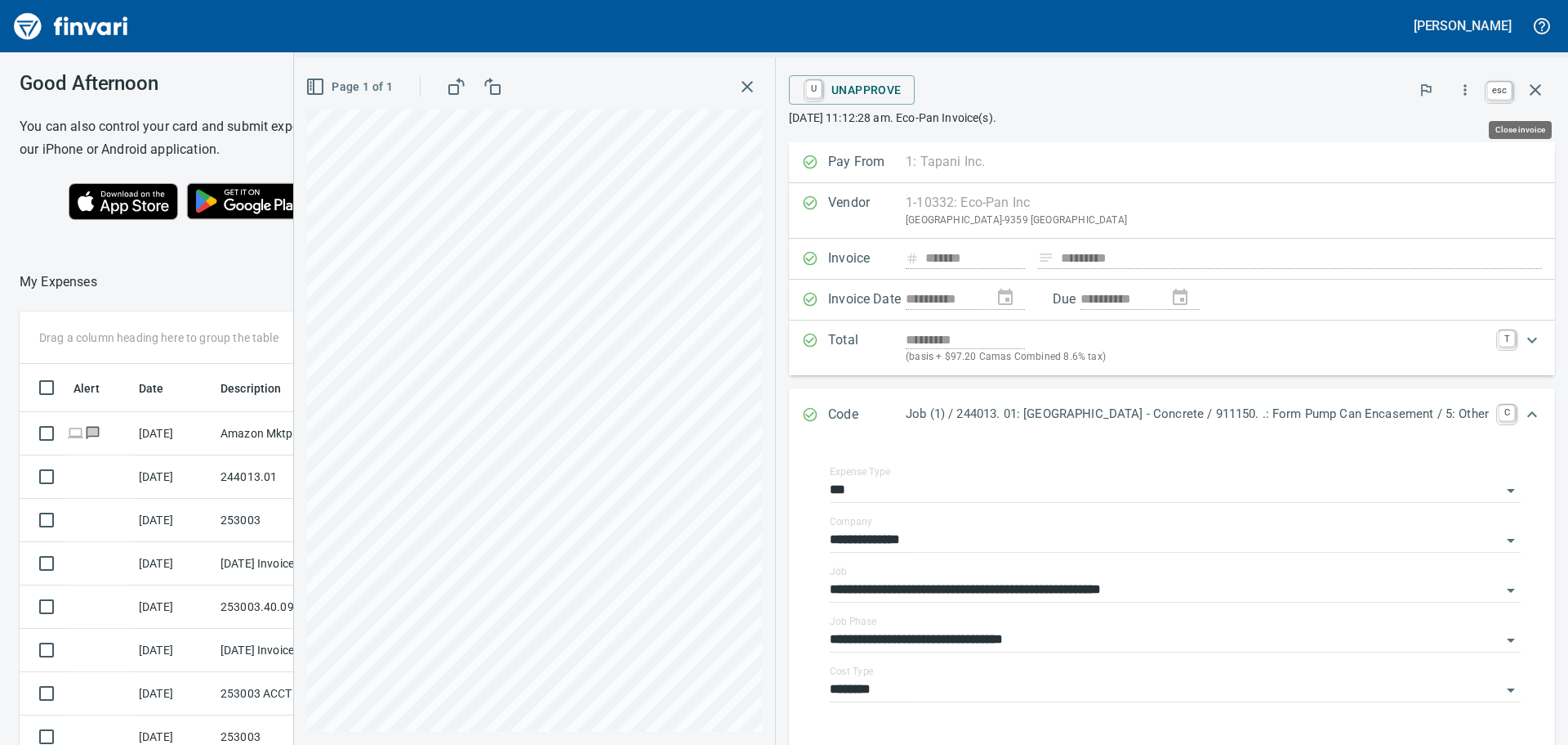
click at [1534, 85] on icon "button" at bounding box center [1535, 90] width 20 height 20
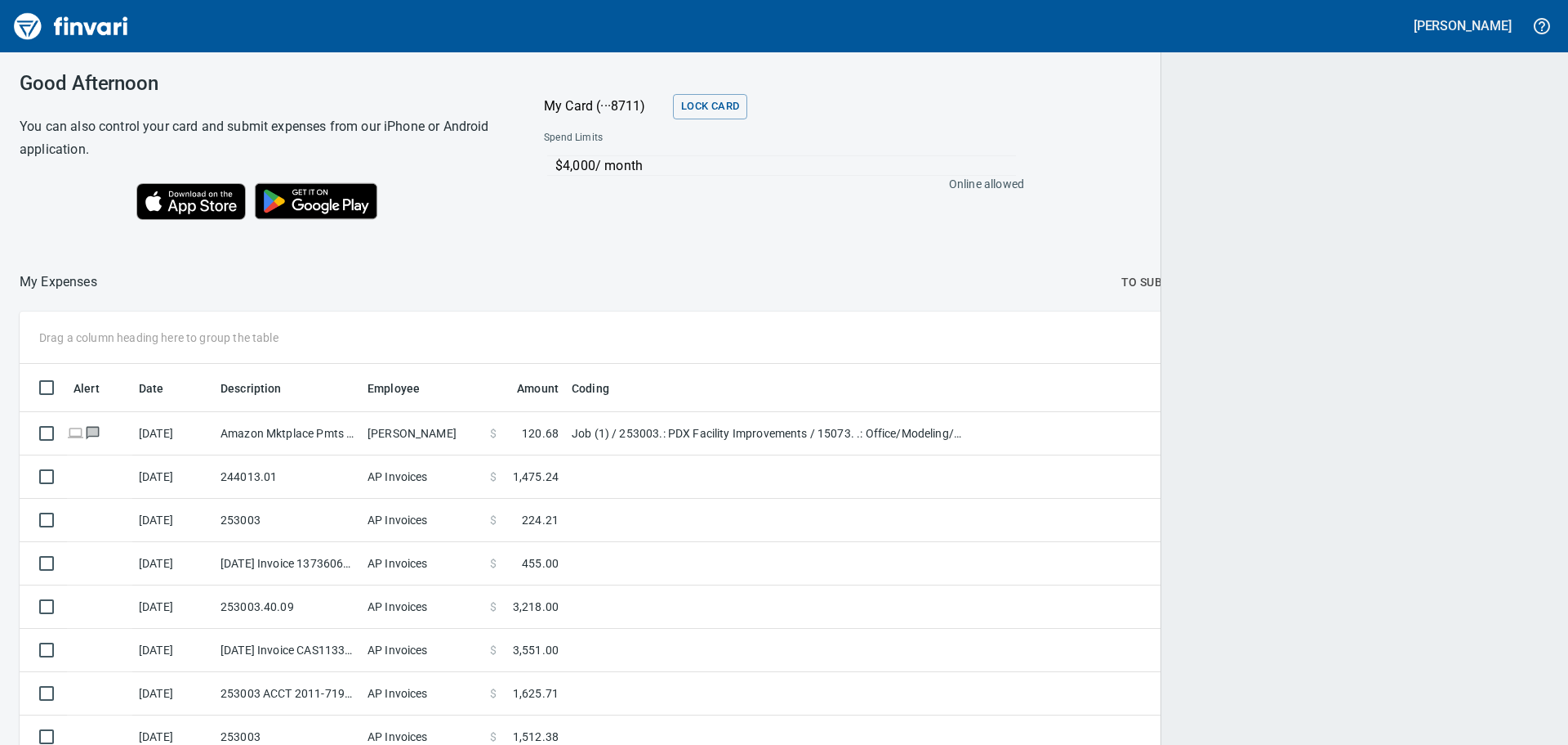
scroll to position [2, 2]
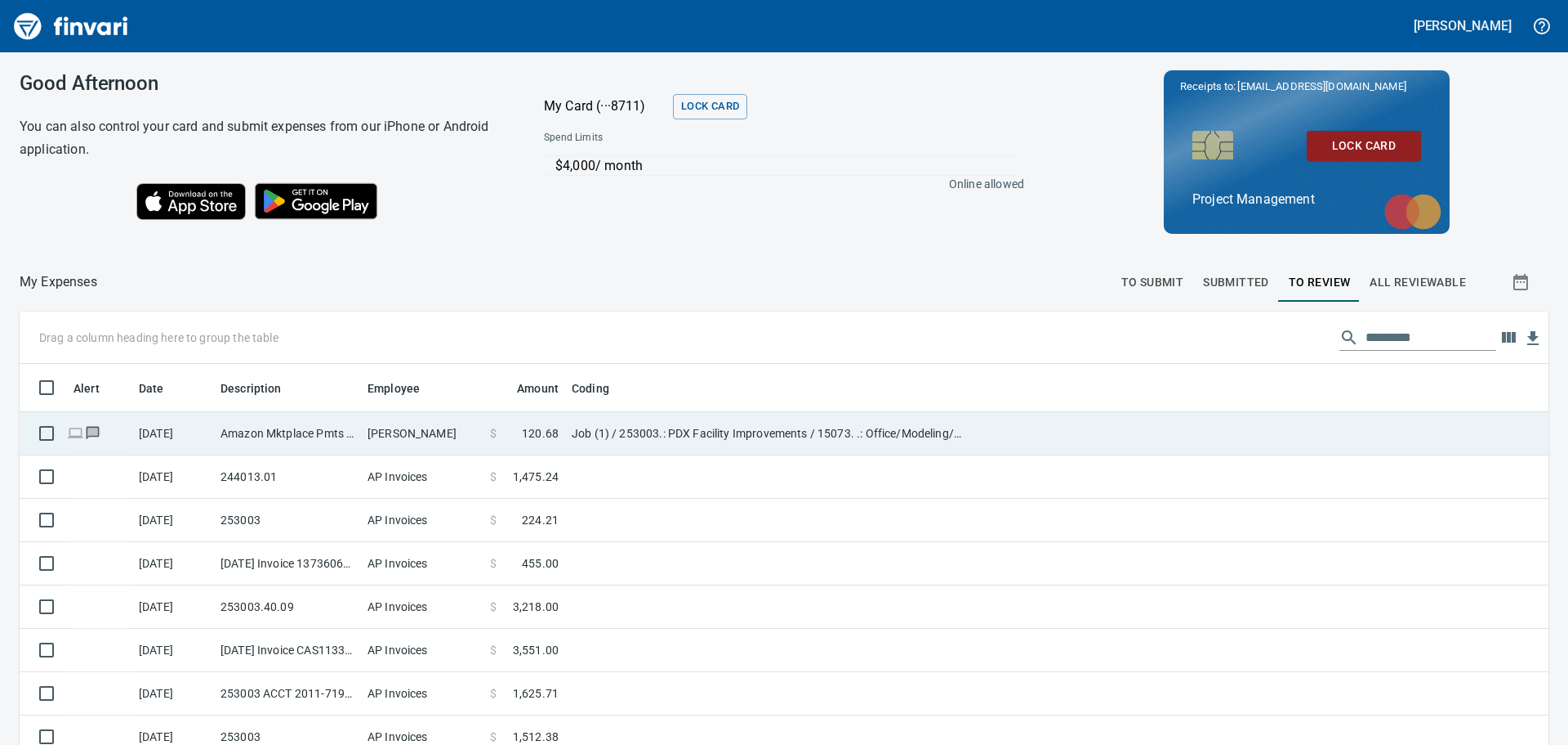
click at [323, 433] on td "Amazon Mktplace Pmts [DOMAIN_NAME][URL] WA" at bounding box center [287, 434] width 147 height 43
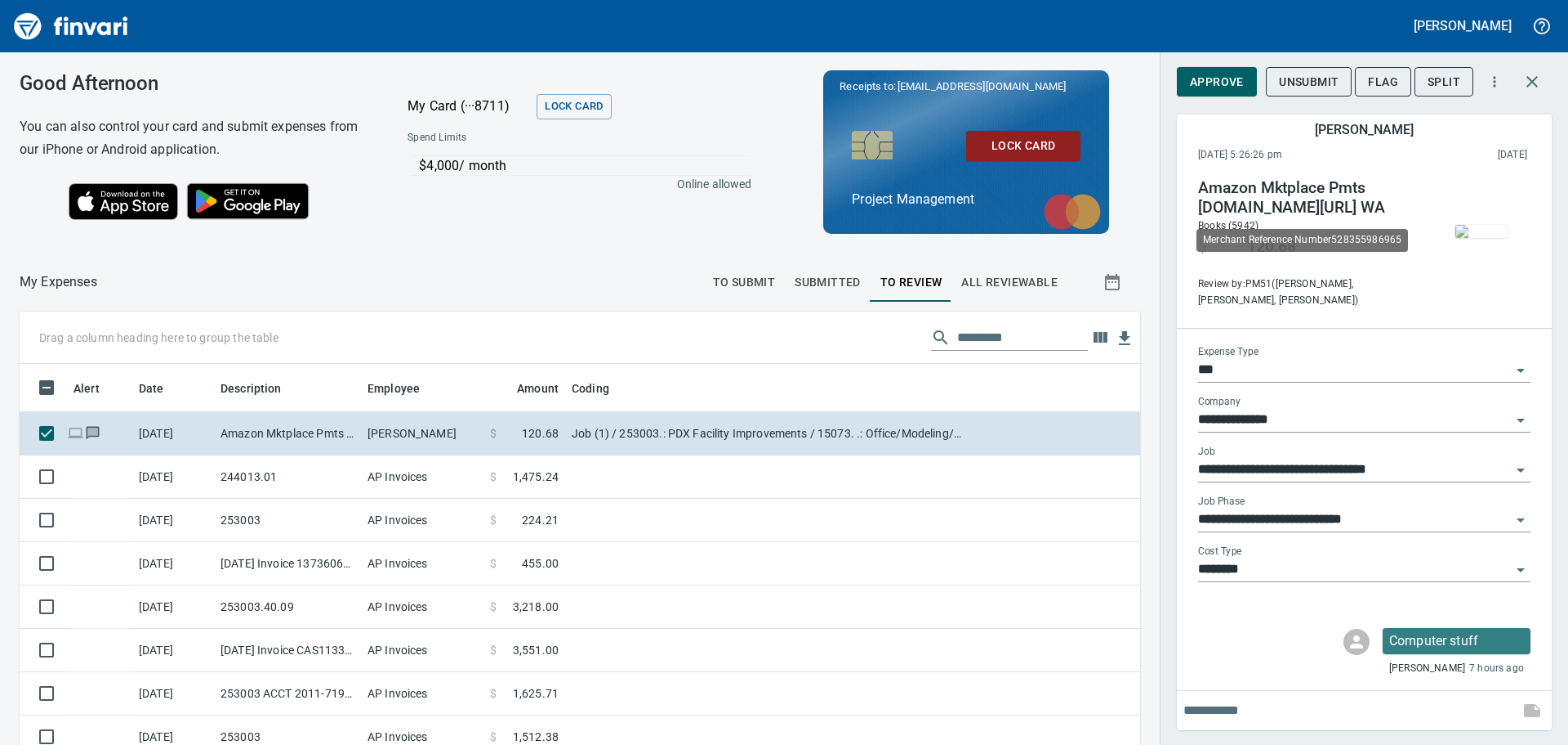
scroll to position [553, 1084]
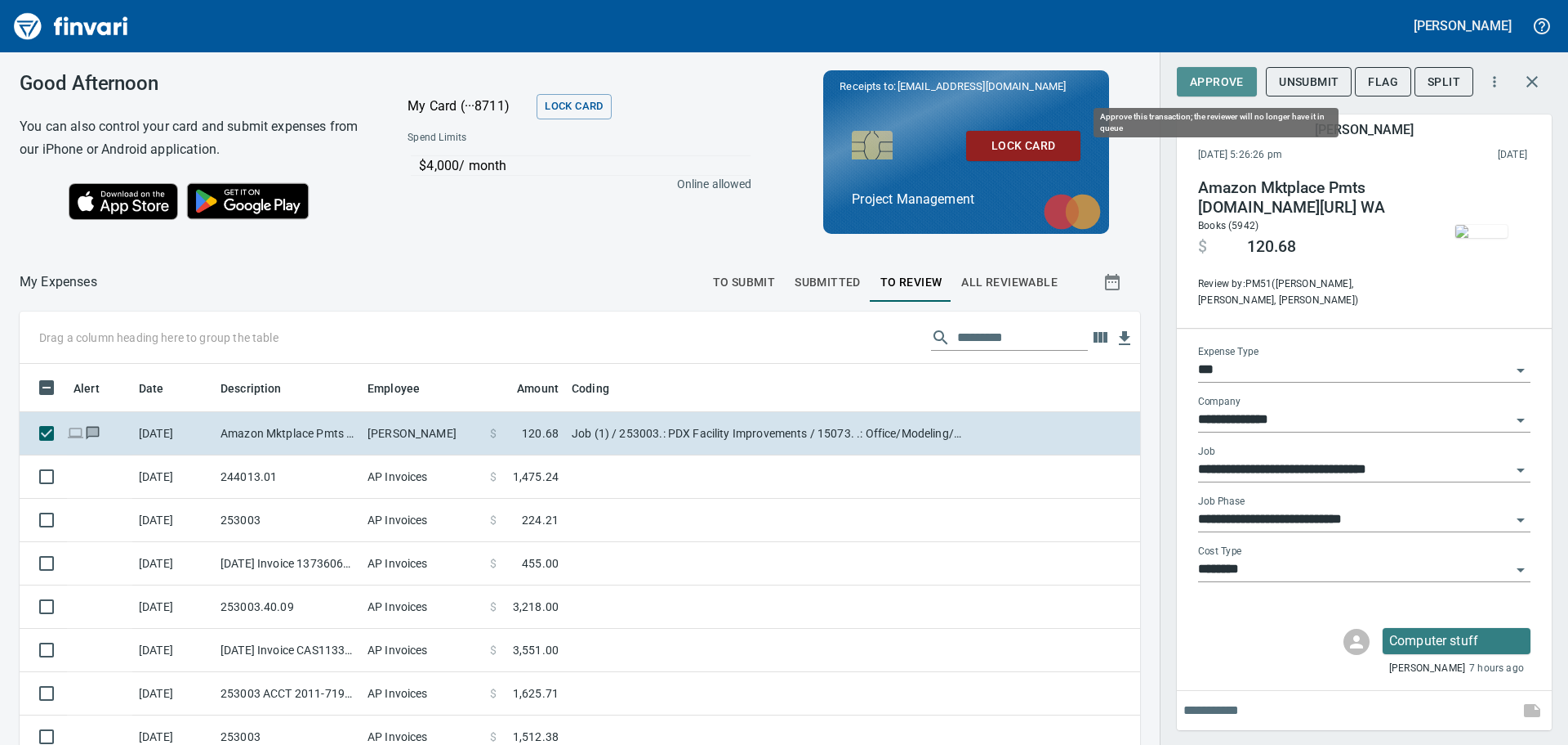
click at [1204, 77] on span "Approve" at bounding box center [1216, 82] width 54 height 21
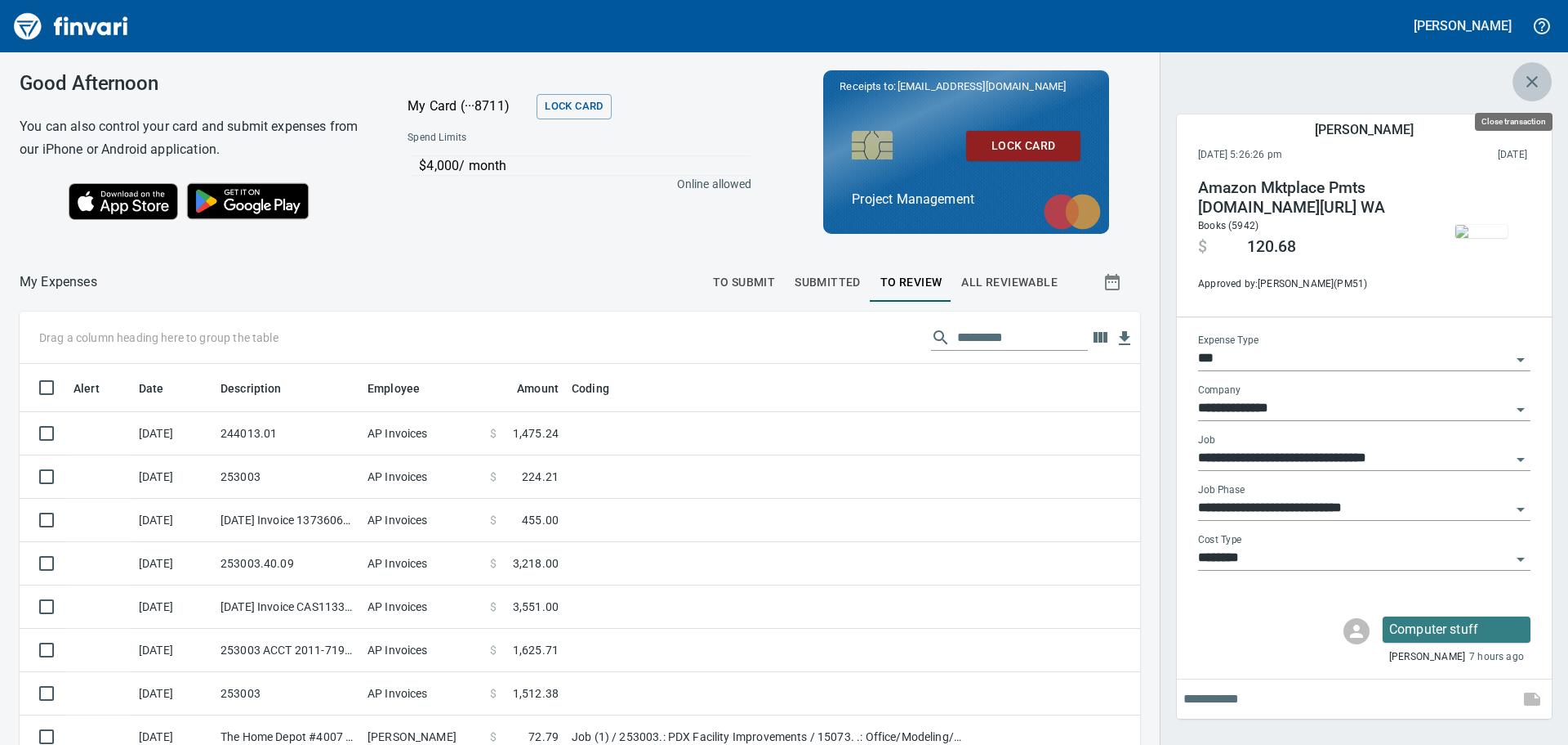
click at [1529, 78] on icon "button" at bounding box center [1533, 82] width 12 height 12
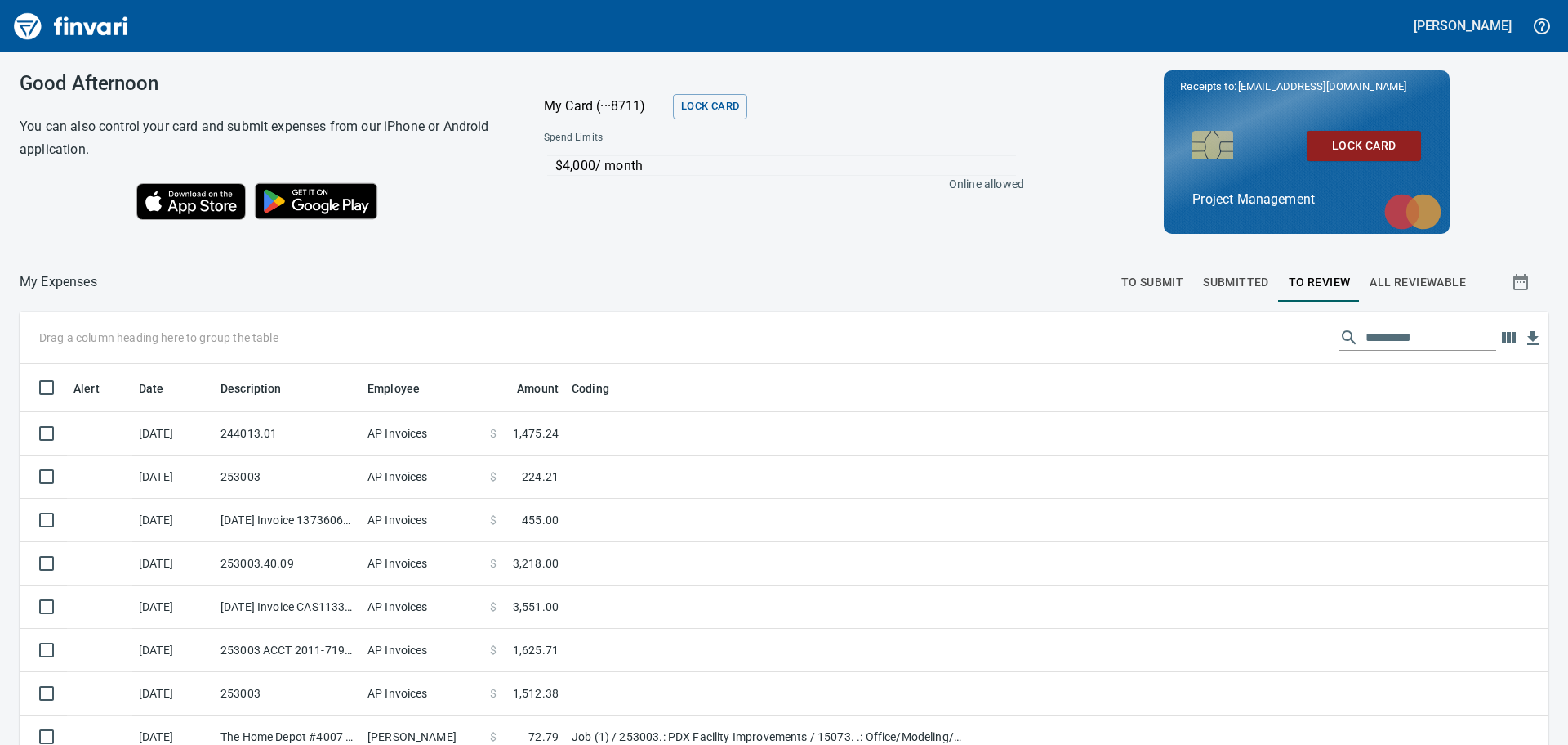
scroll to position [2, 2]
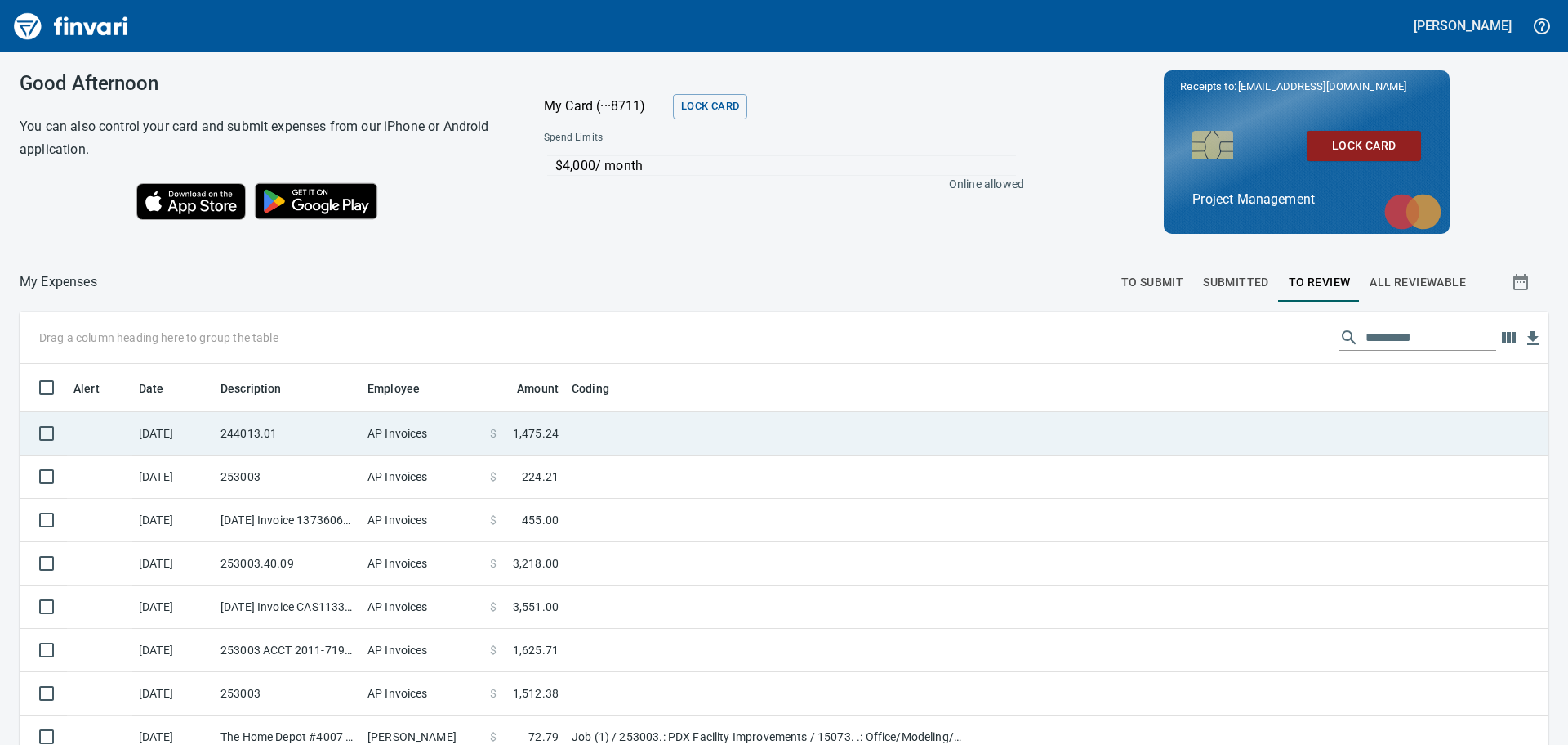
click at [296, 429] on td "244013.01" at bounding box center [287, 434] width 147 height 43
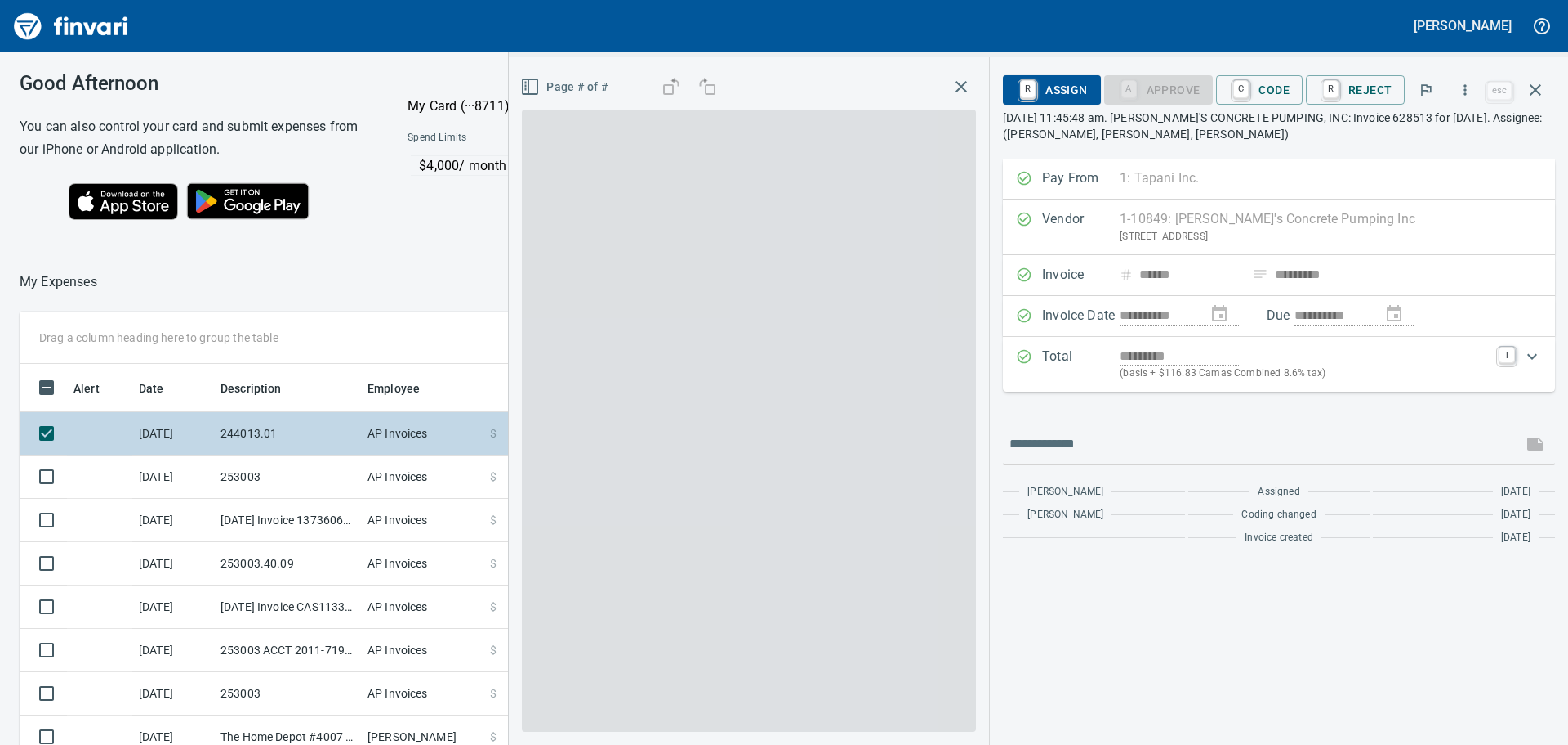
scroll to position [553, 1084]
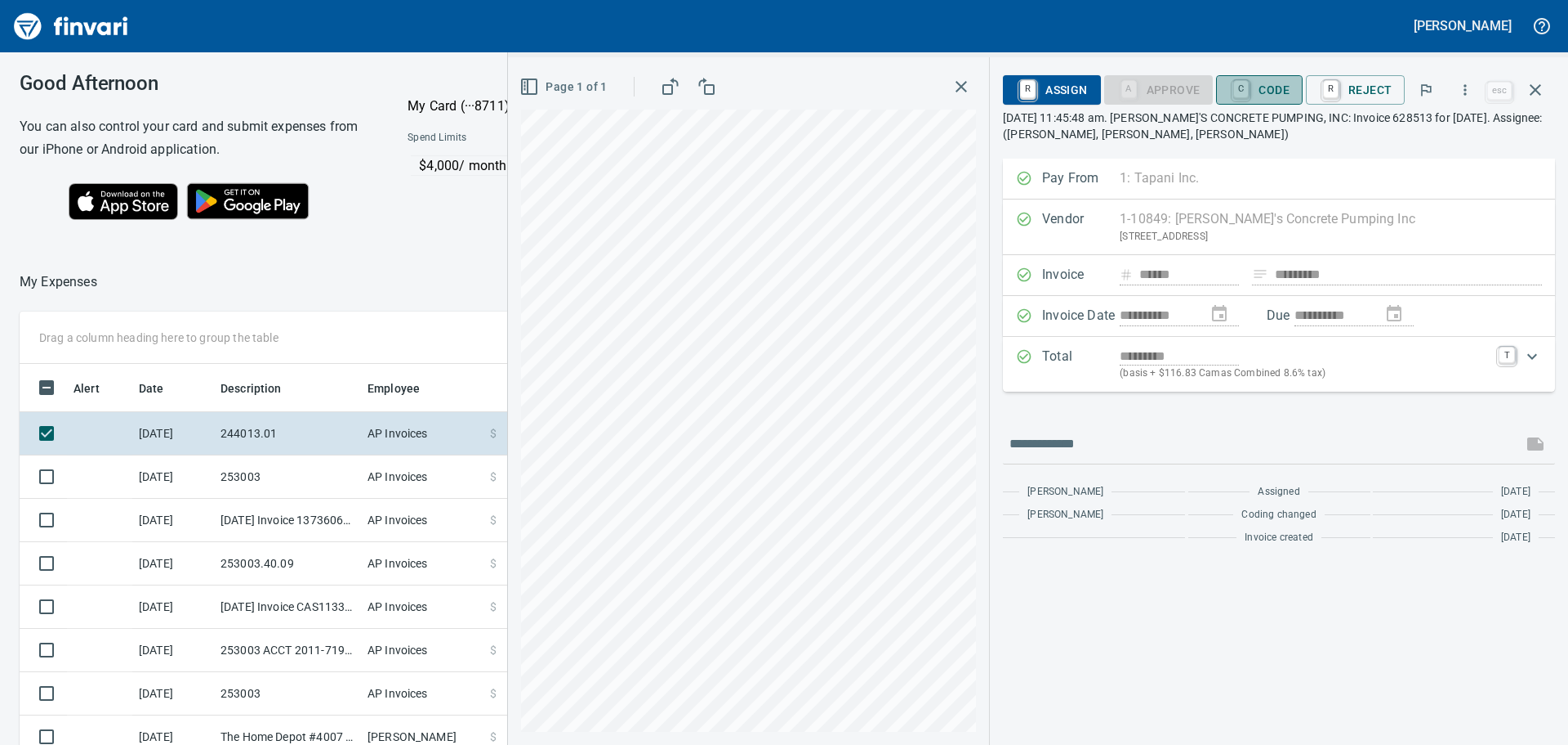
click at [1280, 88] on span "C Code" at bounding box center [1259, 90] width 60 height 28
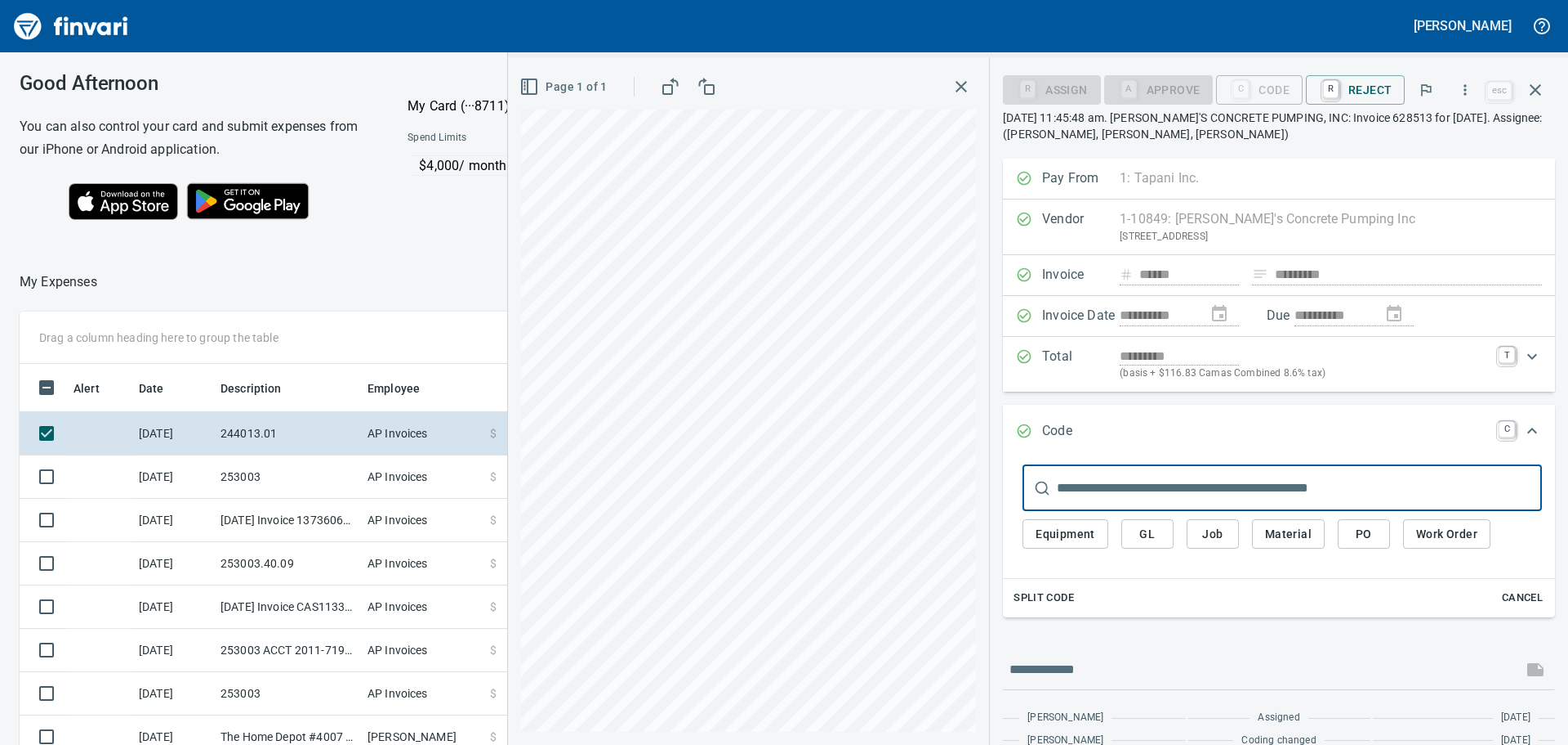
click at [1210, 530] on span "Job" at bounding box center [1212, 534] width 27 height 21
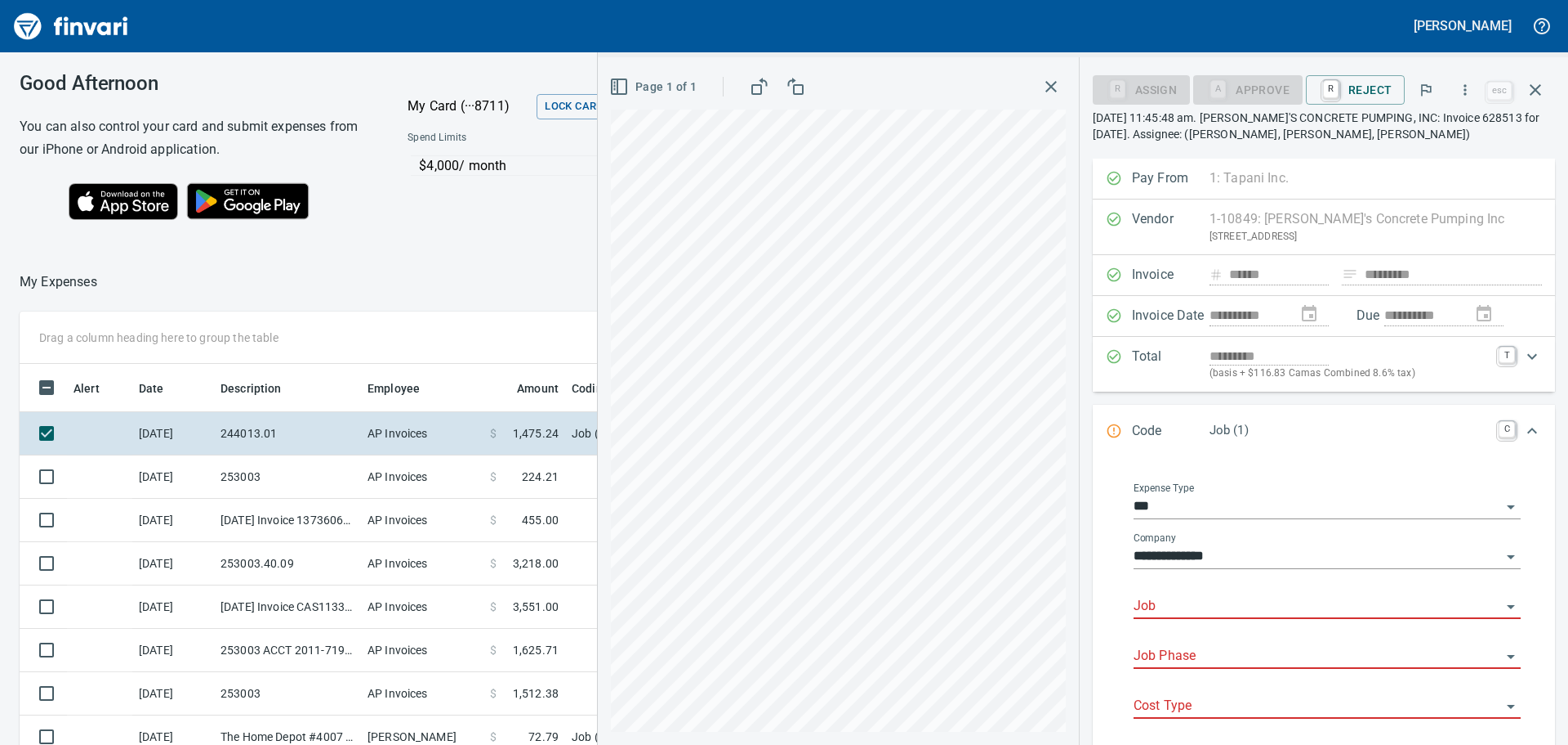
click at [1209, 603] on input "Job" at bounding box center [1317, 606] width 367 height 23
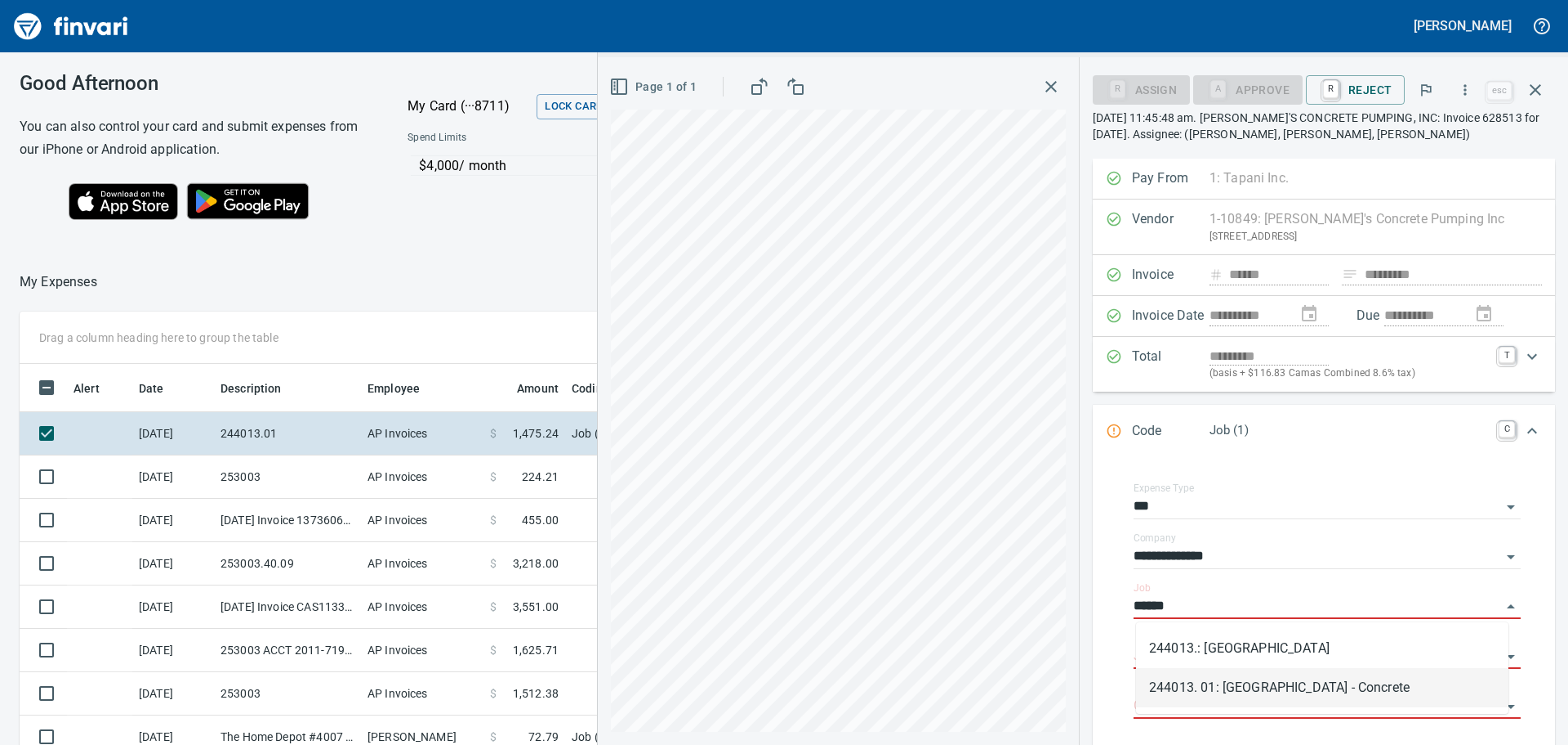
click at [1276, 684] on li "244013. 01: [GEOGRAPHIC_DATA] - Concrete" at bounding box center [1323, 688] width 372 height 39
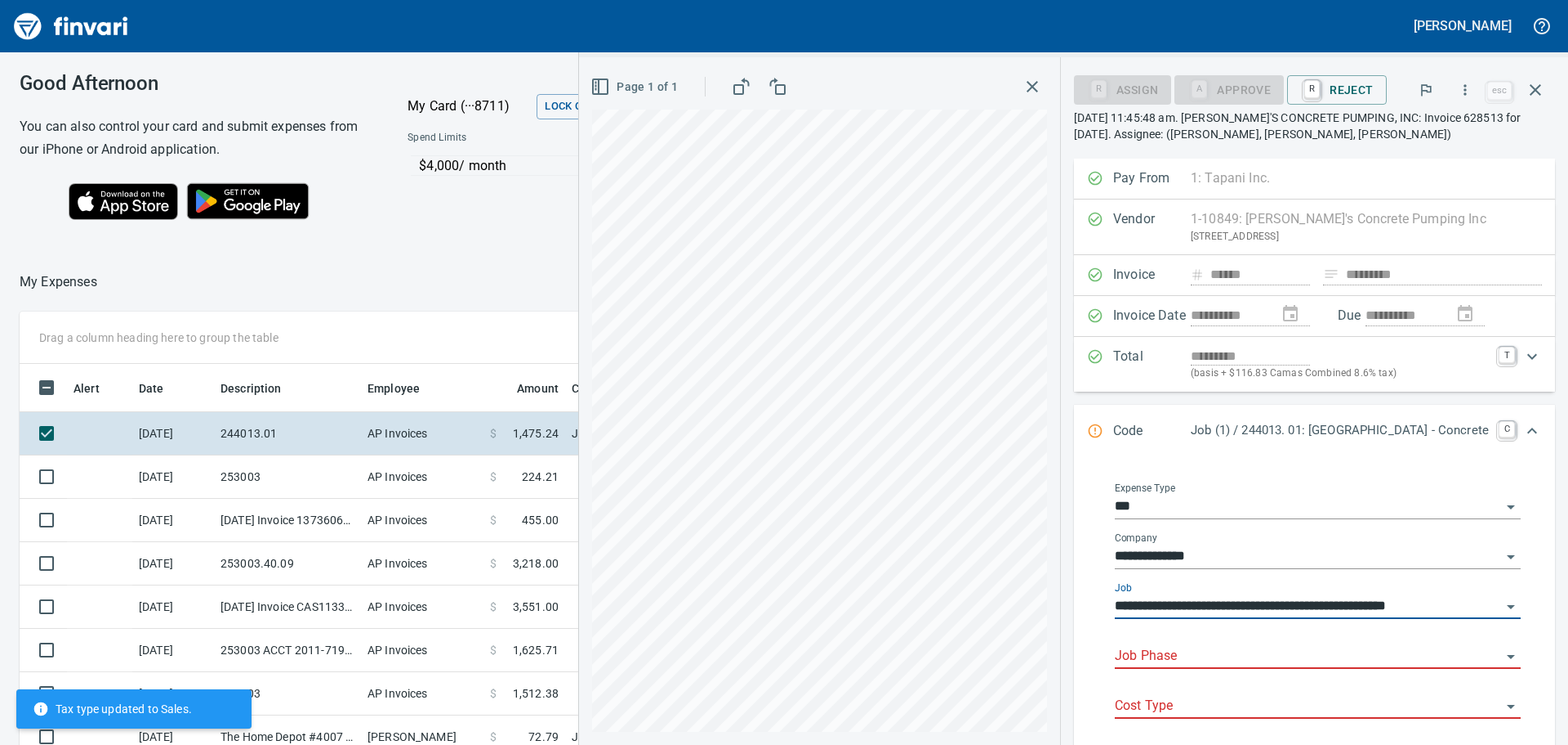
type input "**********"
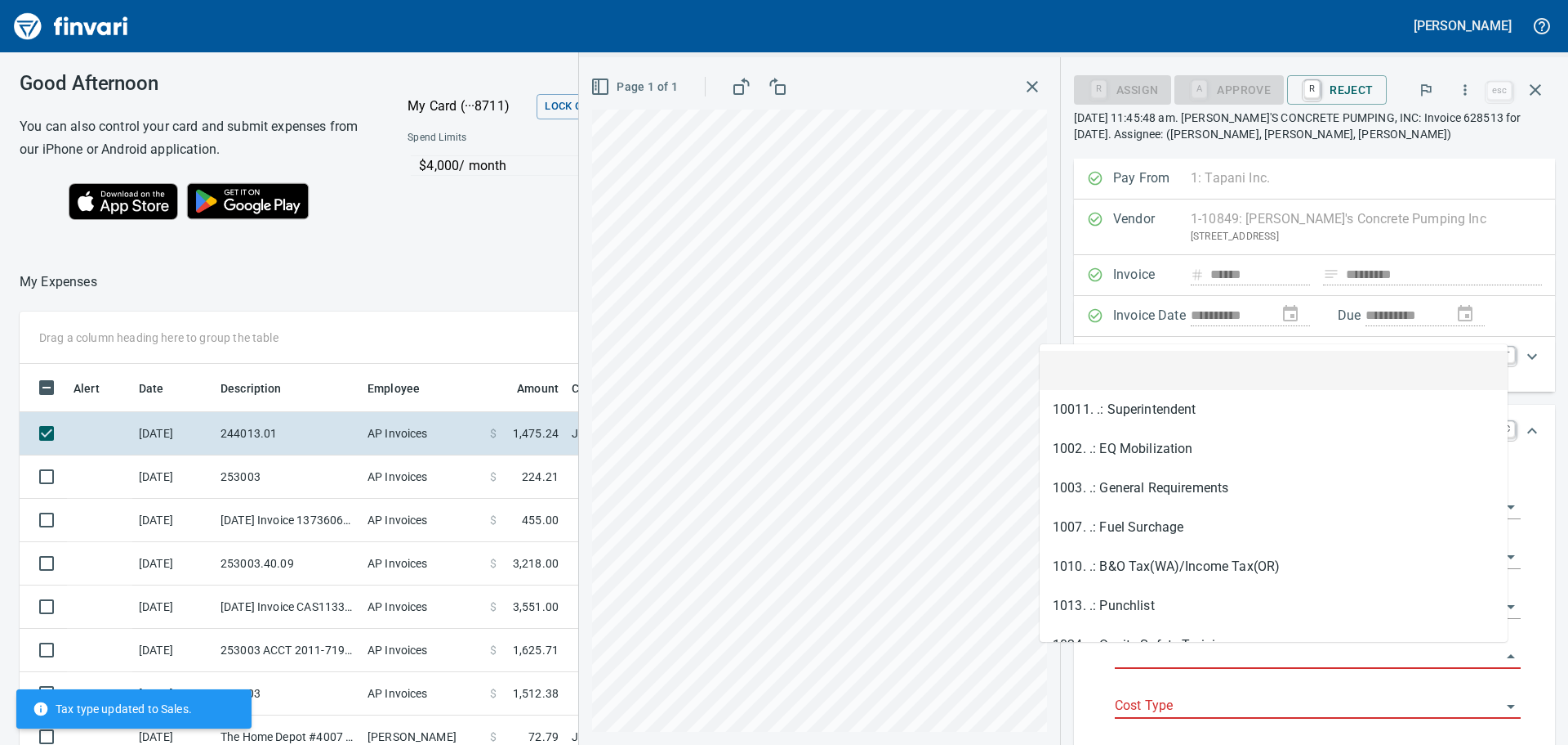
click at [1126, 653] on input "Job Phase" at bounding box center [1308, 655] width 386 height 23
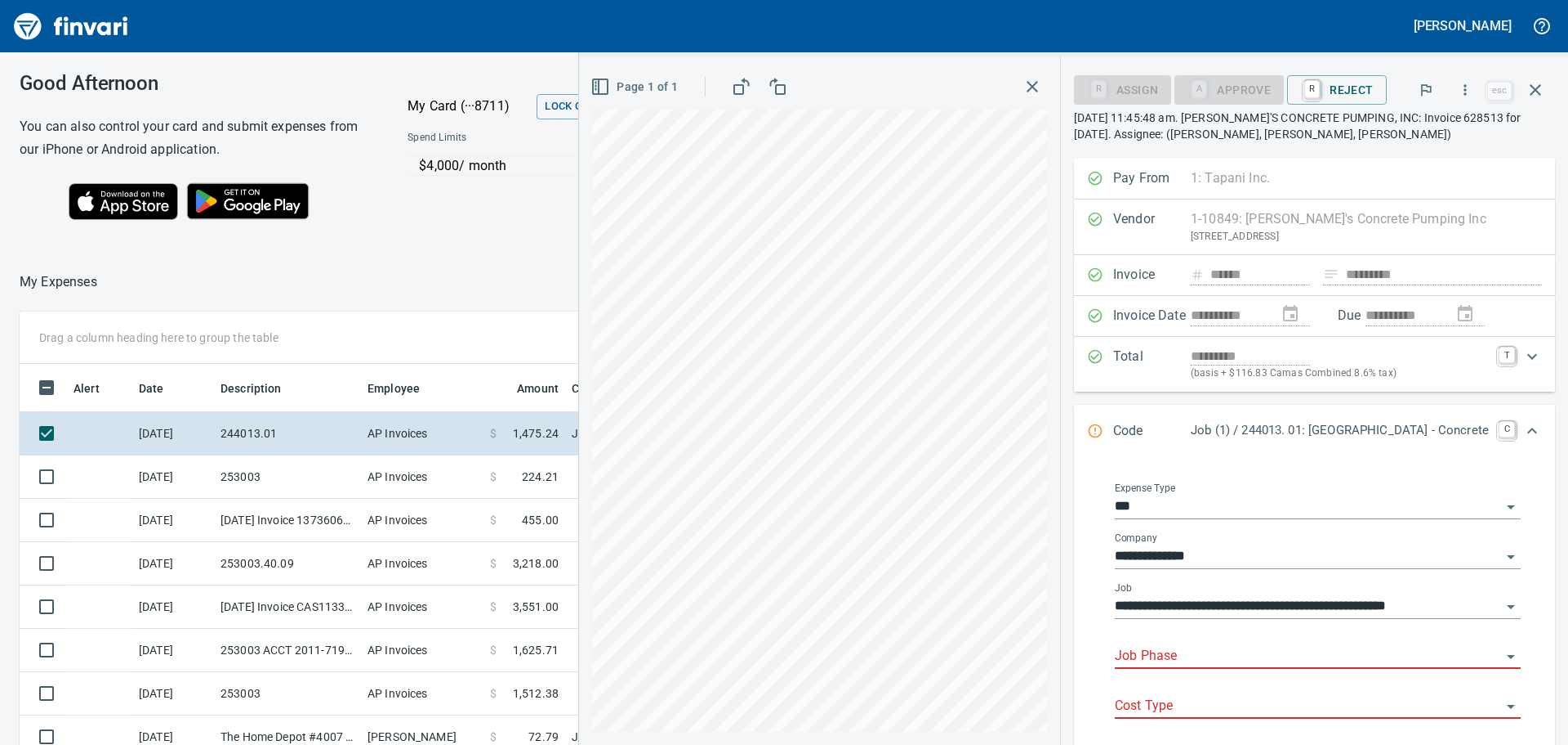
click at [1115, 651] on input "Job Phase" at bounding box center [1308, 655] width 386 height 23
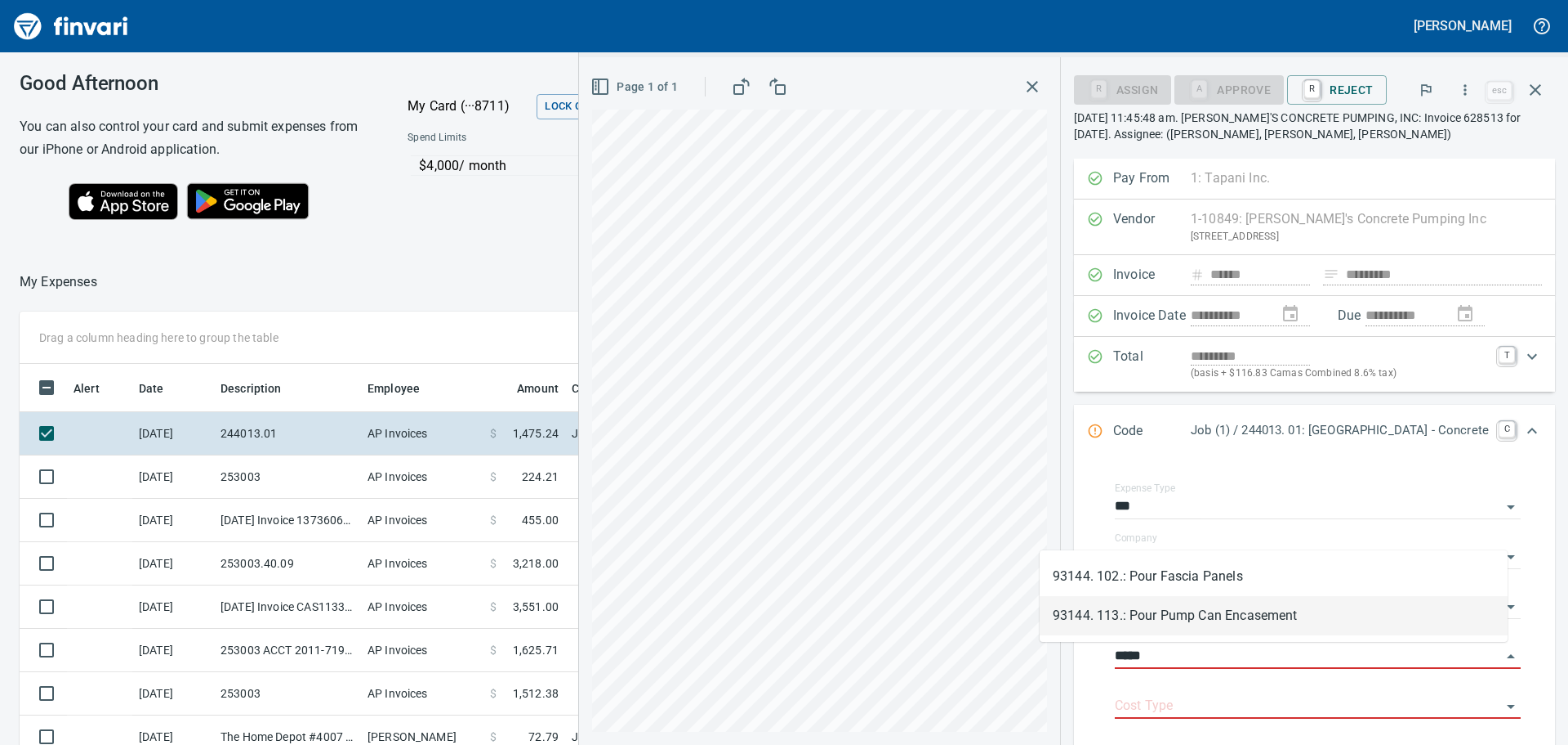
click at [1200, 611] on li "93144. 113.: Pour Pump Can Encasement" at bounding box center [1274, 616] width 468 height 39
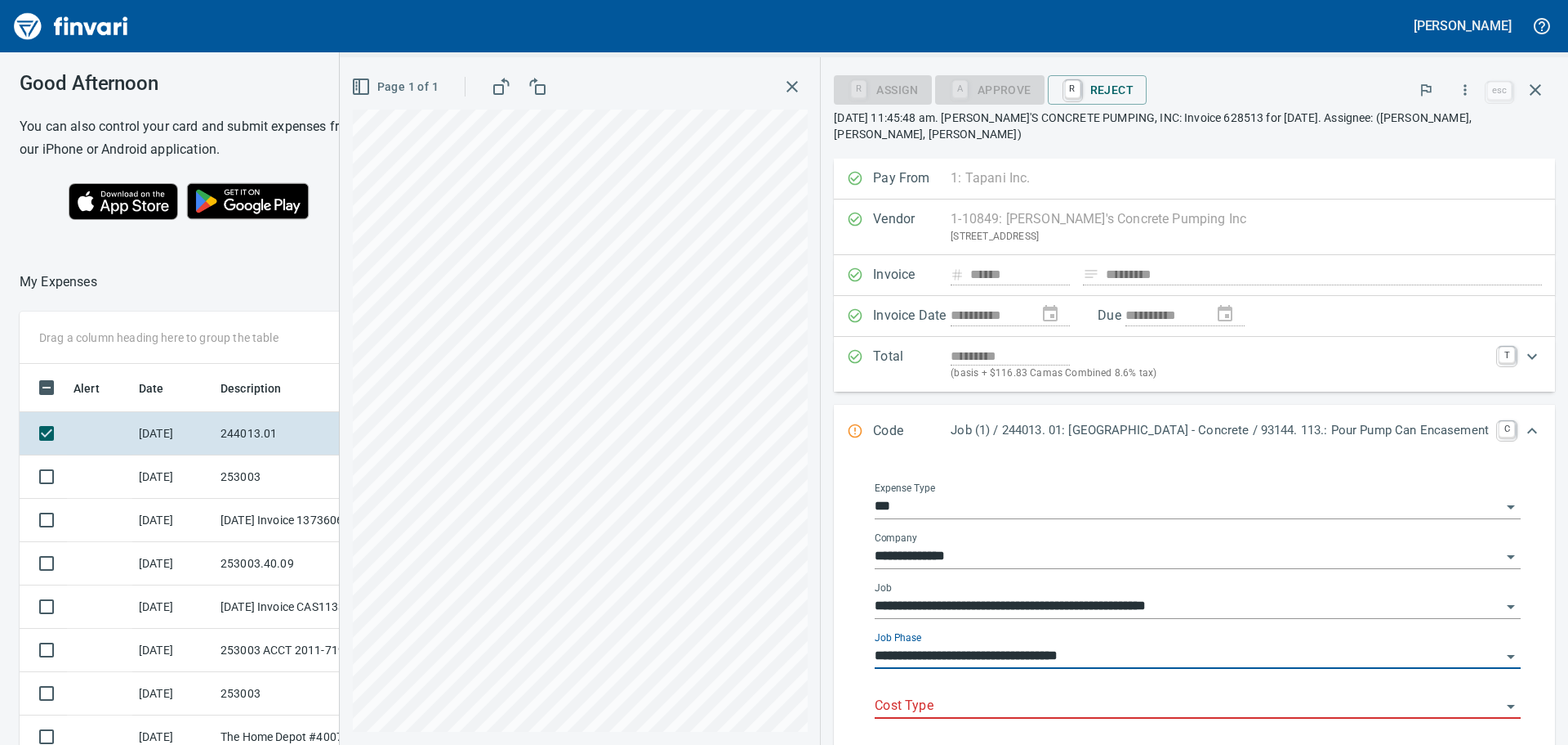
type input "**********"
click at [966, 695] on input "Cost Type" at bounding box center [1188, 706] width 626 height 23
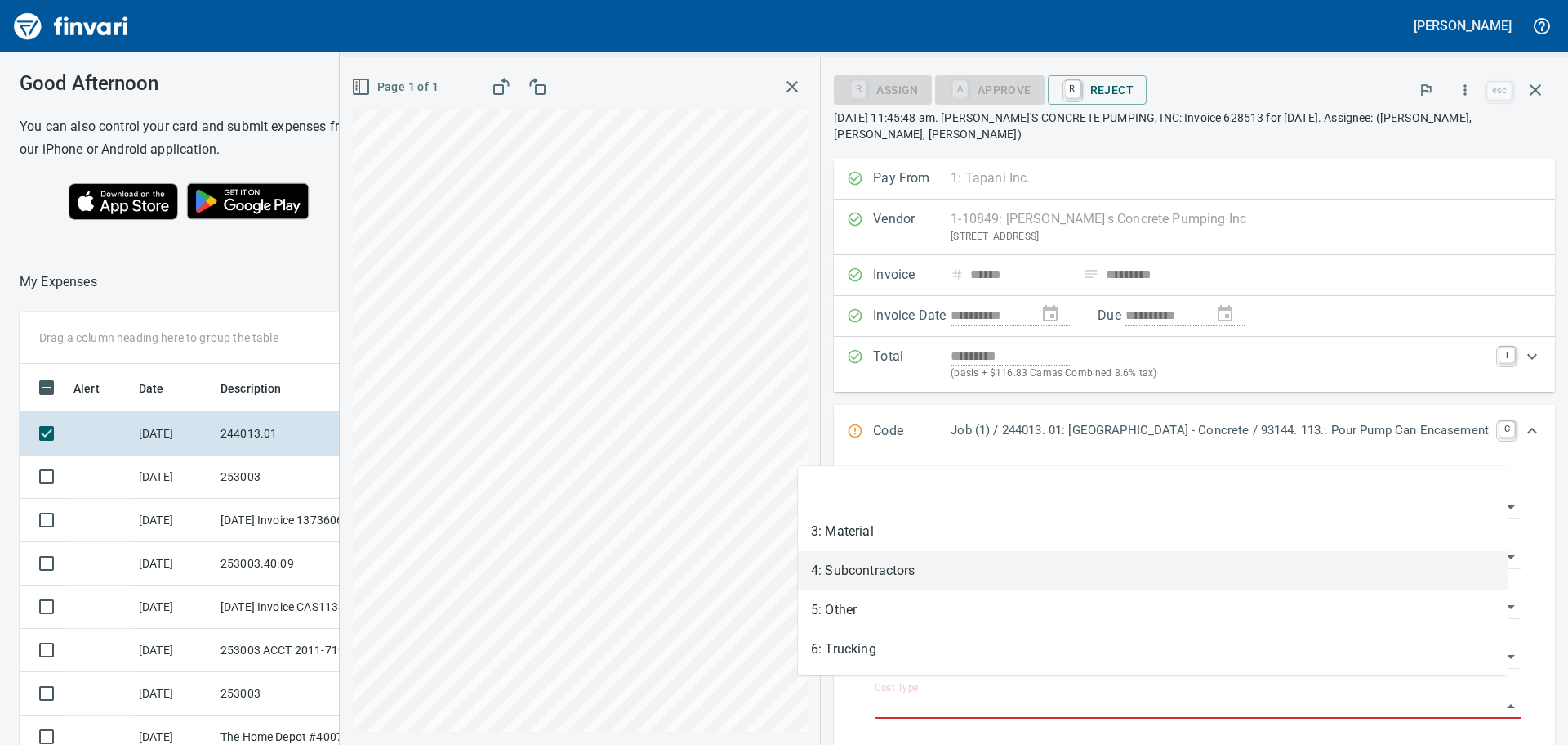
click at [941, 569] on li "4: Subcontractors" at bounding box center [1152, 571] width 710 height 39
type input "**********"
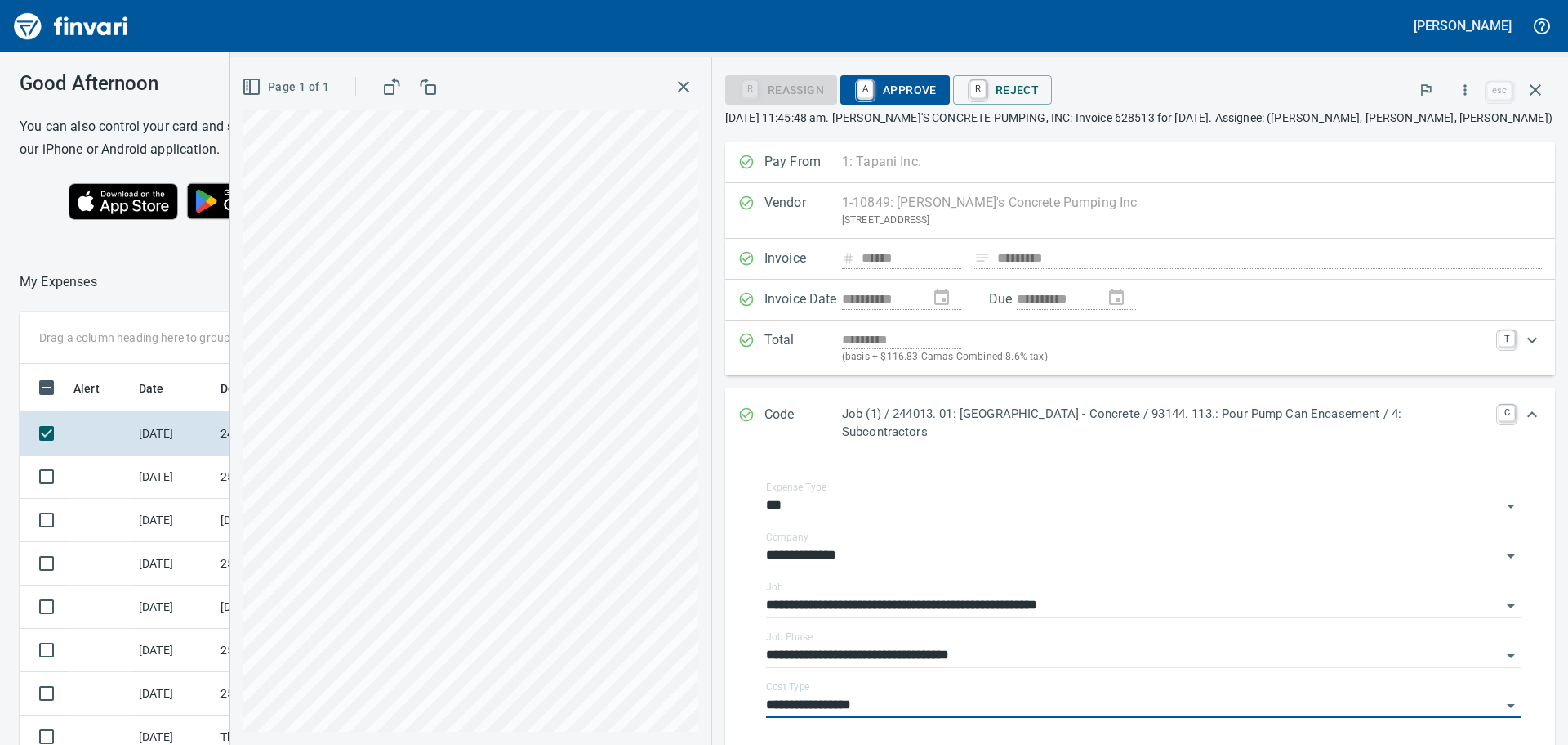
click at [912, 85] on span "A Approve" at bounding box center [895, 90] width 84 height 28
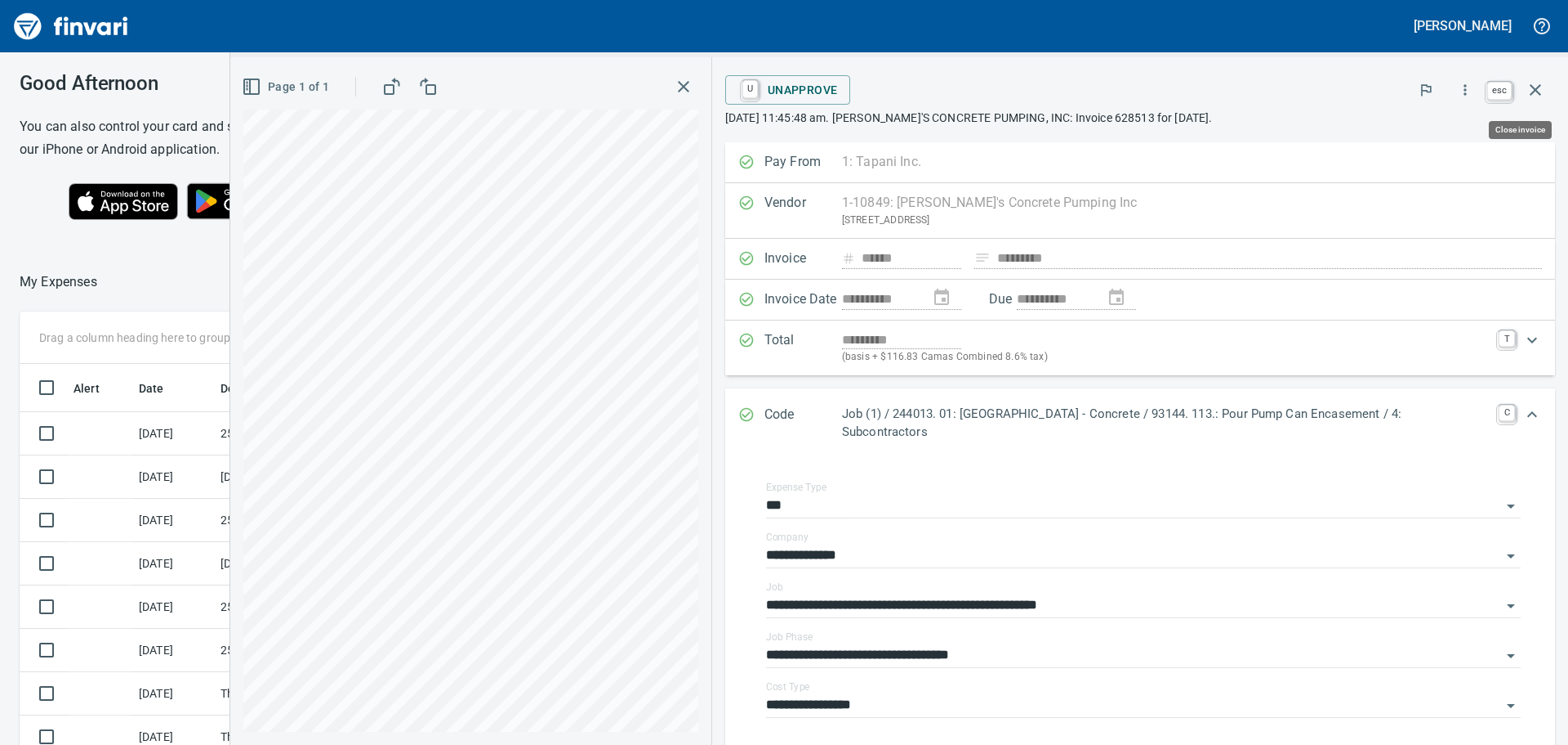
click at [1538, 86] on icon "button" at bounding box center [1535, 90] width 12 height 12
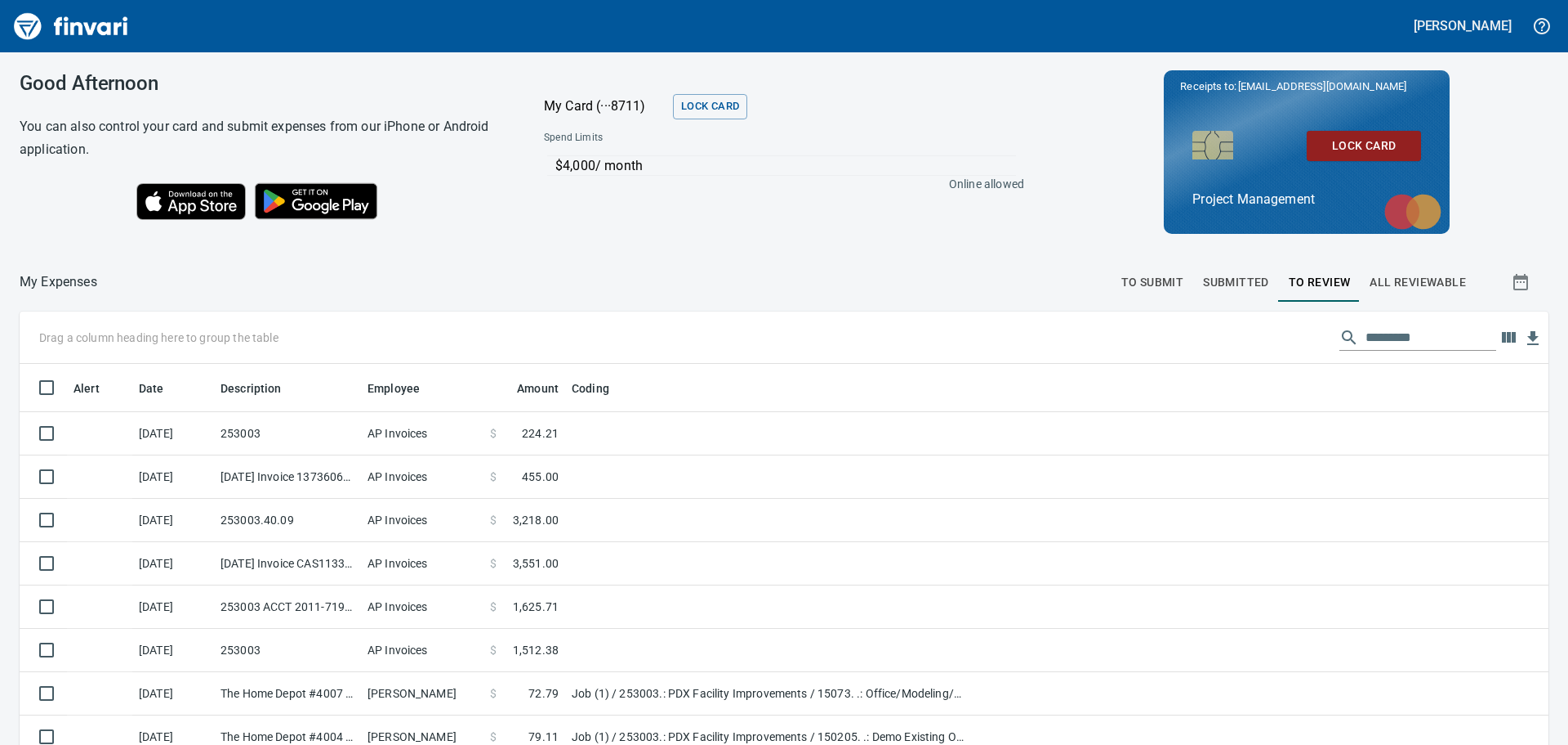
scroll to position [2, 2]
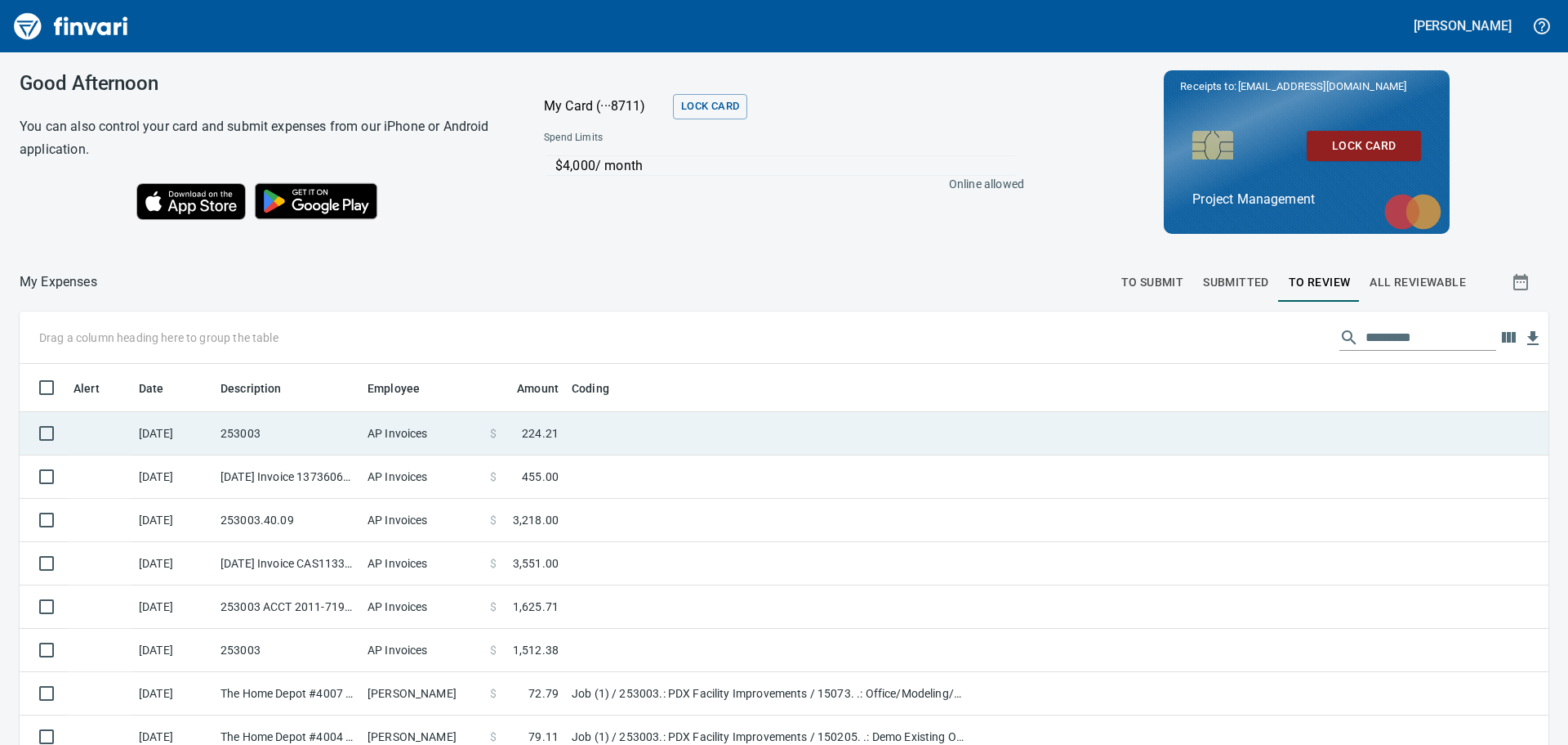
click at [311, 427] on td "253003" at bounding box center [287, 434] width 147 height 43
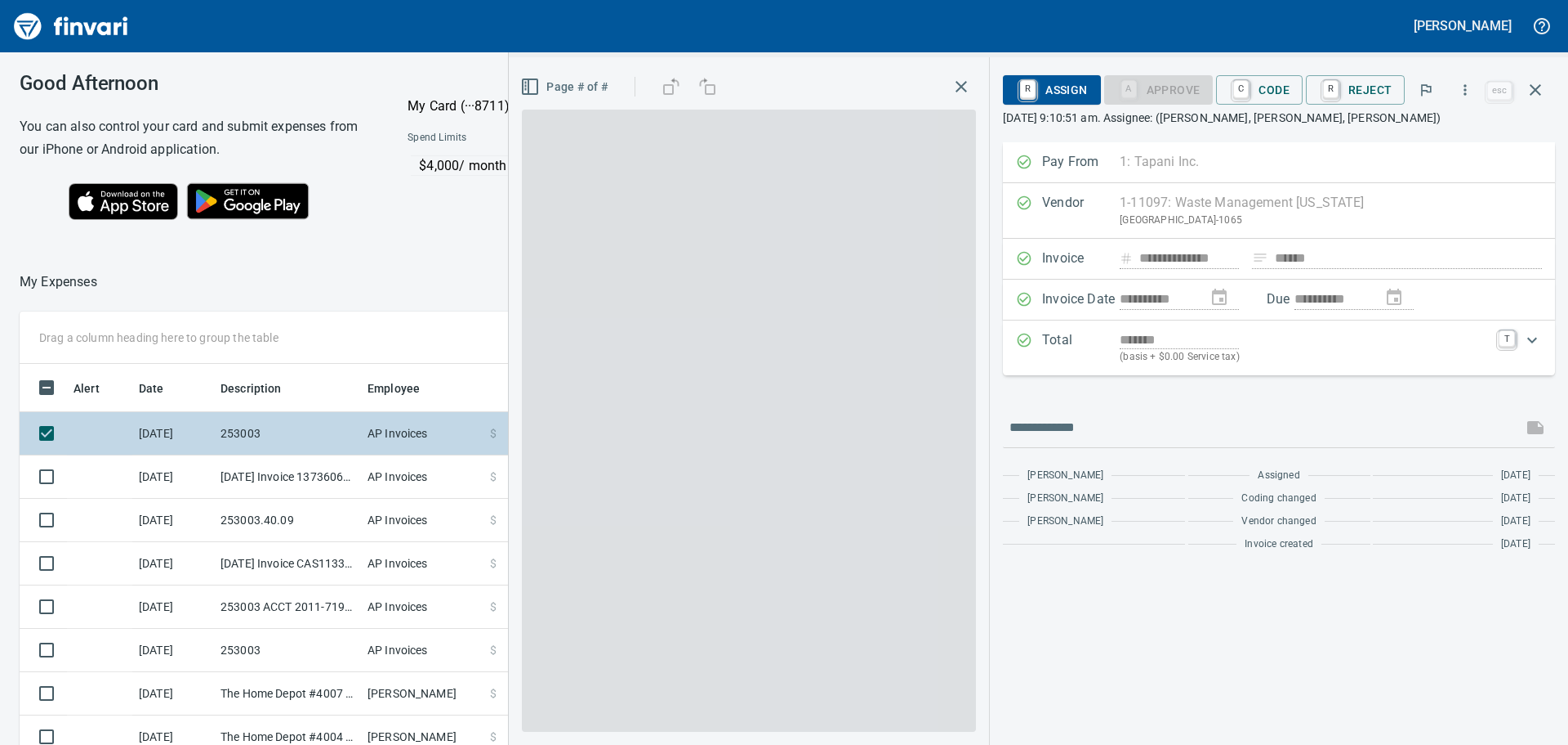
scroll to position [553, 1084]
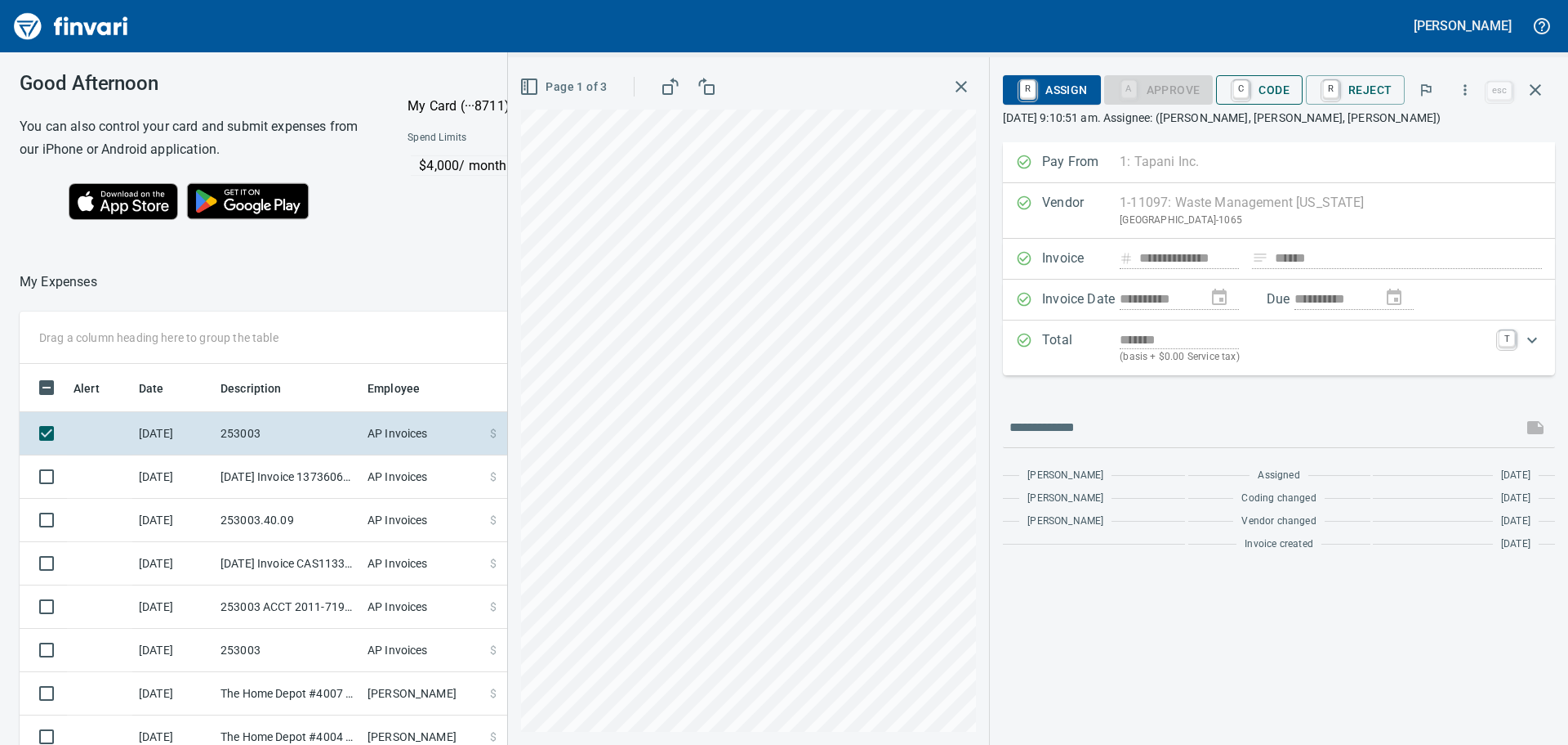
click at [1281, 92] on span "C Code" at bounding box center [1259, 90] width 60 height 28
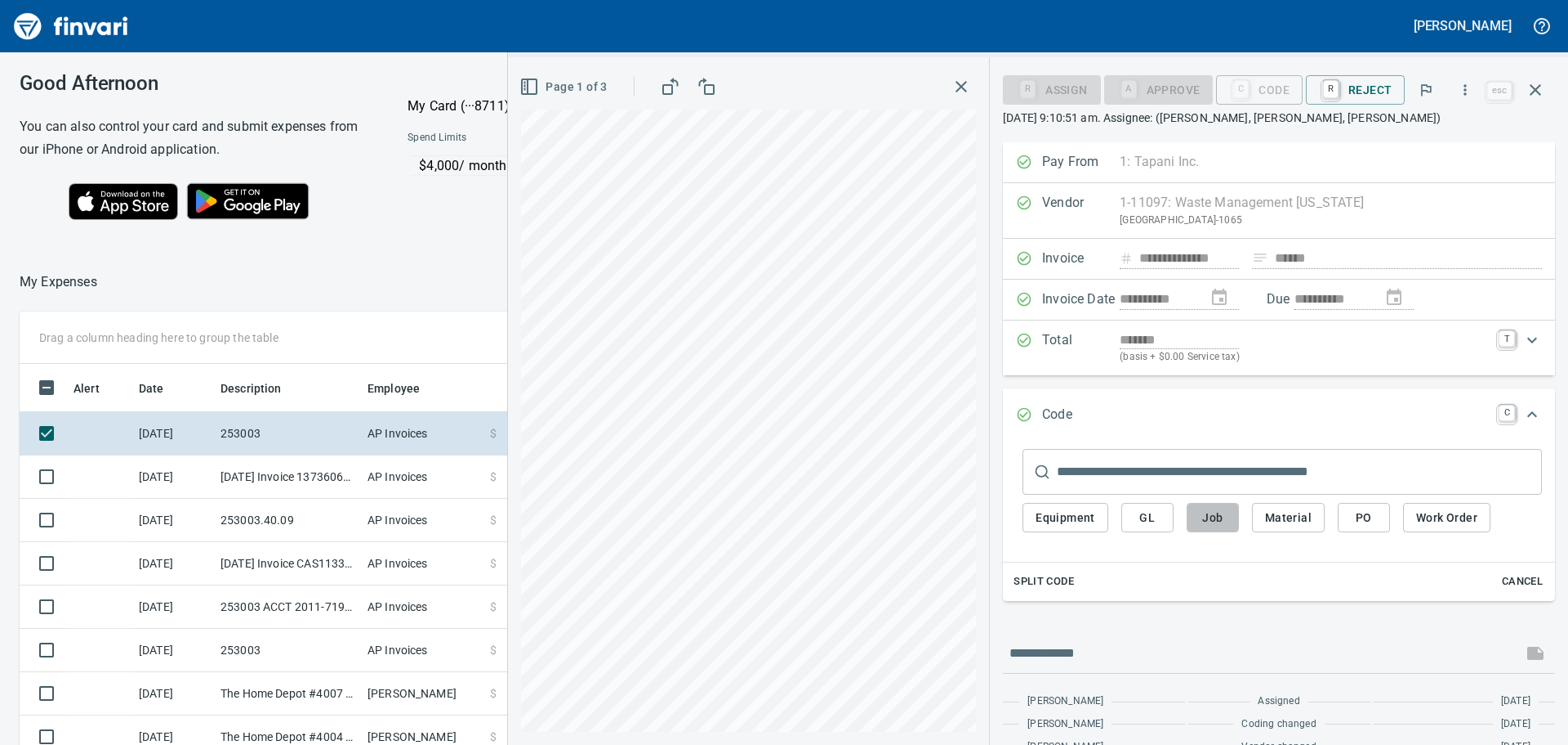
click at [1215, 517] on span "Job" at bounding box center [1212, 517] width 27 height 21
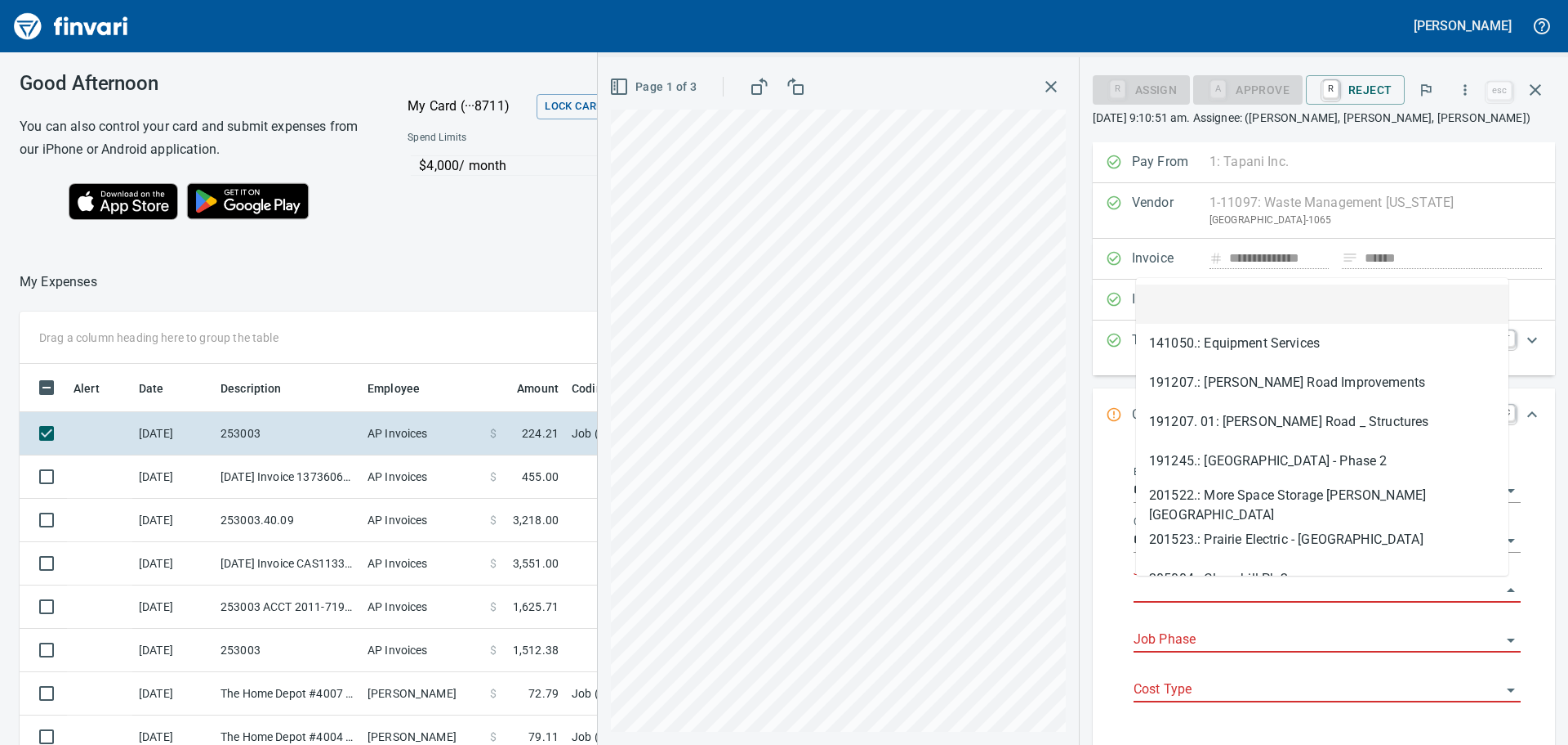
click at [1188, 594] on input "Job" at bounding box center [1317, 589] width 367 height 23
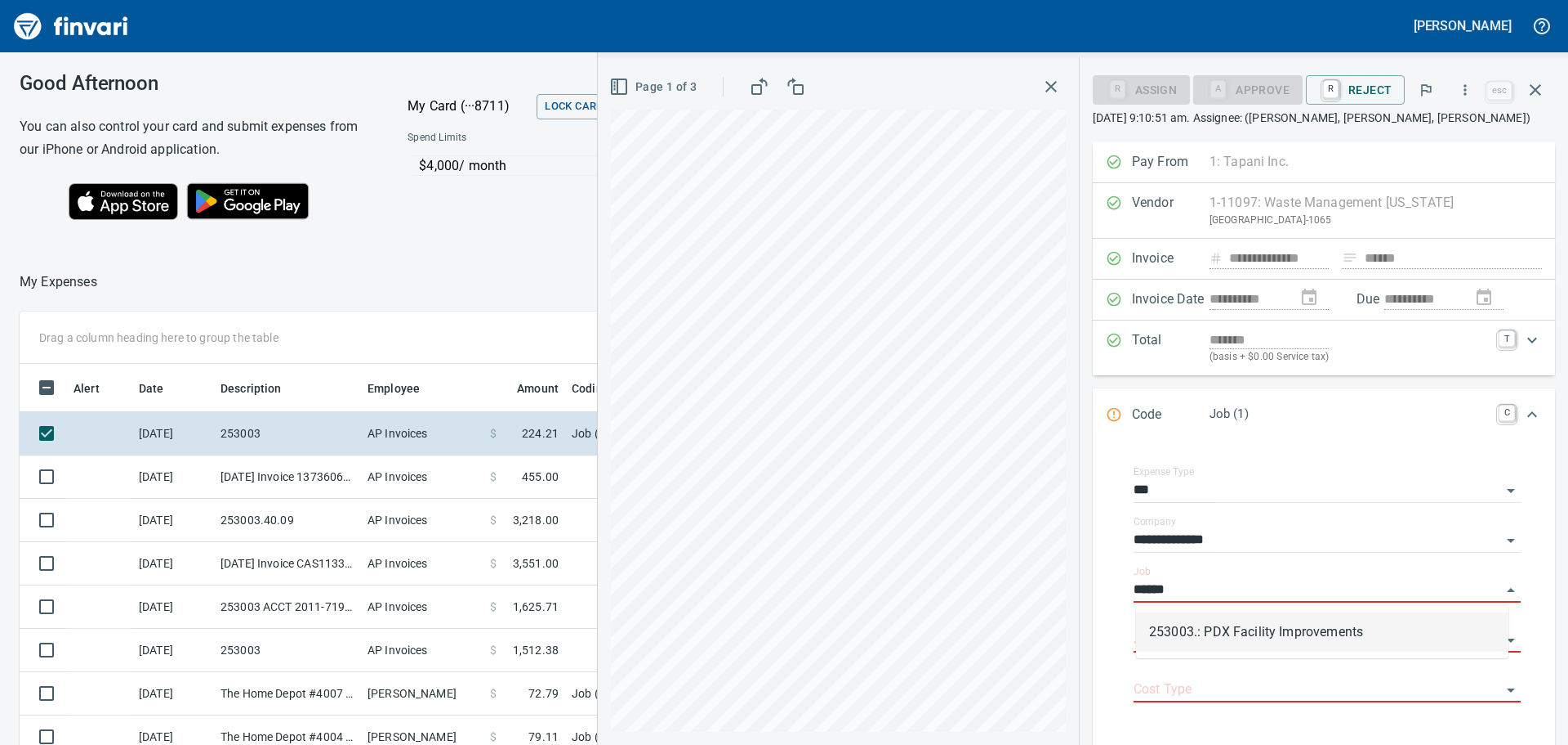
click at [1264, 625] on li "253003.: PDX Facility Improvements" at bounding box center [1323, 632] width 372 height 39
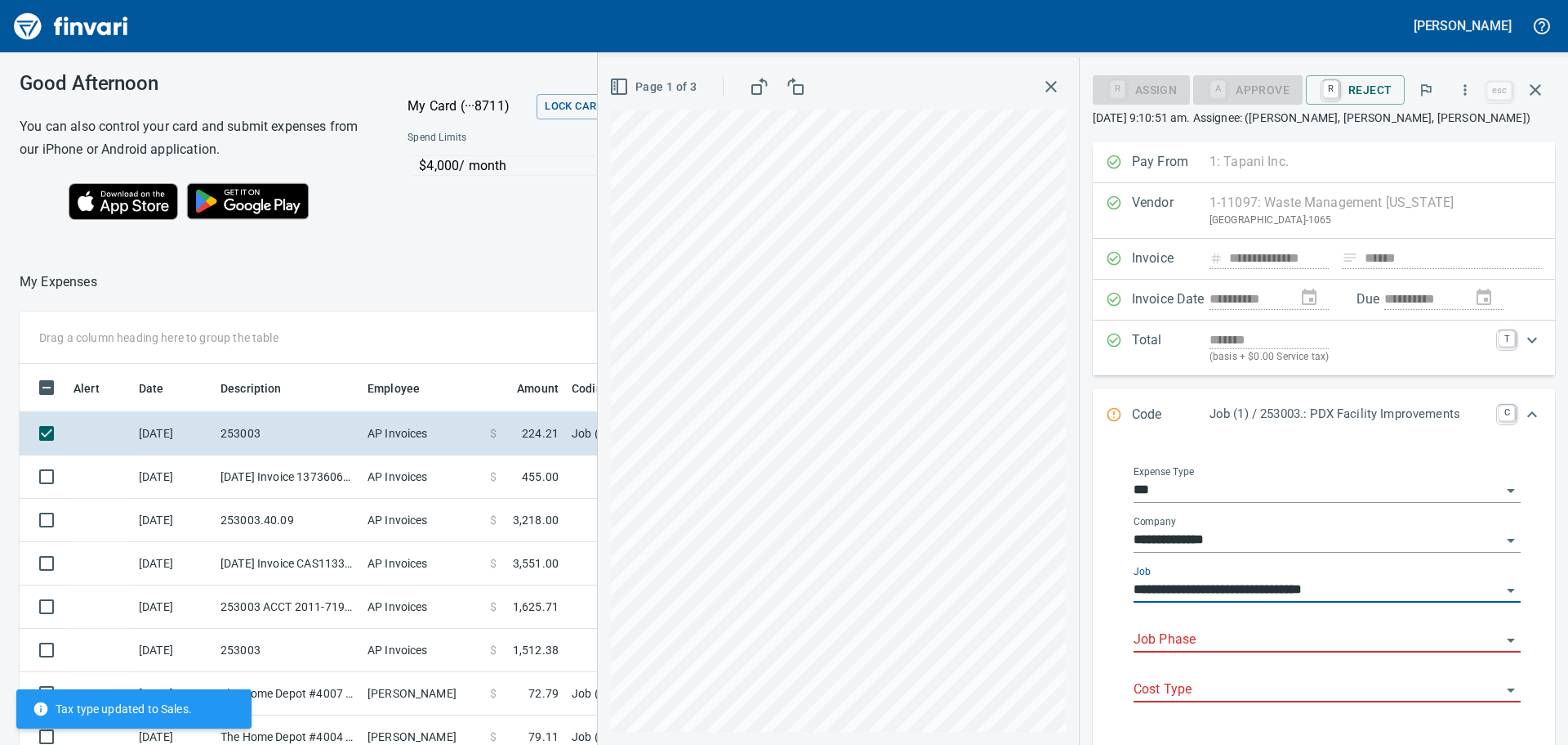
type input "**********"
click at [1171, 634] on input "Job Phase" at bounding box center [1317, 640] width 367 height 23
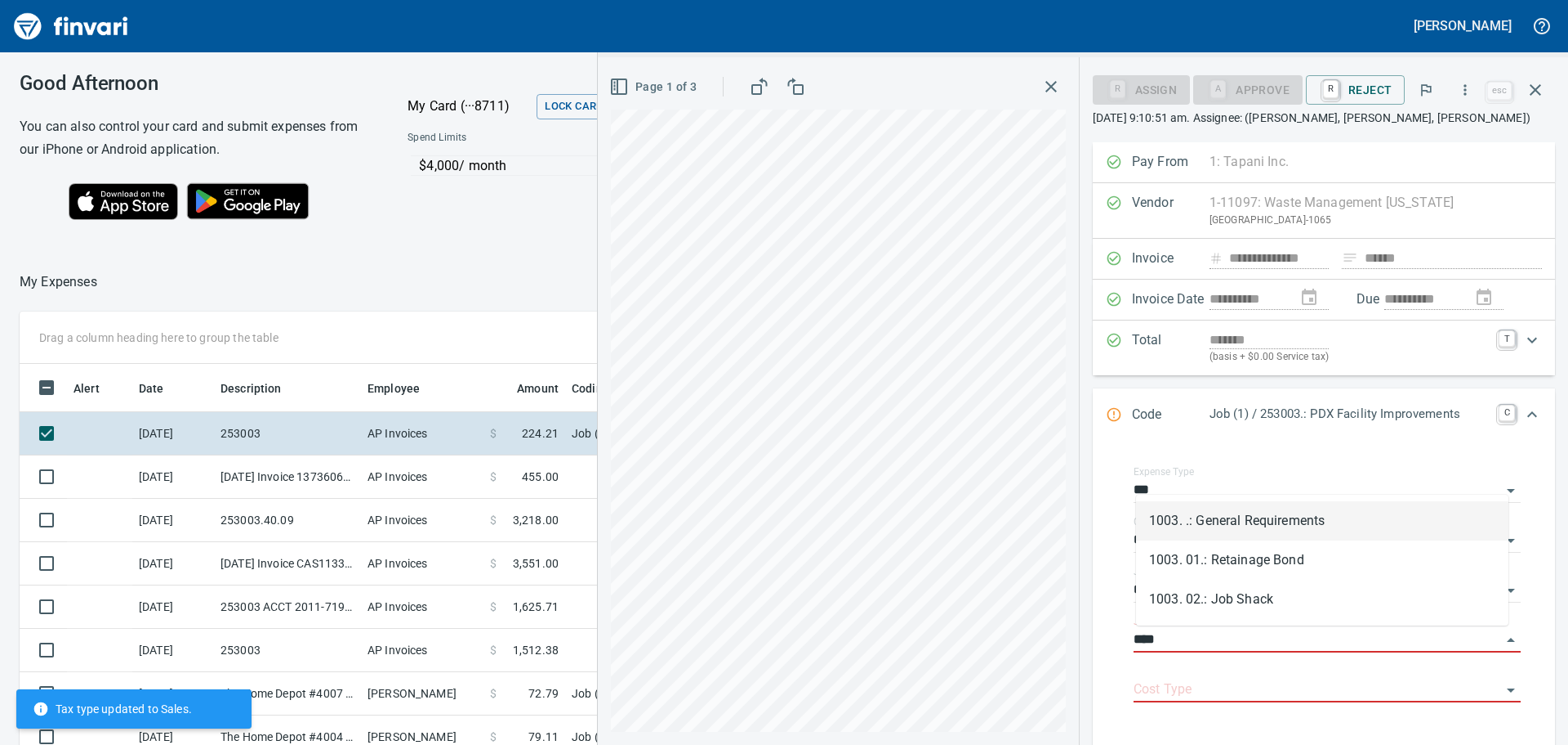
click at [1260, 510] on li "1003. .: General Requirements" at bounding box center [1323, 520] width 372 height 39
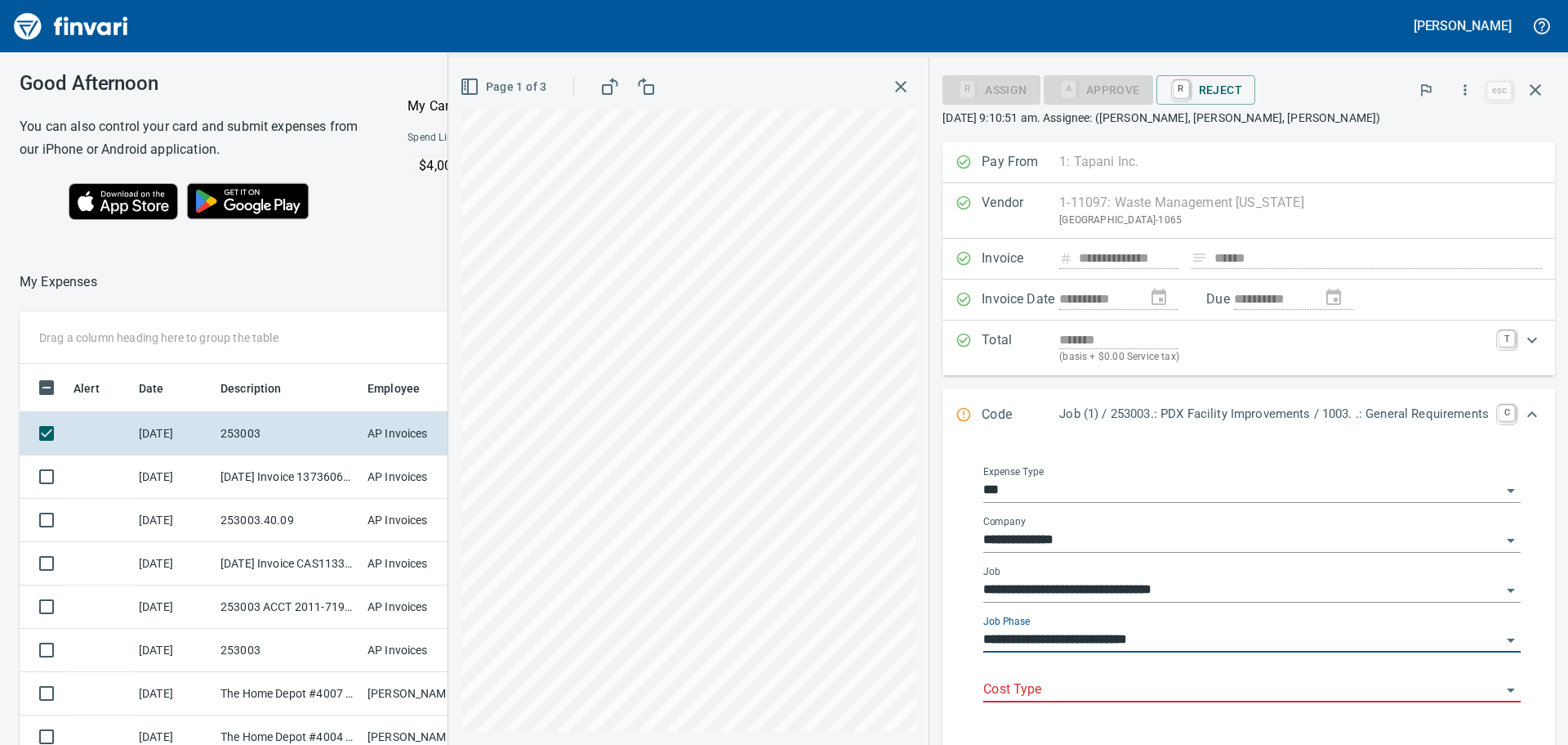
type input "**********"
click at [1086, 680] on input "Cost Type" at bounding box center [1242, 689] width 518 height 23
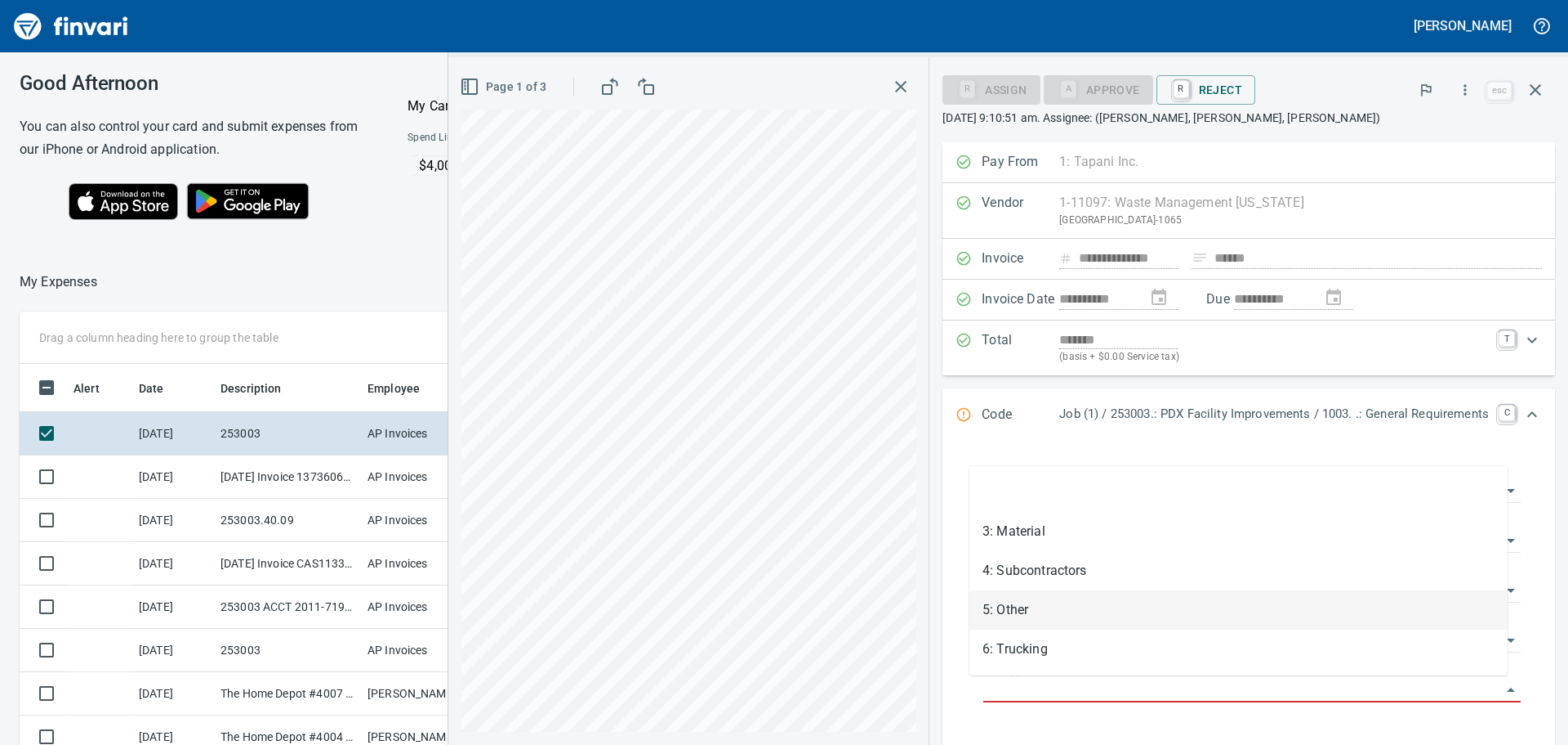
click at [1041, 602] on li "5: Other" at bounding box center [1238, 610] width 539 height 39
type input "********"
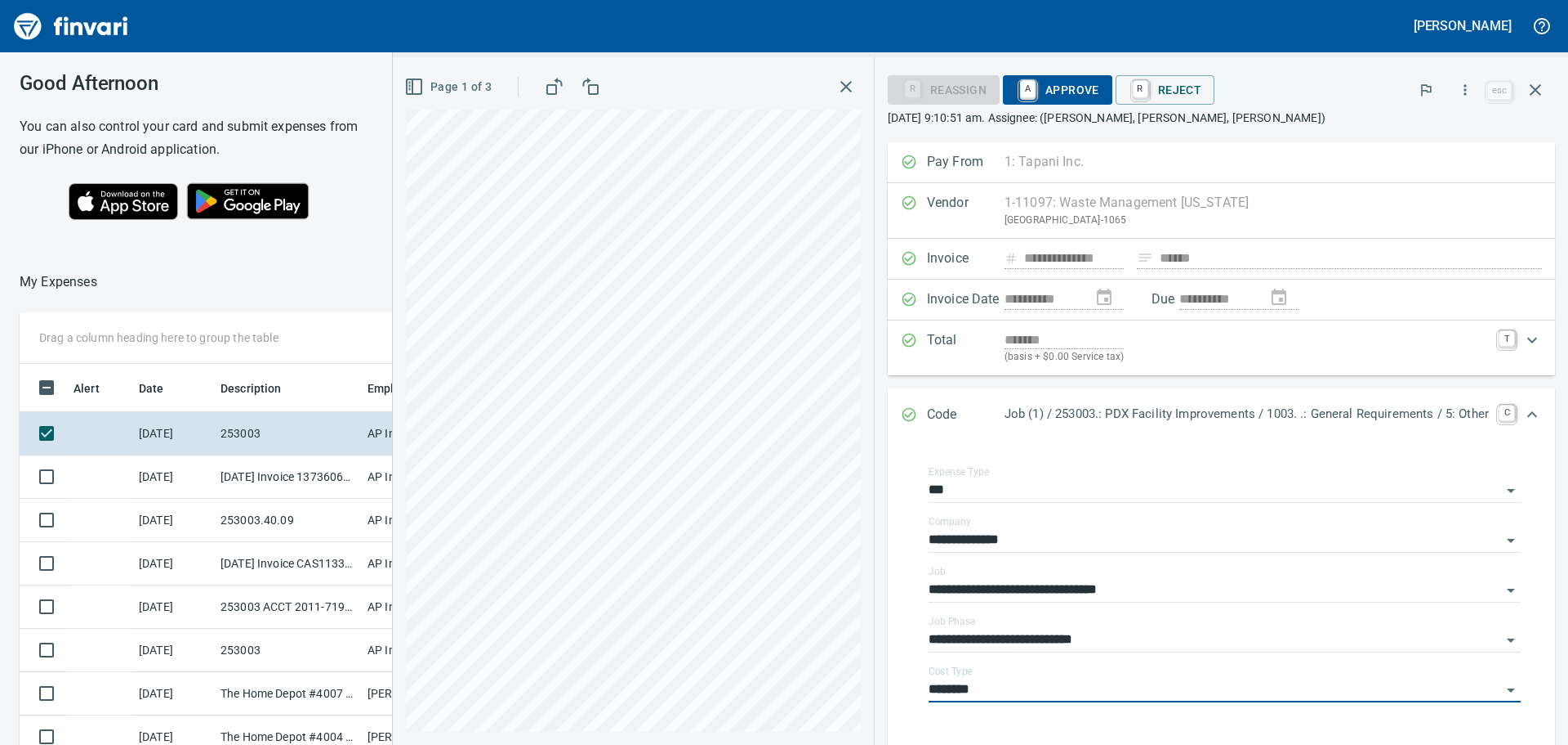
click at [1059, 84] on span "A Approve" at bounding box center [1058, 90] width 84 height 28
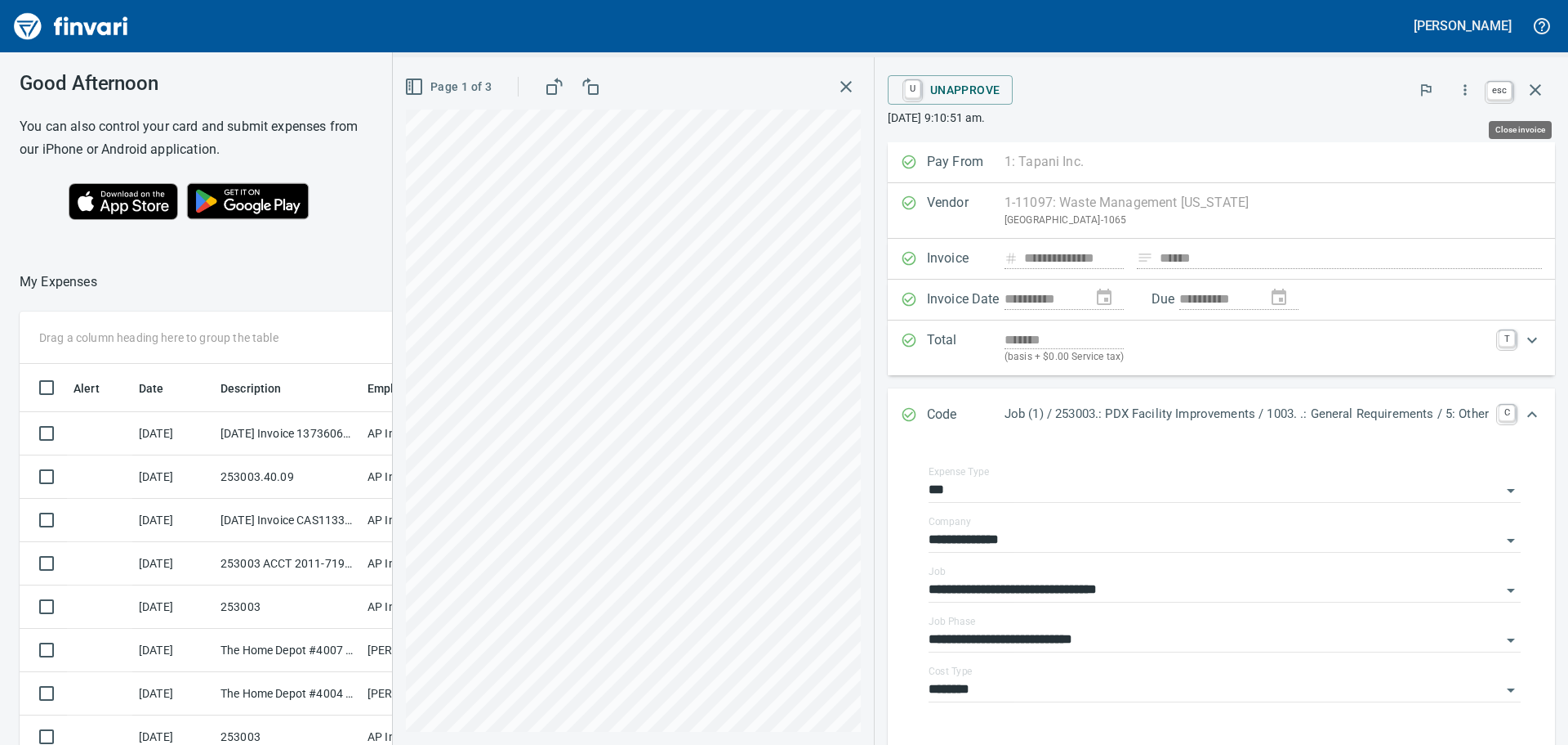
click at [1538, 89] on icon "button" at bounding box center [1535, 90] width 12 height 12
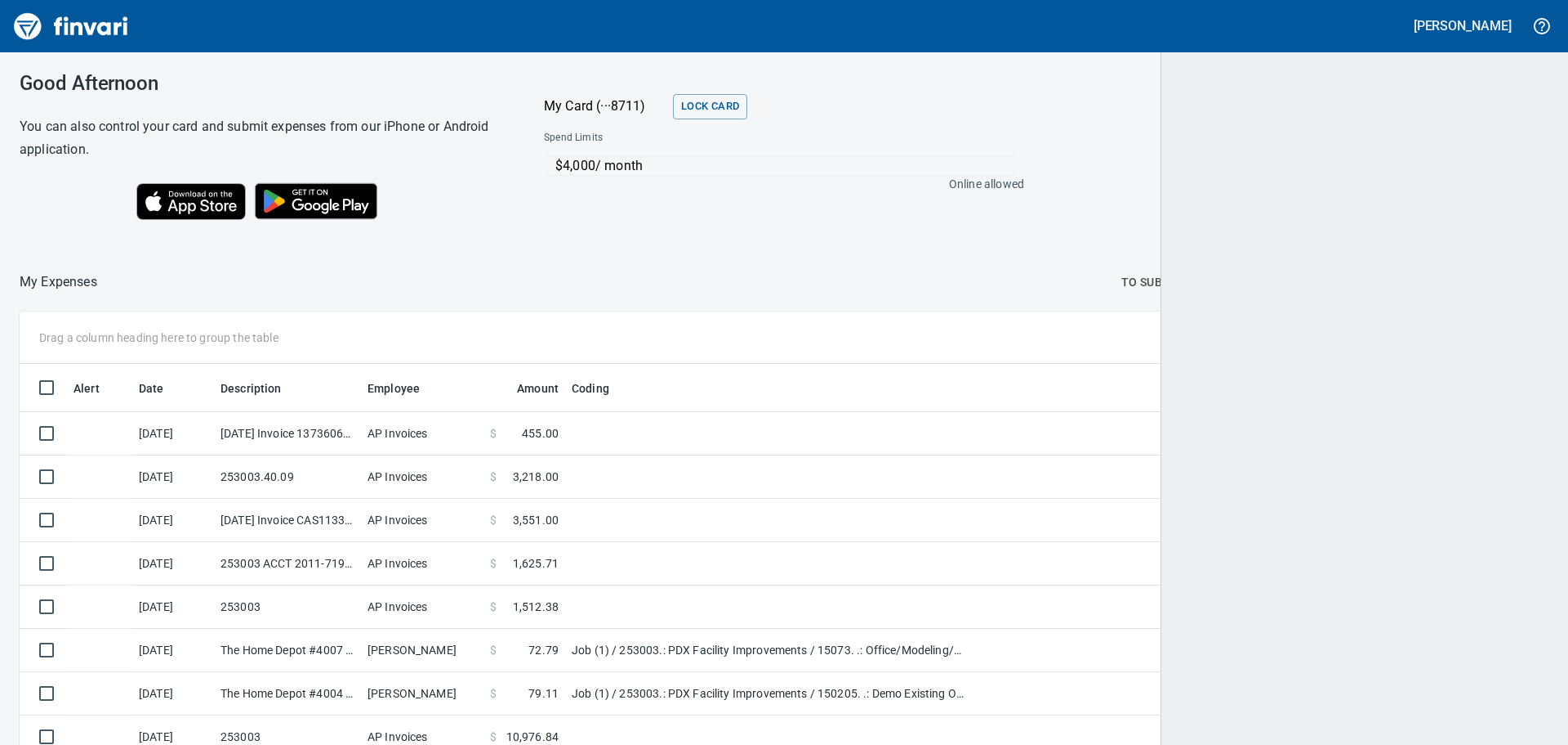
scroll to position [553, 1501]
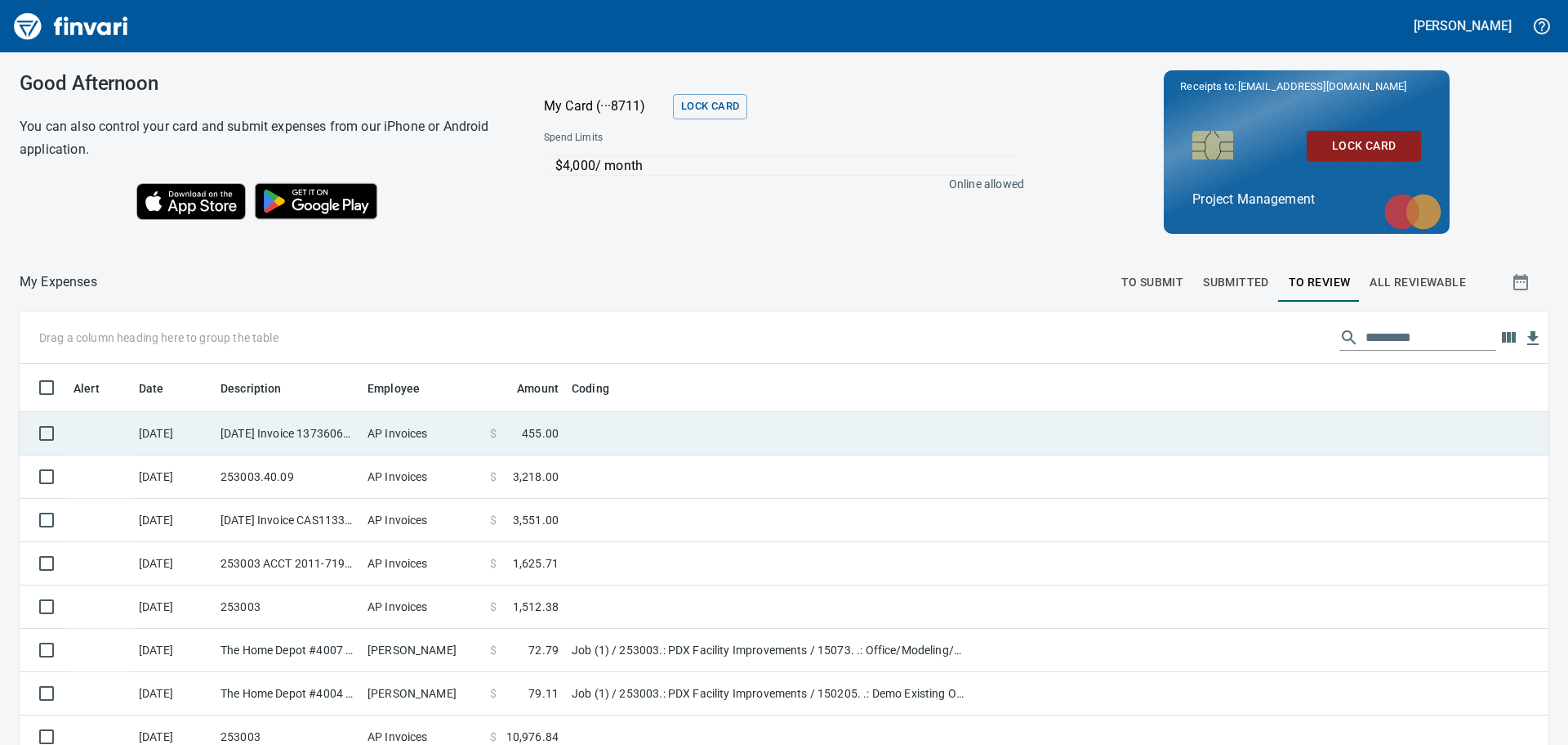
click at [315, 431] on td "[DATE] Invoice 13736060-001 from Sunstate Equipment Co (1-30297)" at bounding box center [287, 434] width 147 height 43
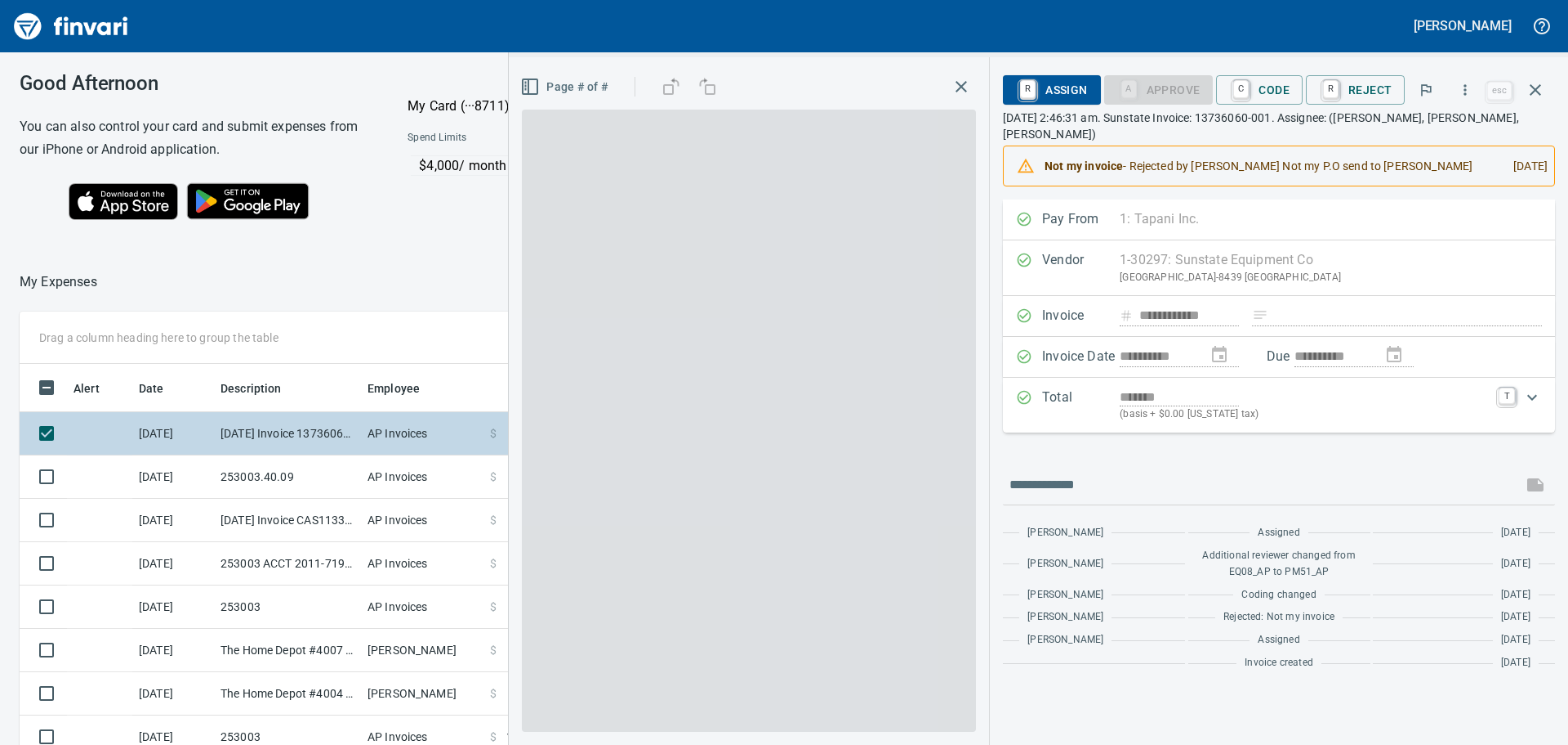
scroll to position [553, 1096]
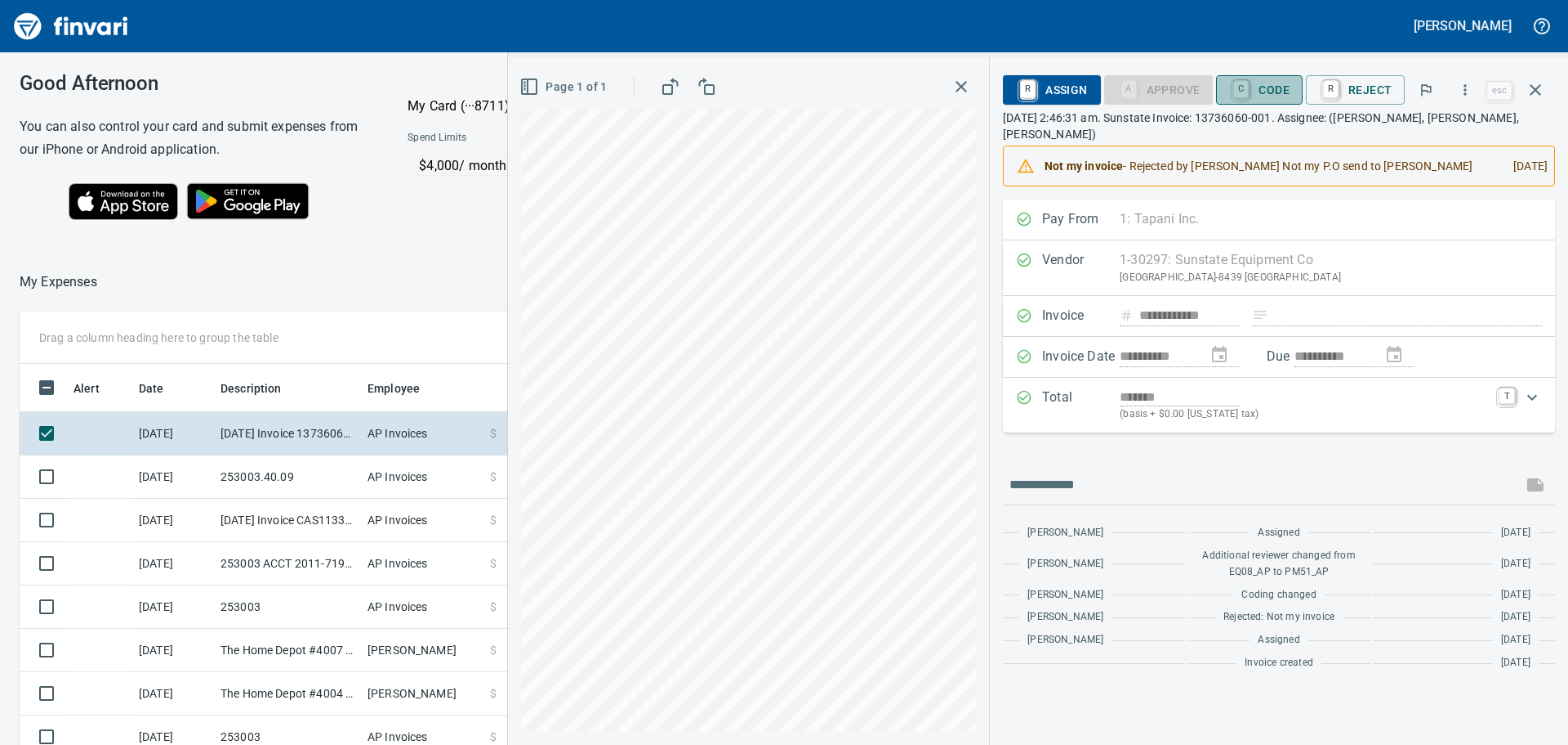
click at [1281, 84] on span "C Code" at bounding box center [1259, 90] width 60 height 28
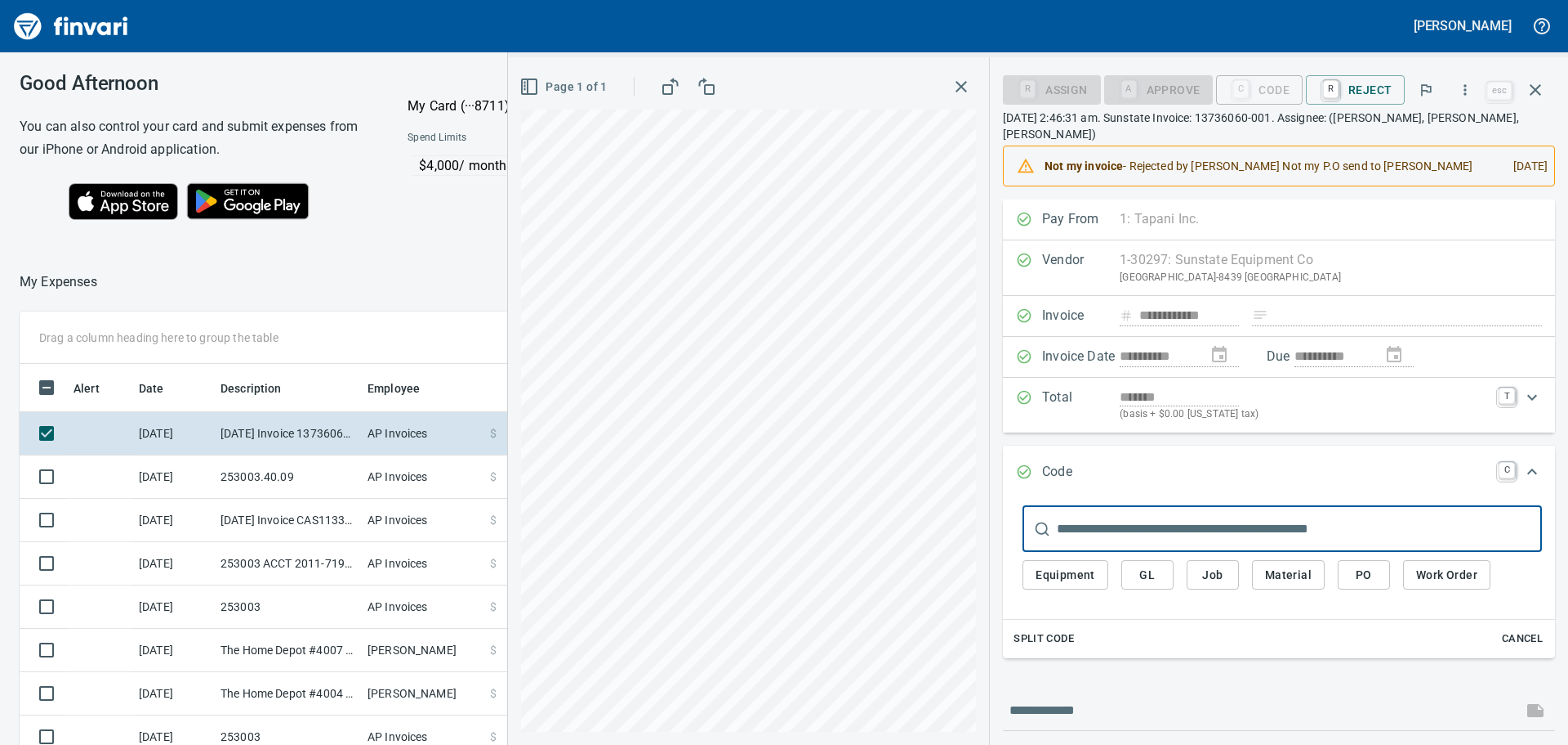
click at [1213, 574] on span "Job" at bounding box center [1212, 575] width 27 height 21
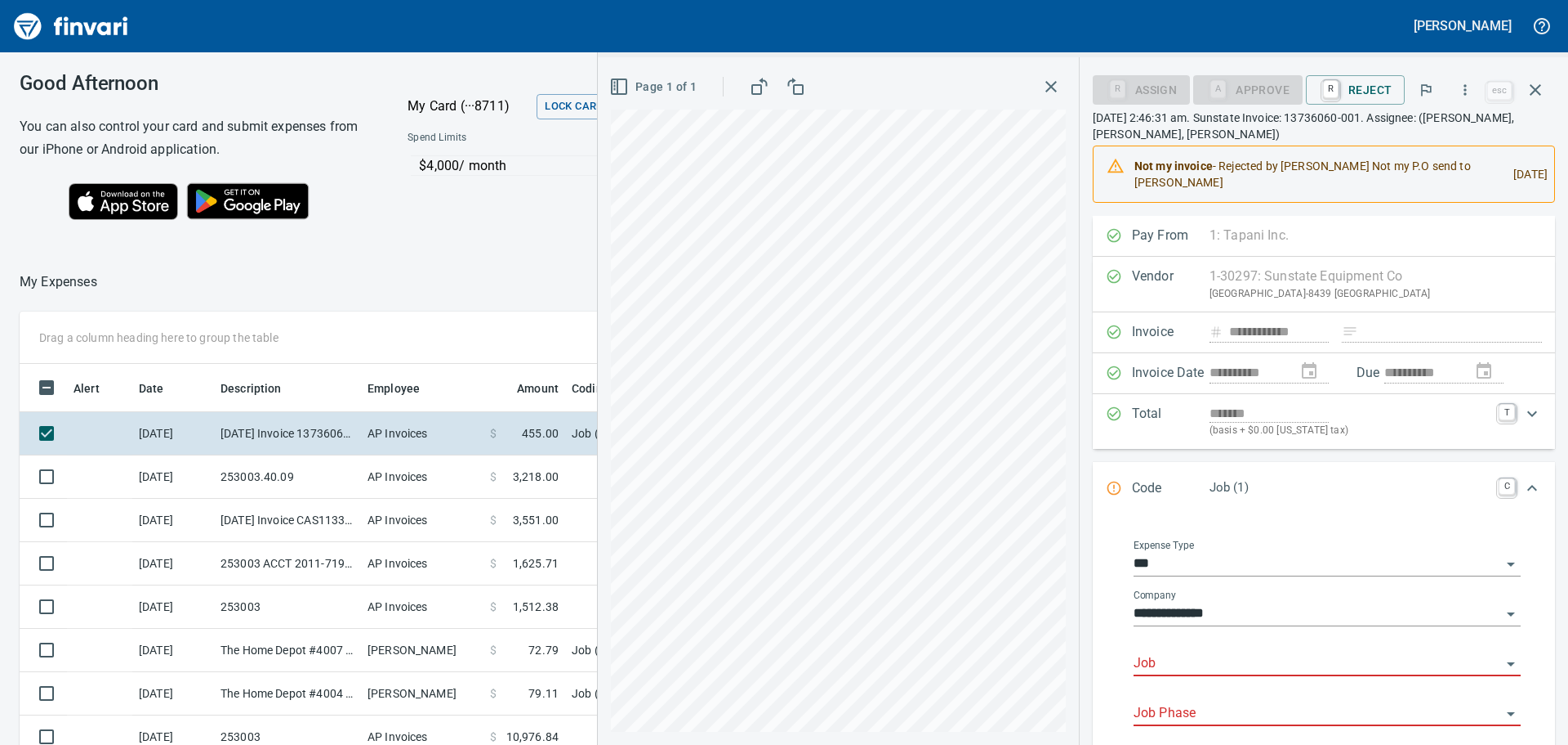
click at [1220, 654] on input "Job" at bounding box center [1317, 663] width 367 height 23
drag, startPoint x: 1207, startPoint y: 708, endPoint x: 1199, endPoint y: 691, distance: 18.8
click at [1208, 708] on li "253003.: PDX Facility Improvements" at bounding box center [1323, 706] width 372 height 39
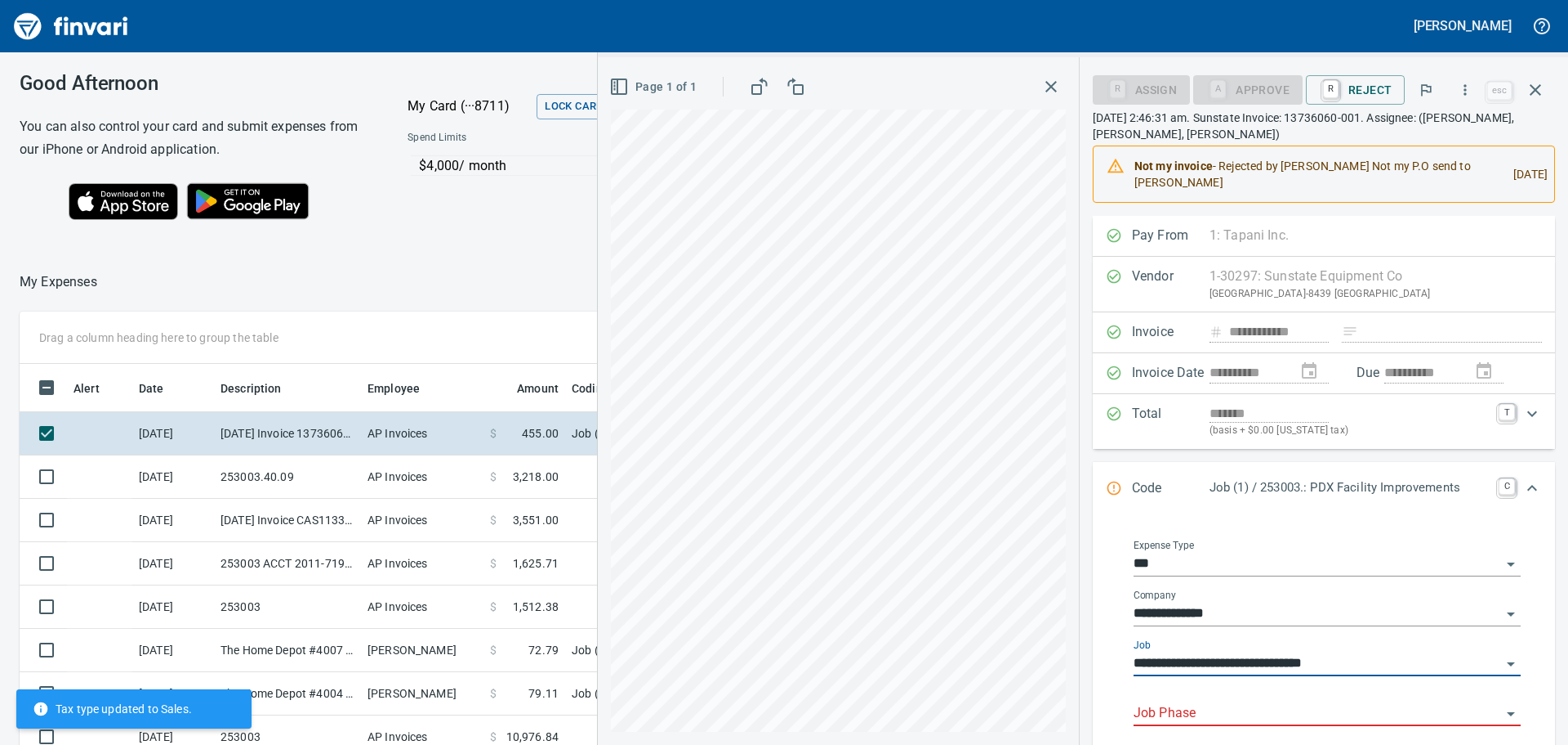
type input "**********"
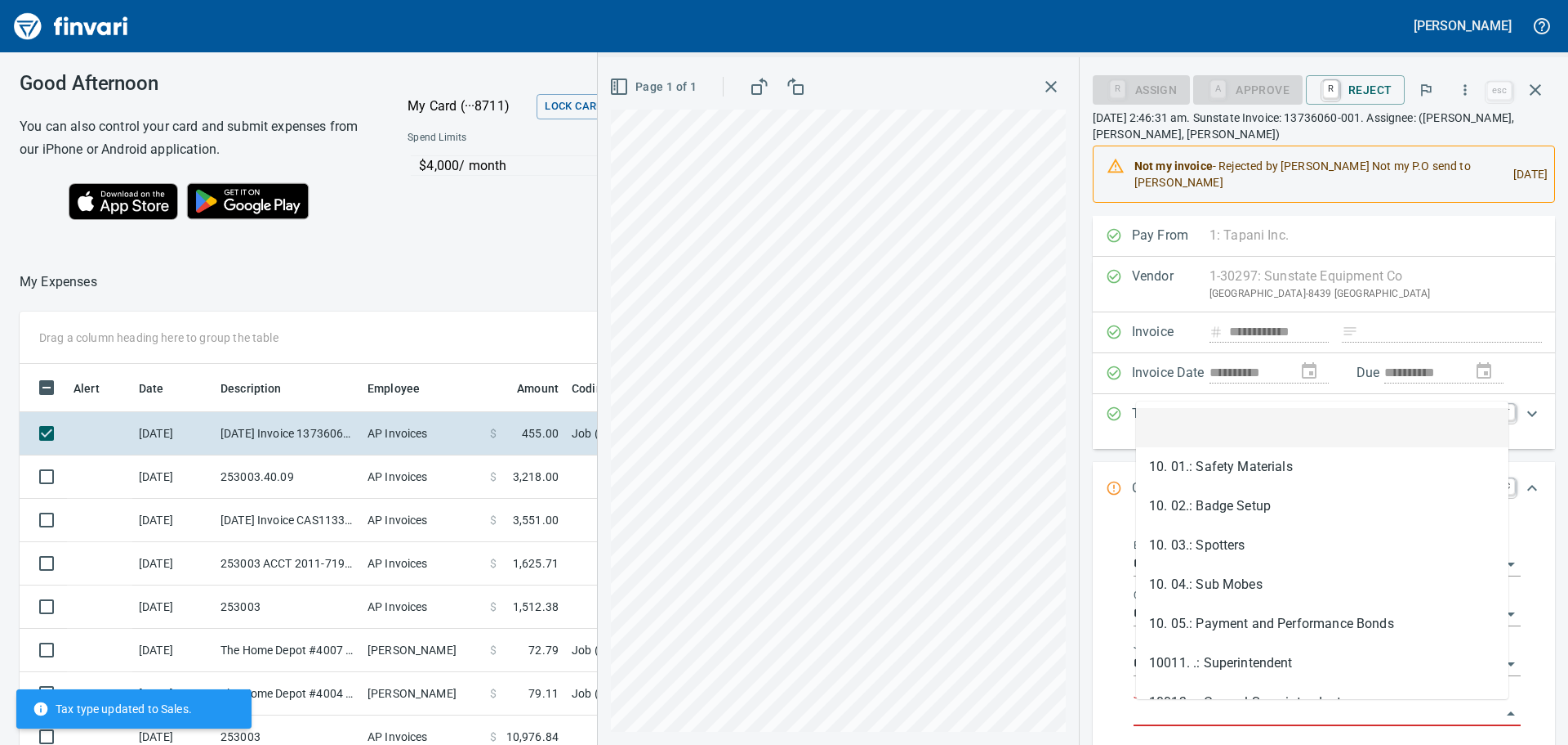
click at [1160, 708] on input "Job Phase" at bounding box center [1317, 712] width 367 height 23
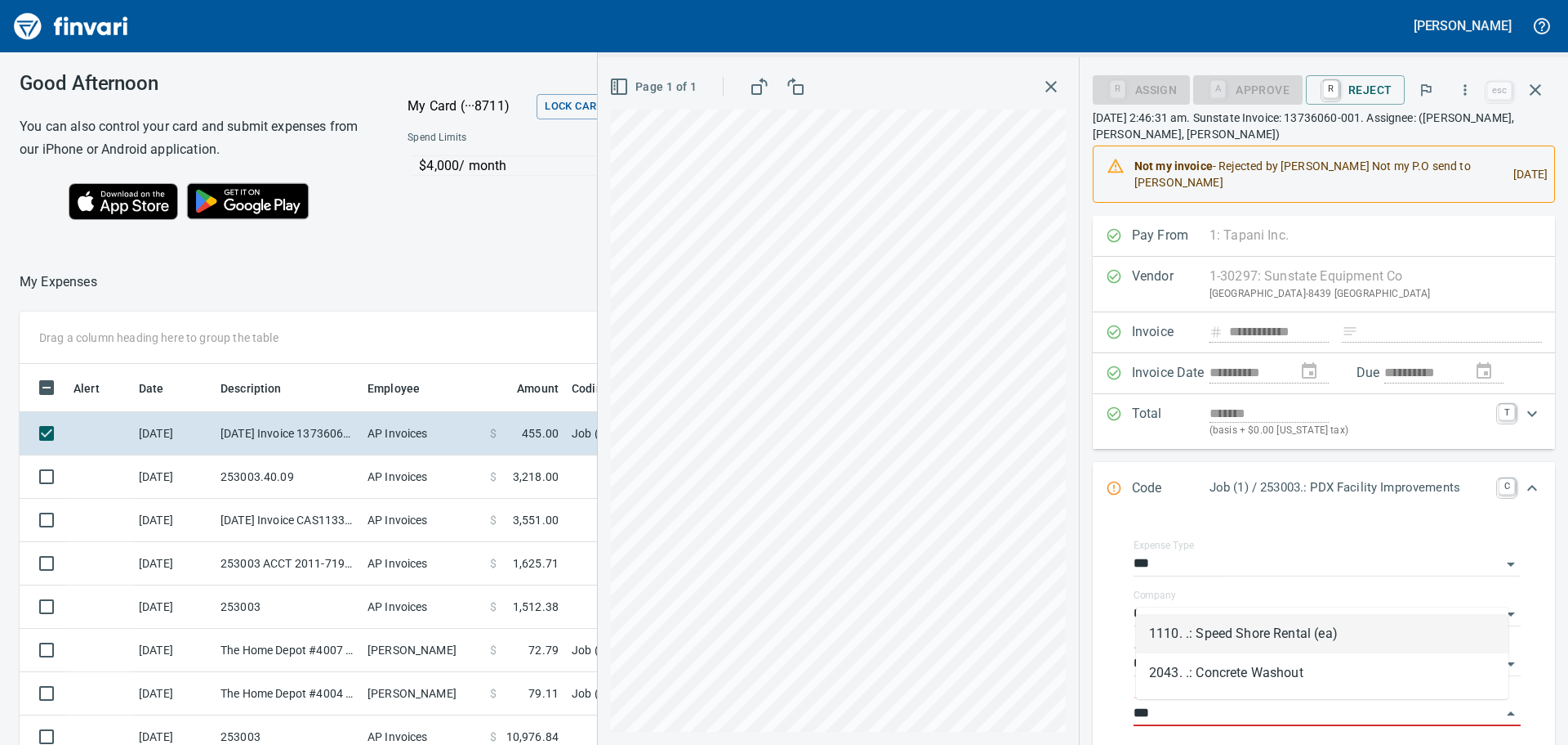
click at [1237, 629] on li "1110. .: Speed Shore Rental (ea)" at bounding box center [1323, 634] width 372 height 39
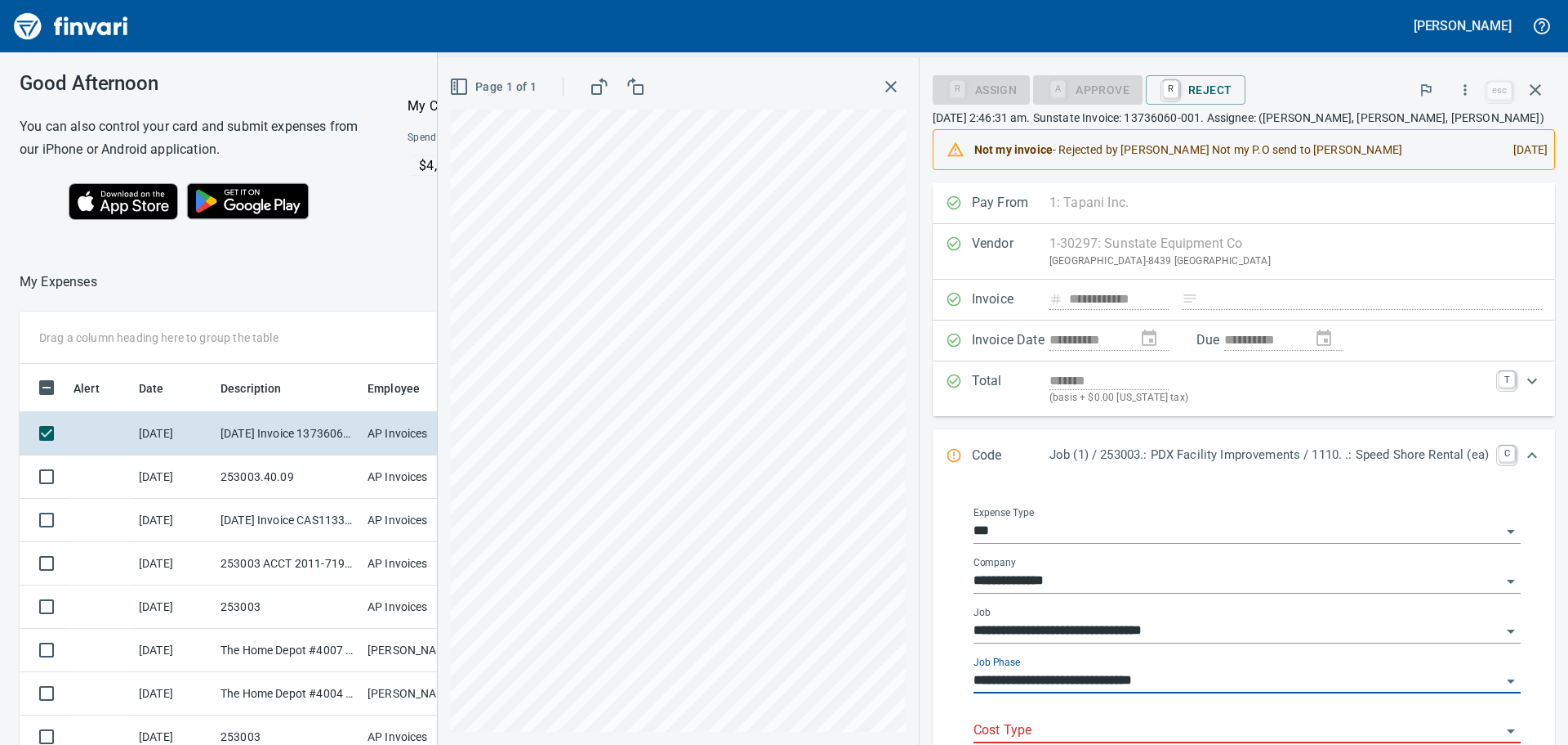
type input "**********"
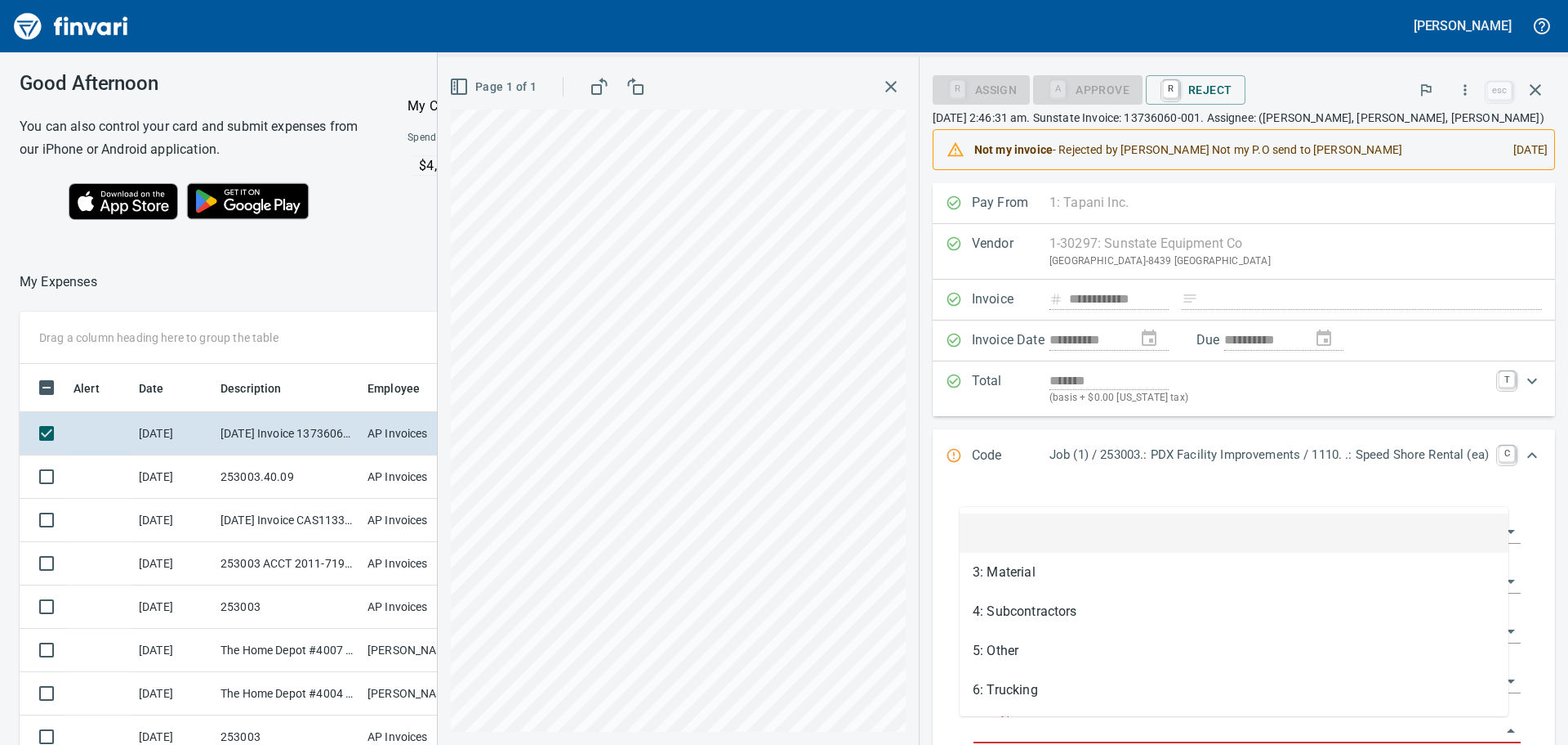
click at [1088, 724] on input "Cost Type" at bounding box center [1238, 730] width 528 height 23
click at [1082, 720] on input "Cost Type" at bounding box center [1238, 730] width 528 height 23
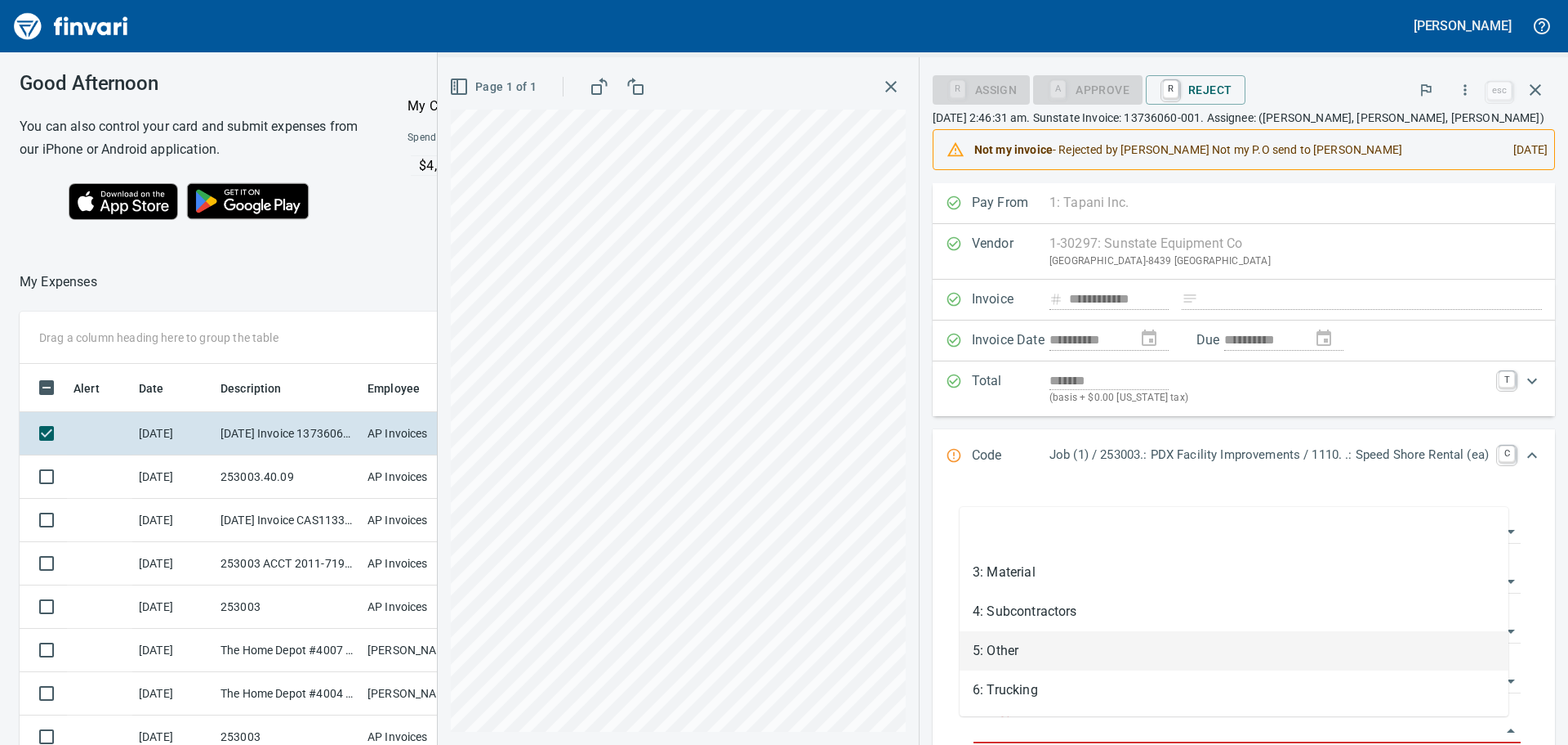
click at [1022, 648] on li "5: Other" at bounding box center [1233, 650] width 549 height 39
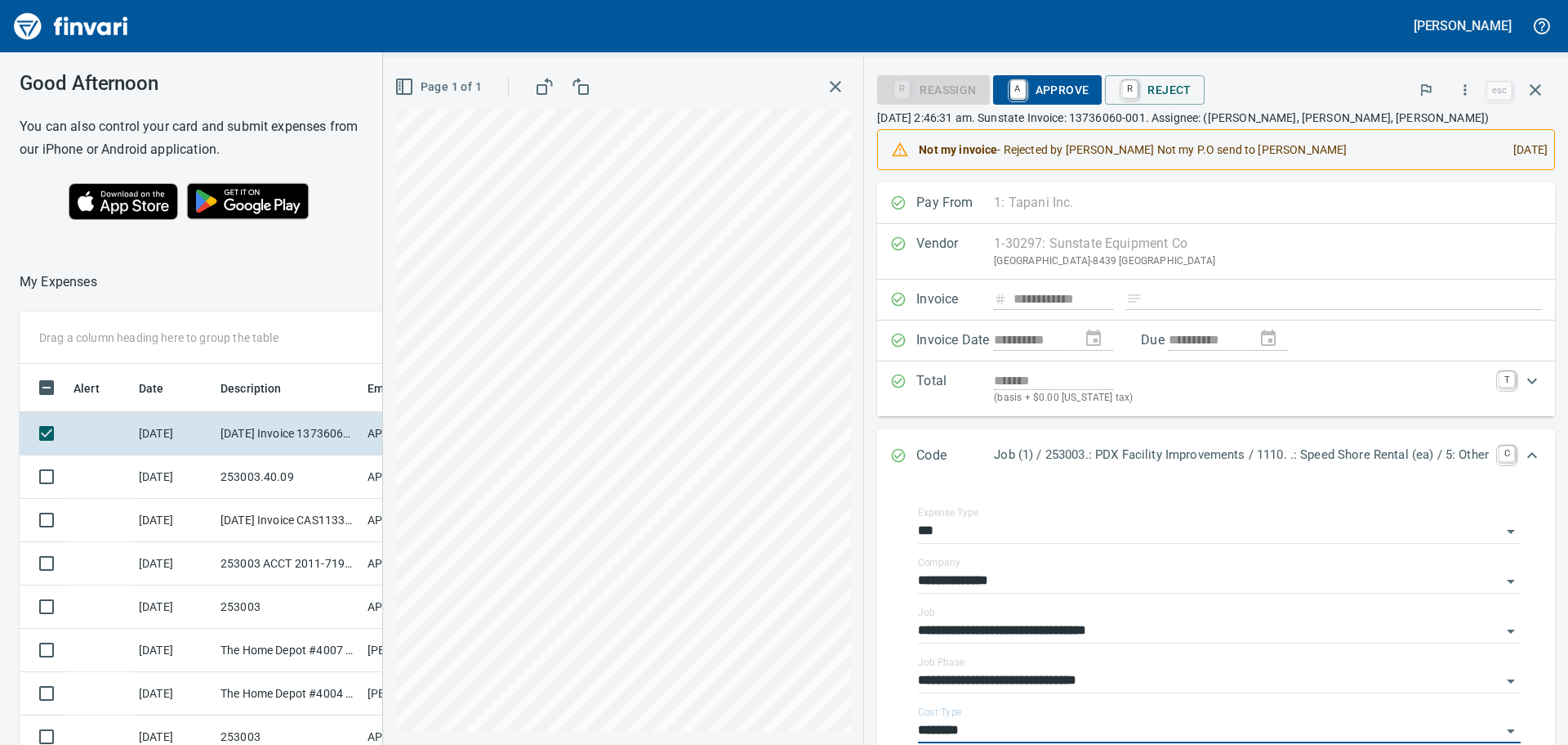
type input "********"
click at [1047, 84] on span "A Approve" at bounding box center [1048, 90] width 84 height 28
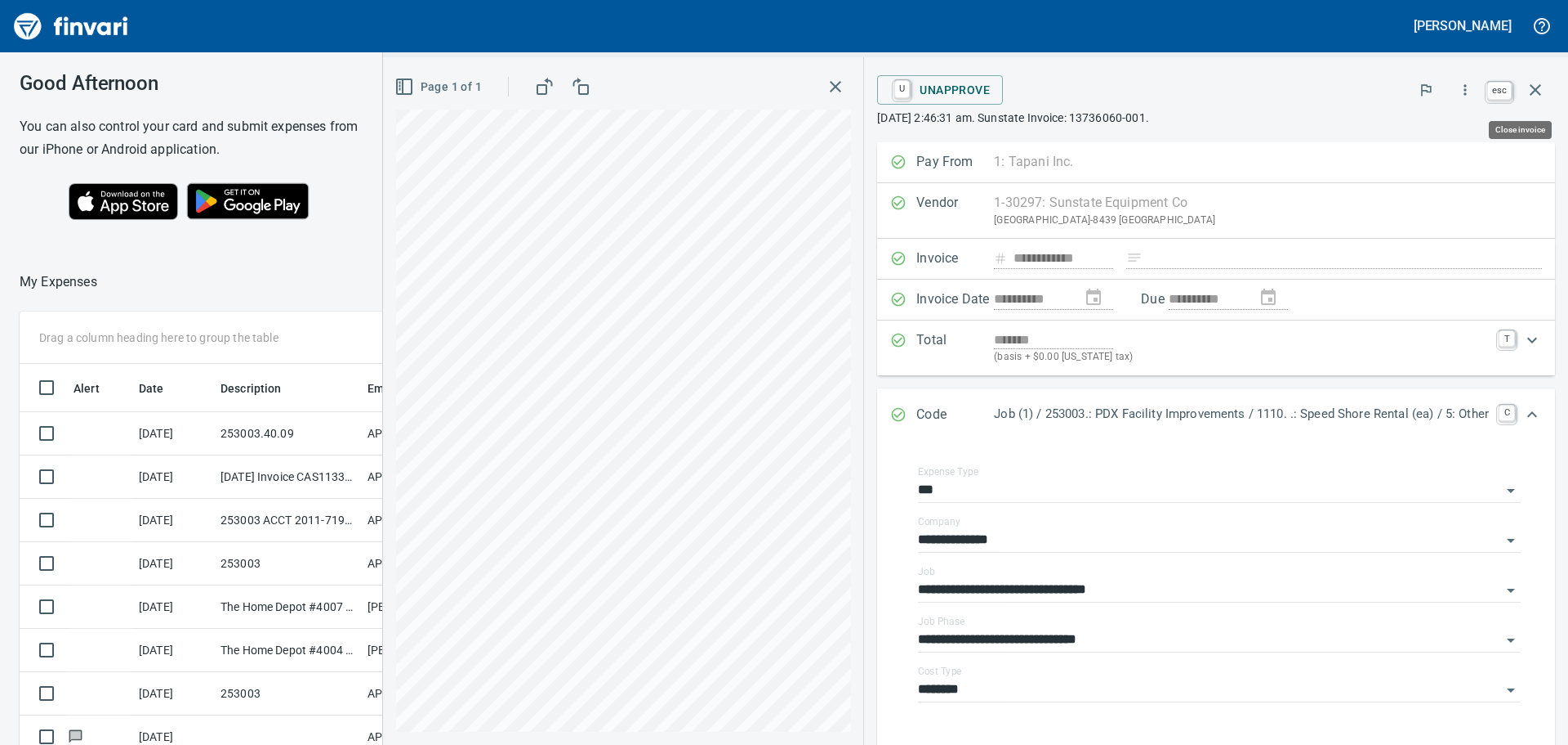
click at [1532, 88] on icon "button" at bounding box center [1535, 90] width 20 height 20
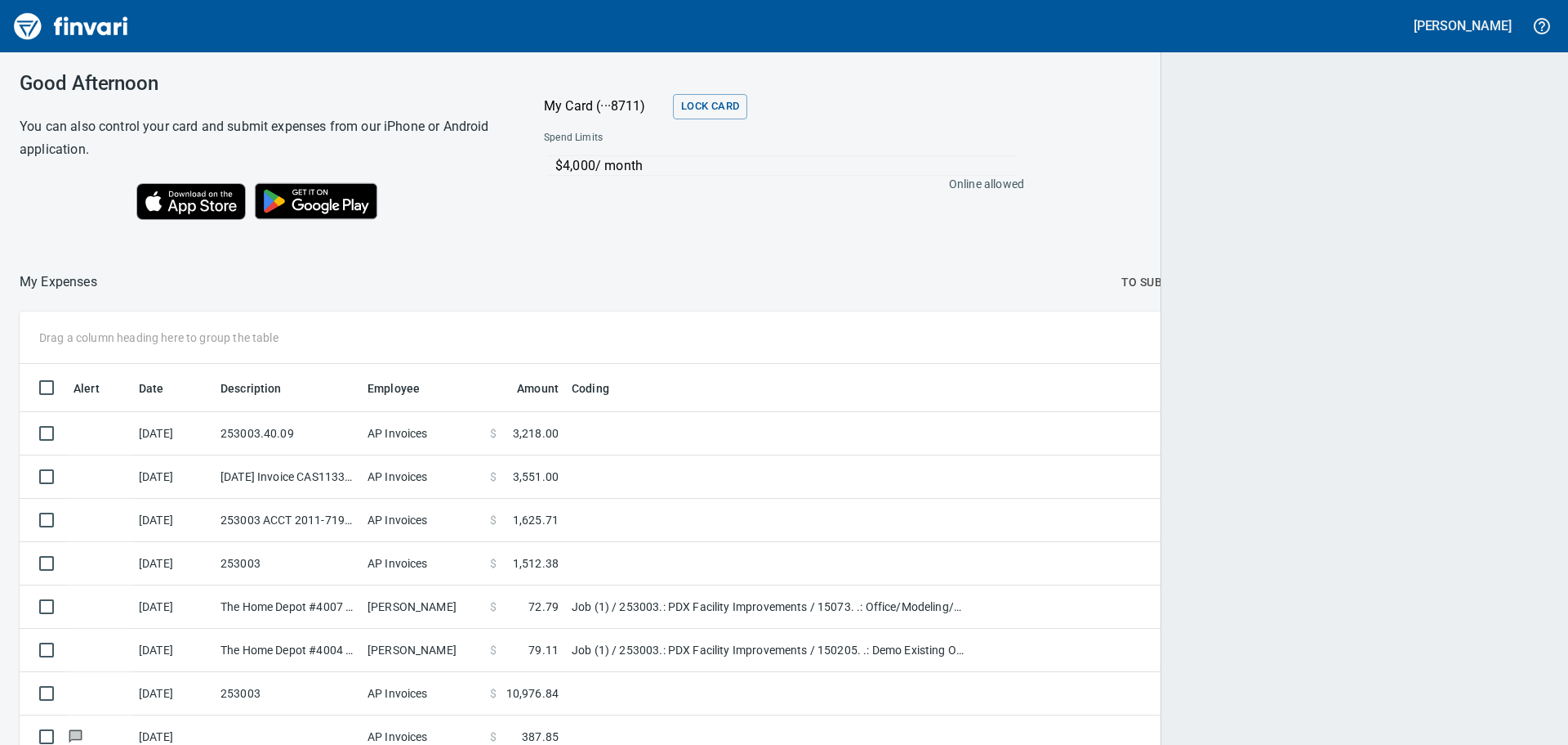
scroll to position [2, 2]
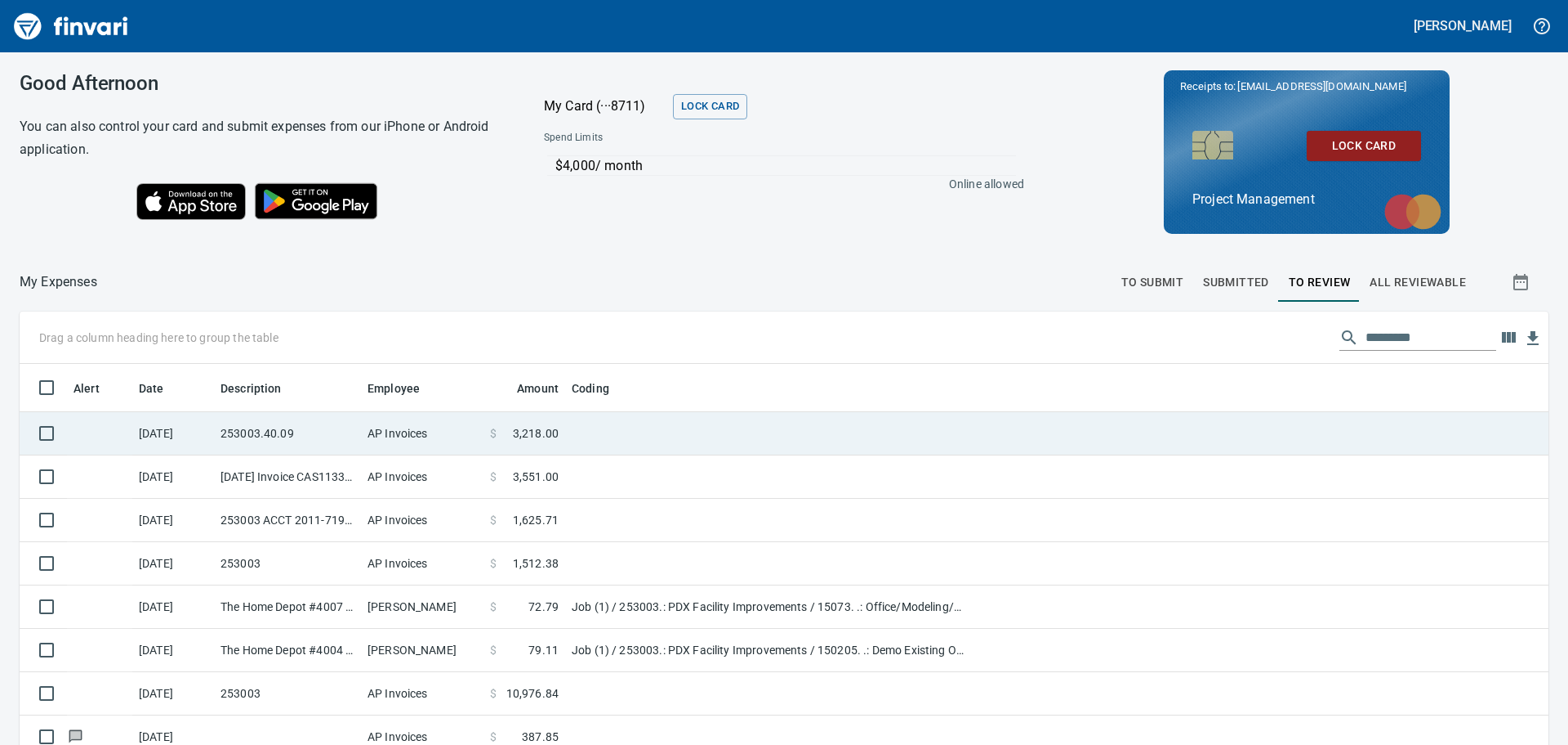
click at [310, 429] on td "253003.40.09" at bounding box center [287, 434] width 147 height 43
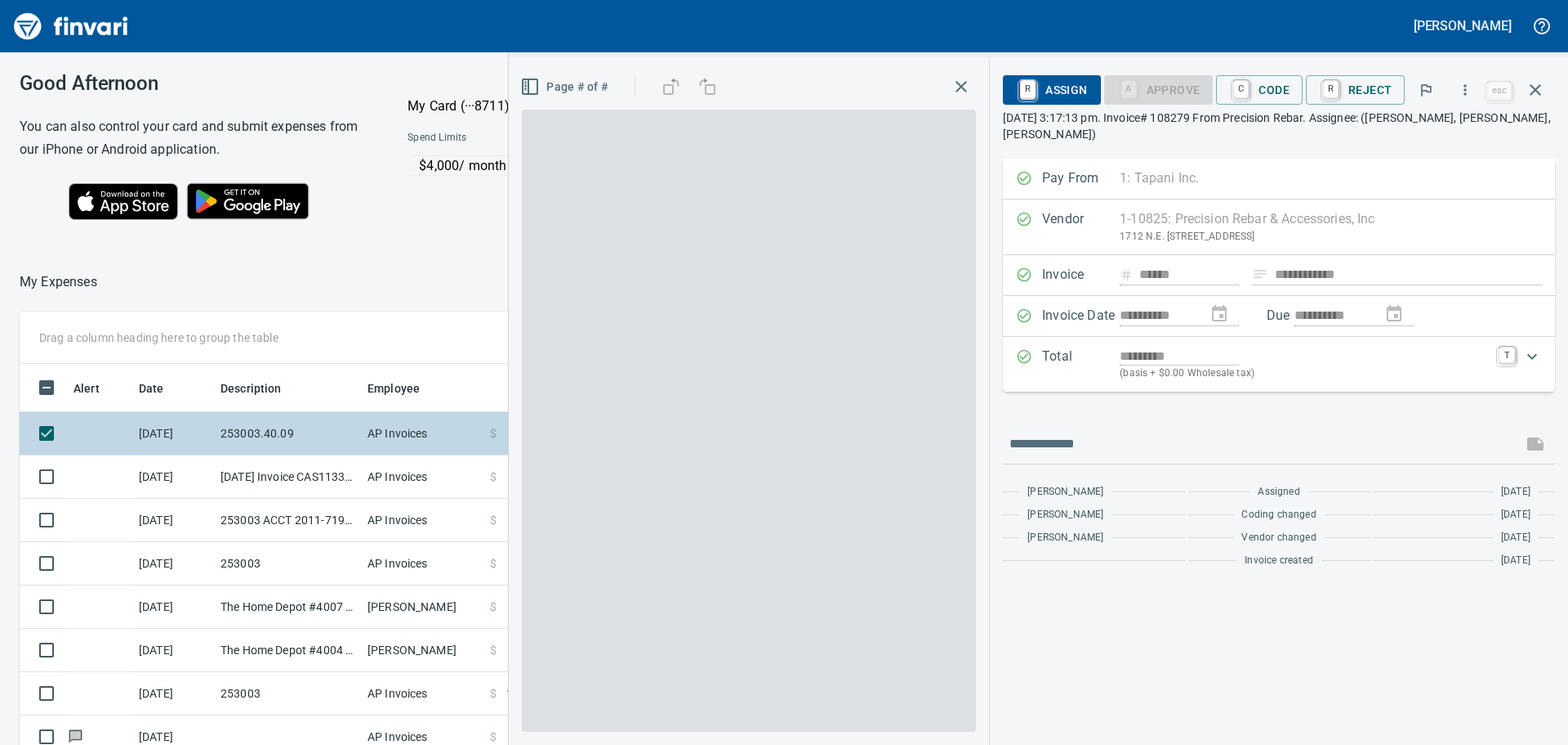
scroll to position [553, 1096]
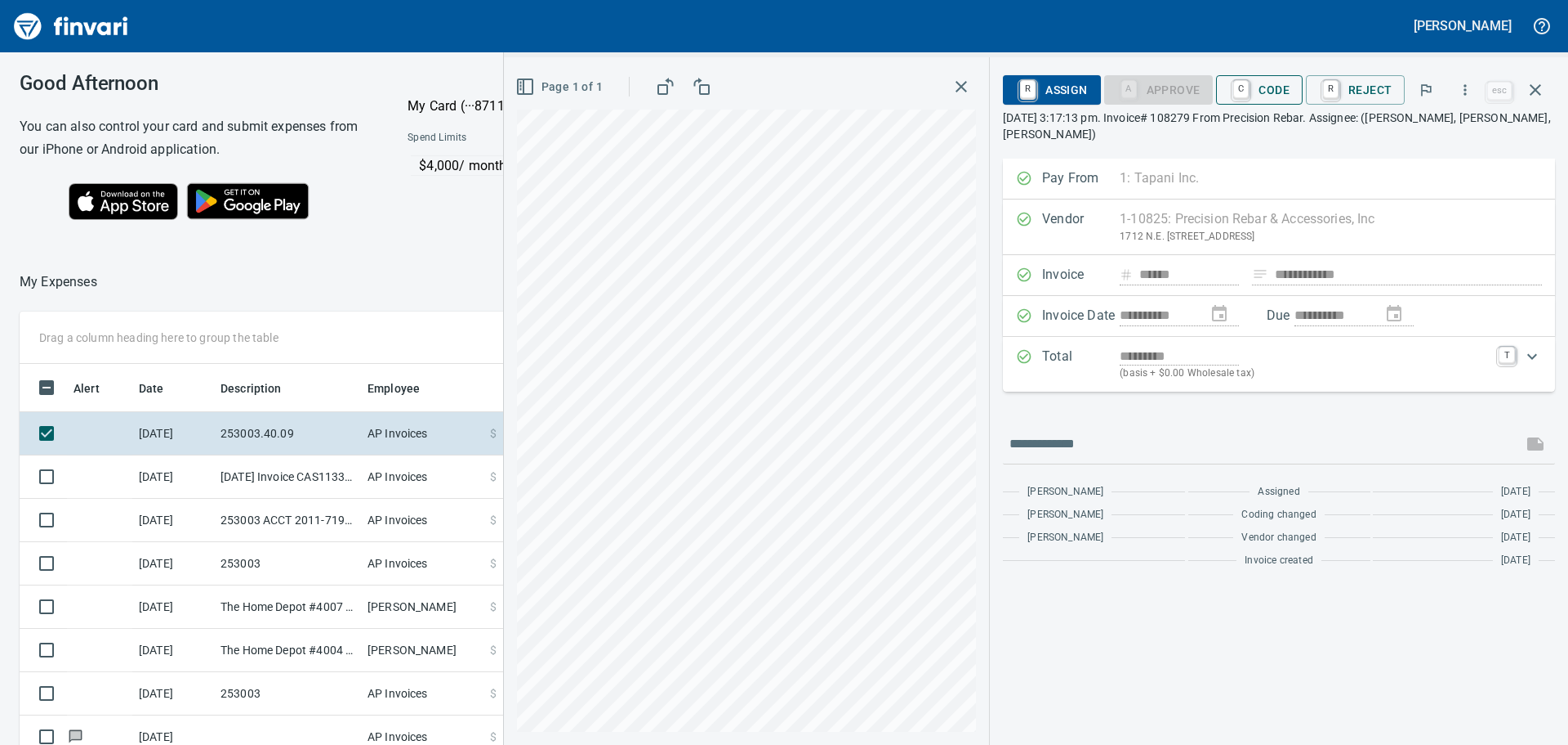
click at [1279, 87] on span "C Code" at bounding box center [1259, 90] width 60 height 28
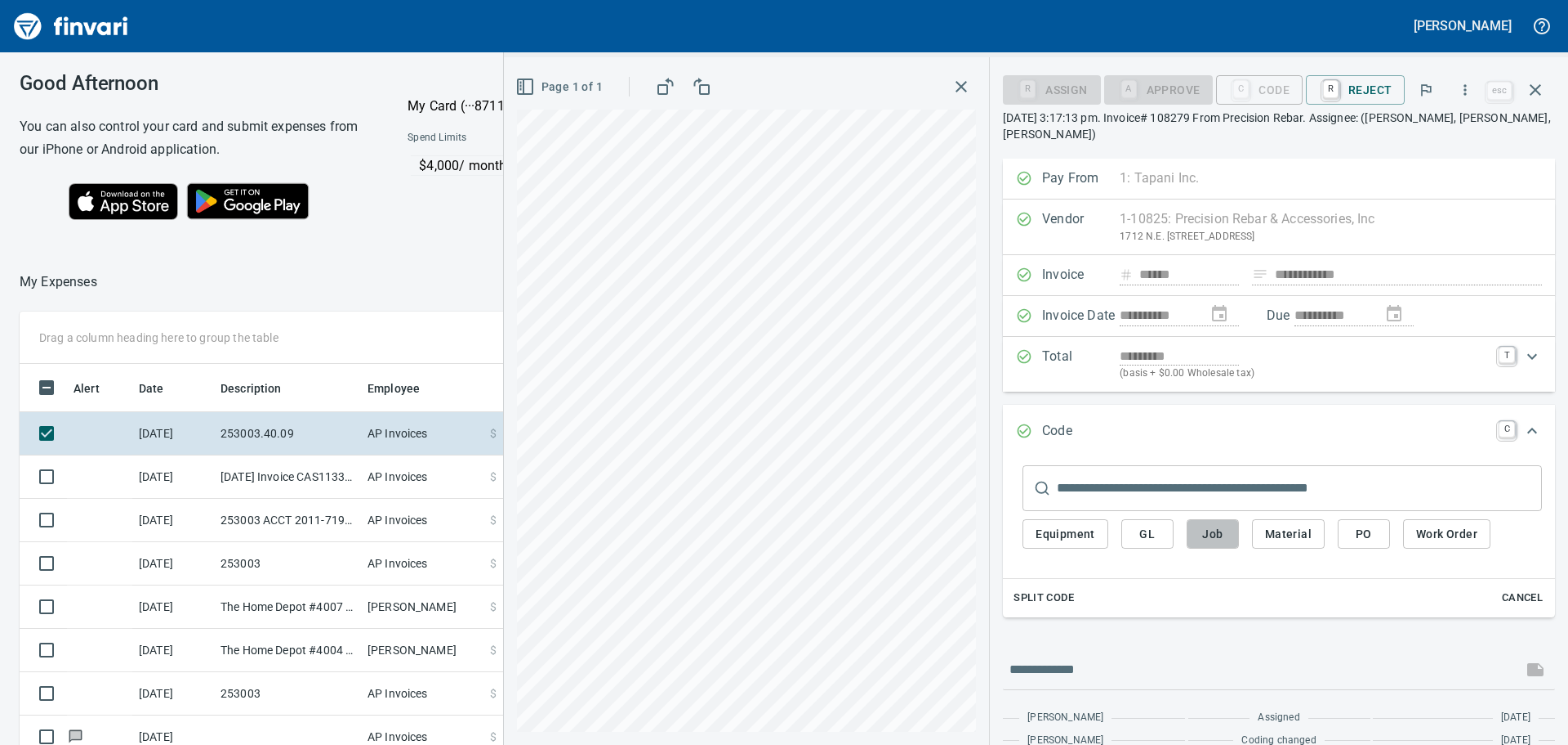
click at [1217, 529] on span "Job" at bounding box center [1212, 534] width 27 height 21
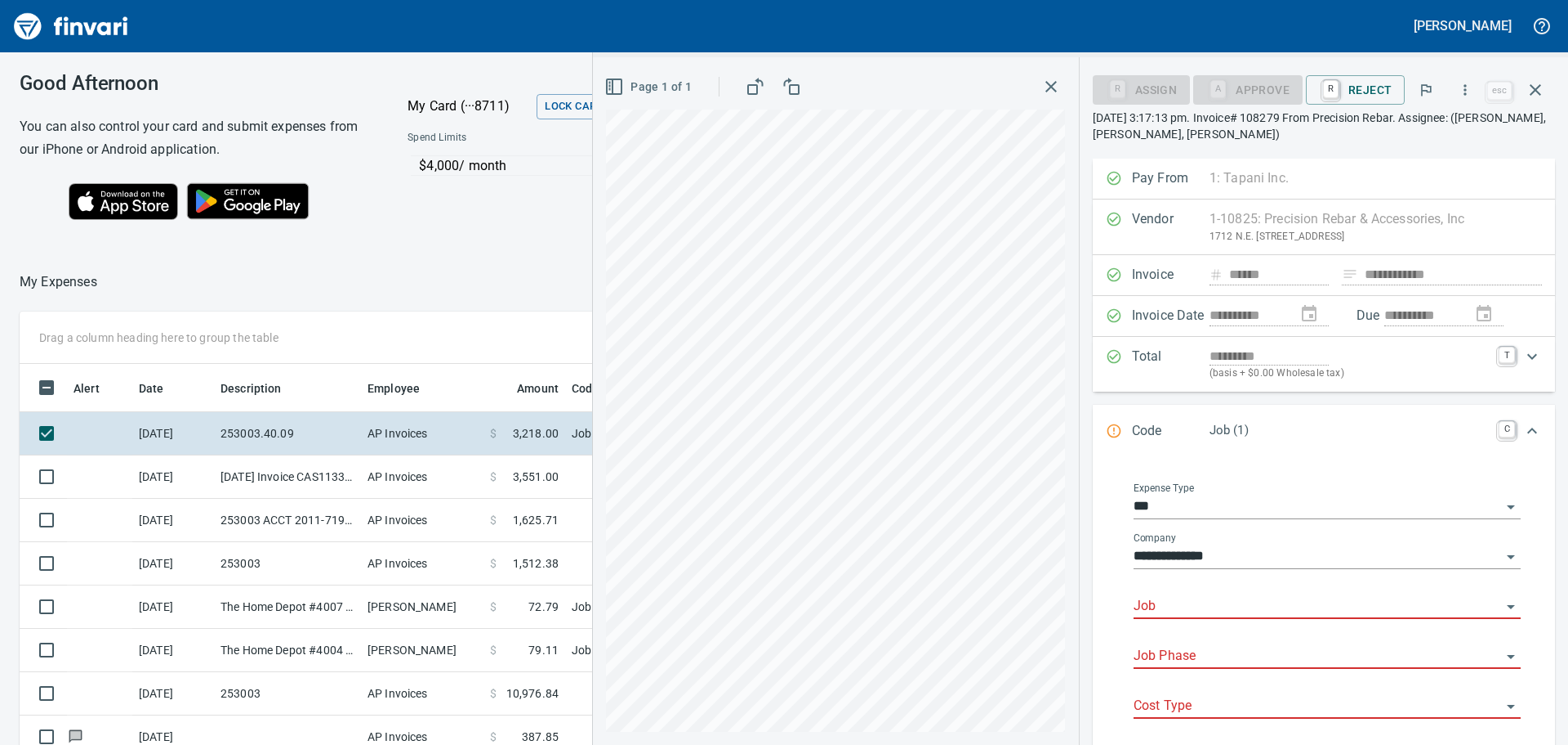
click at [1183, 601] on input "Job" at bounding box center [1317, 606] width 367 height 23
type input "******"
click at [1256, 599] on input "Job" at bounding box center [1317, 606] width 367 height 23
click at [1209, 640] on li "253003.: PDX Facility Improvements" at bounding box center [1323, 648] width 372 height 39
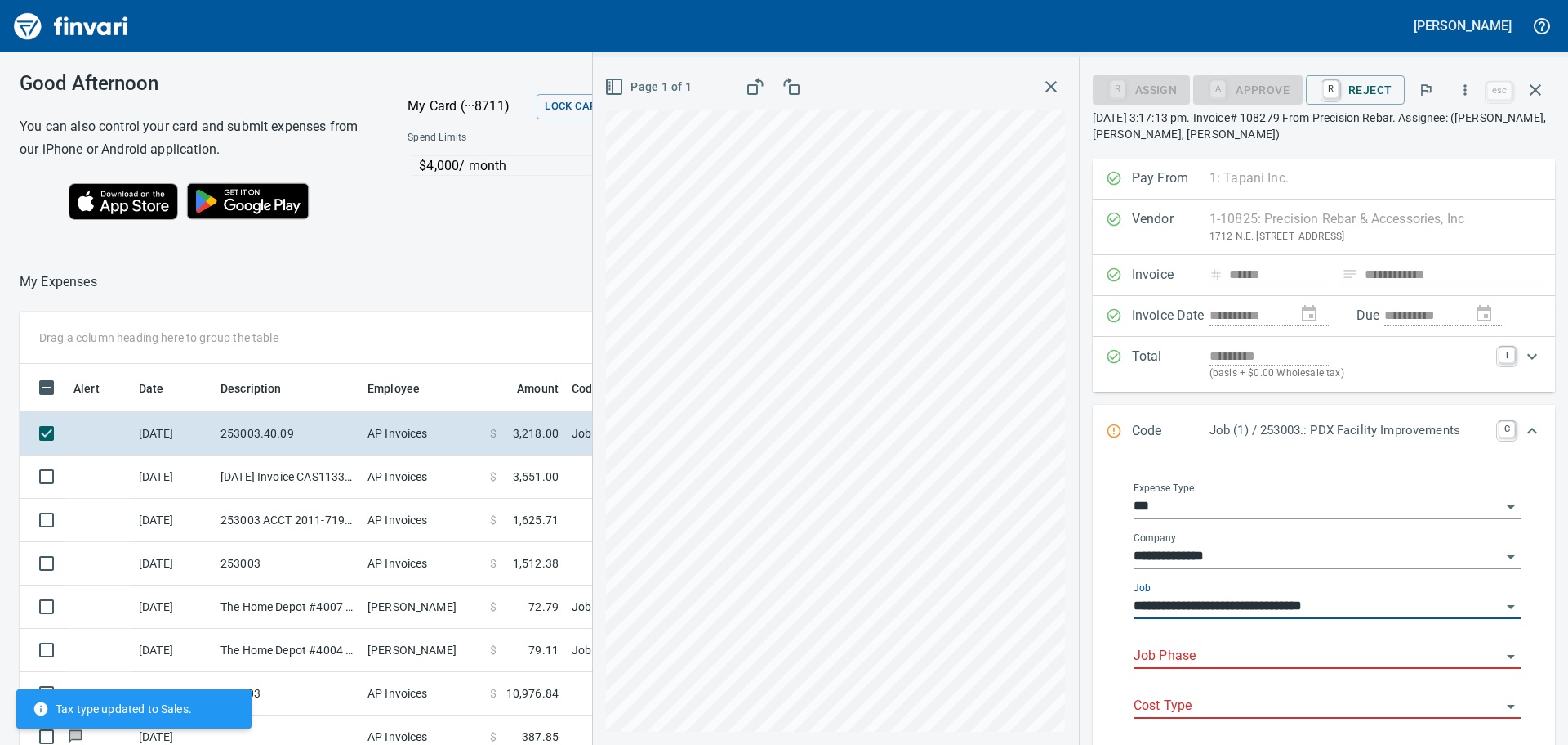
type input "**********"
click at [1177, 654] on input "Job Phase" at bounding box center [1317, 655] width 367 height 23
type input "*"
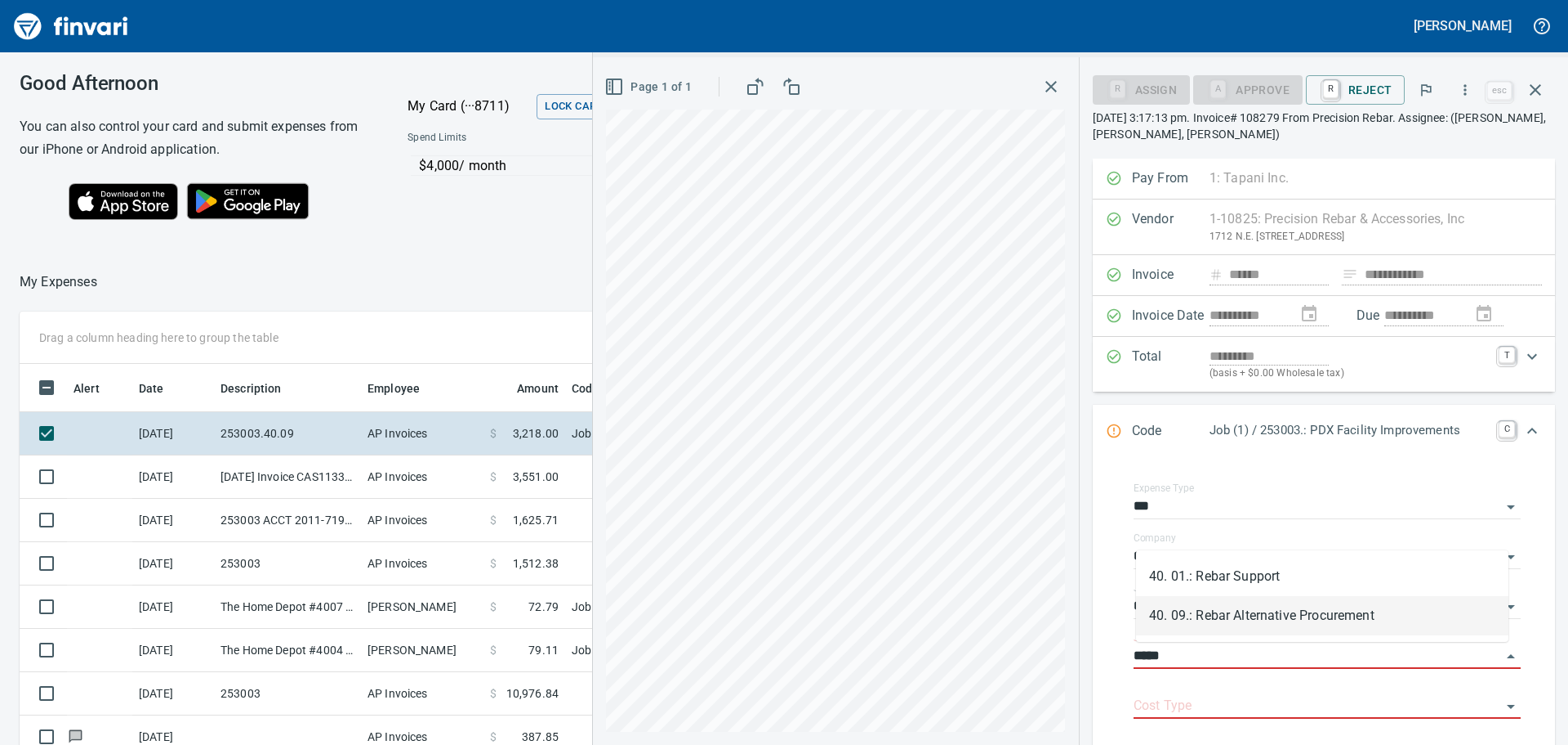
click at [1244, 614] on li "40. 09.: Rebar Alternative Procurement" at bounding box center [1323, 616] width 372 height 39
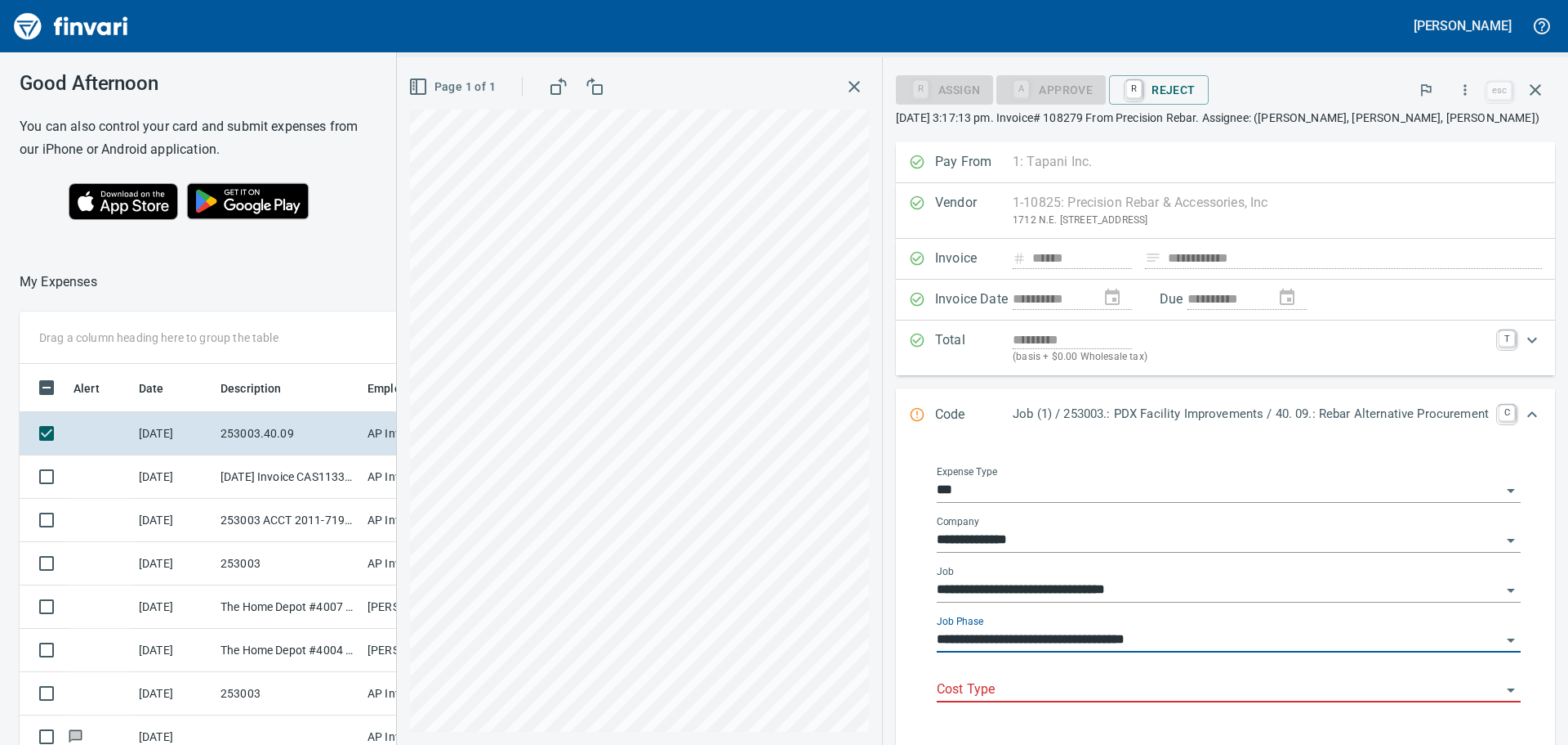
type input "**********"
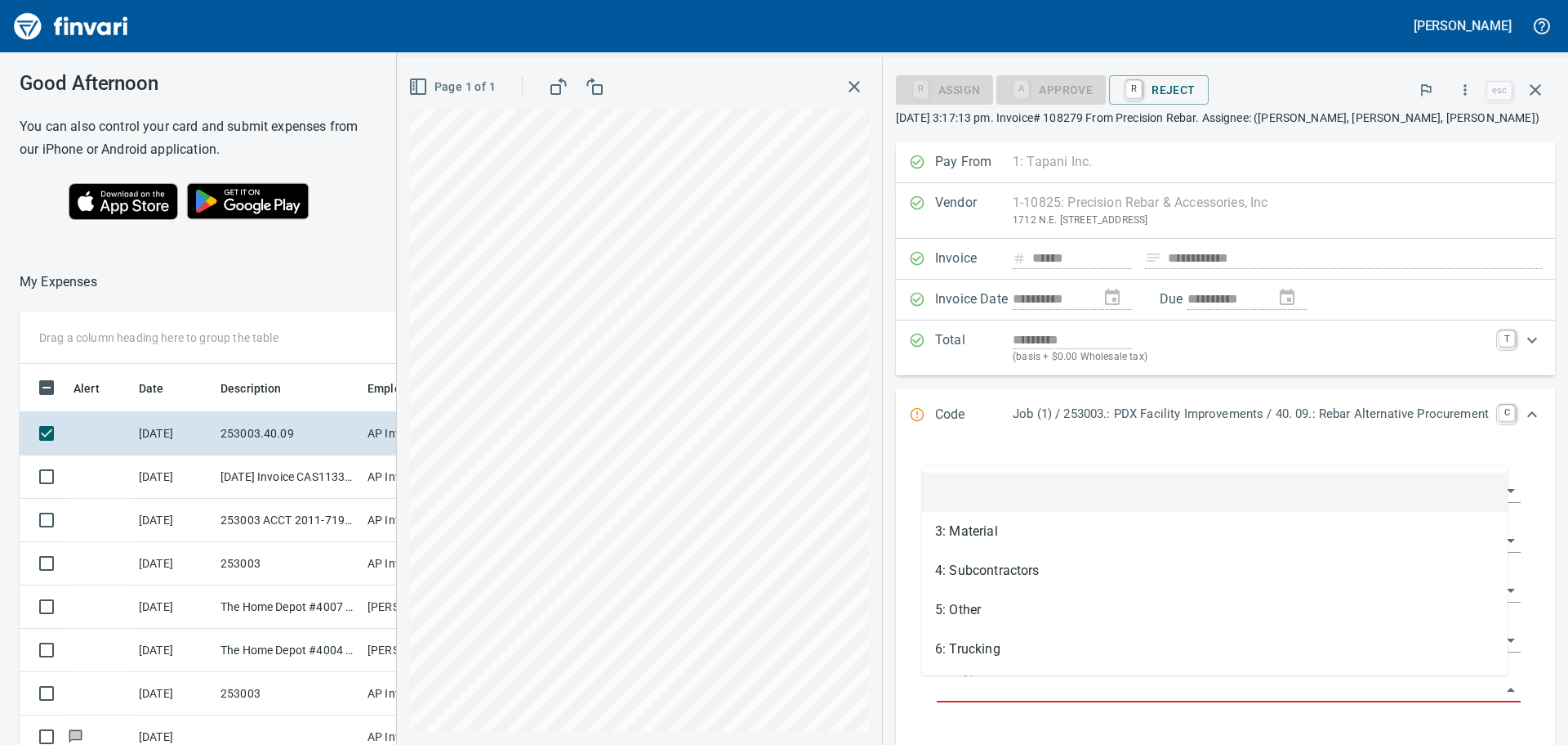
click at [1046, 678] on input "Cost Type" at bounding box center [1218, 689] width 564 height 23
